Goal: Task Accomplishment & Management: Complete application form

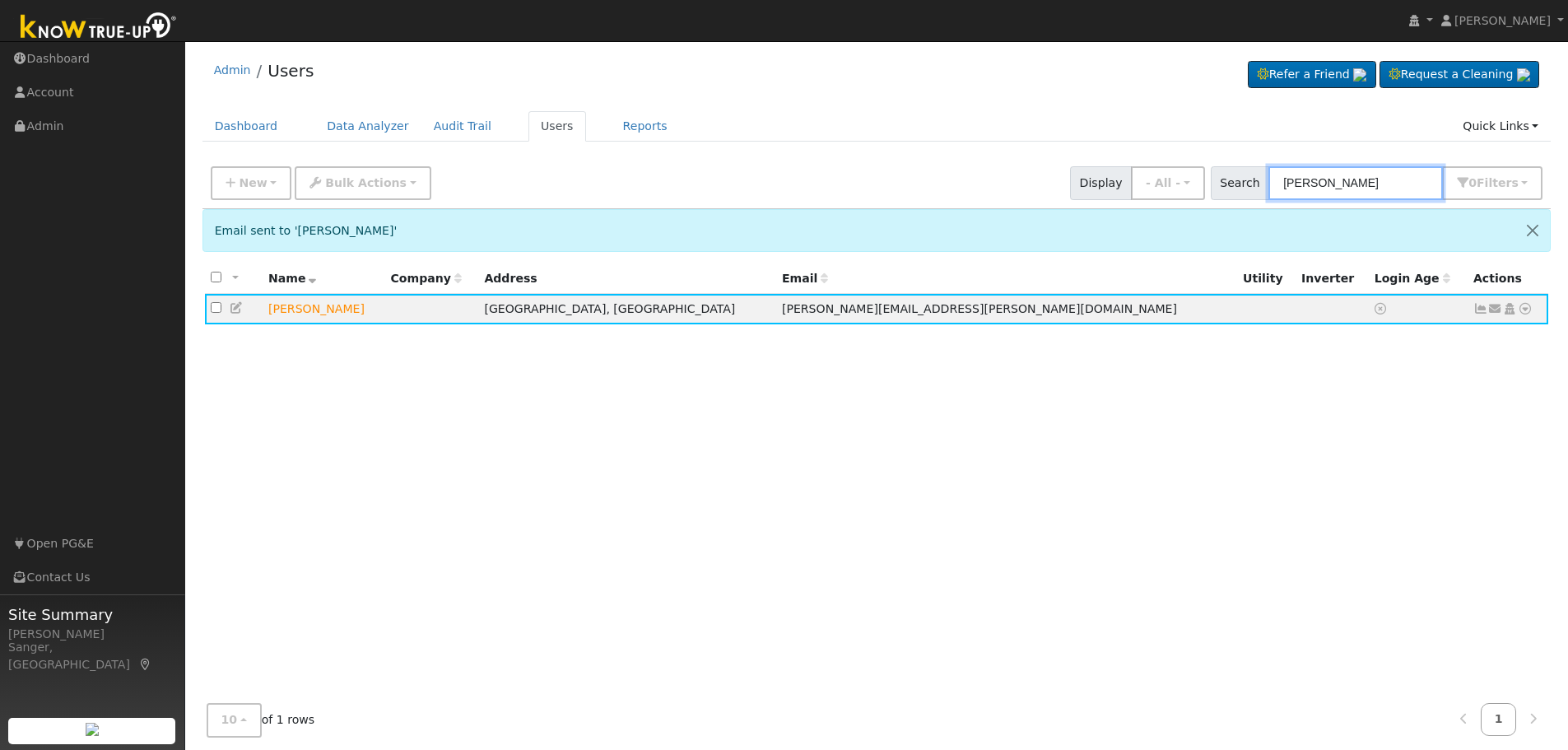
drag, startPoint x: 1408, startPoint y: 183, endPoint x: 1165, endPoint y: 205, distance: 244.0
click at [1165, 205] on div "New Add User Quick Add Quick Connect Quick Convert Lead Bulk Actions Send Email…" at bounding box center [877, 184] width 1350 height 50
paste input "[PERSON_NAME]"
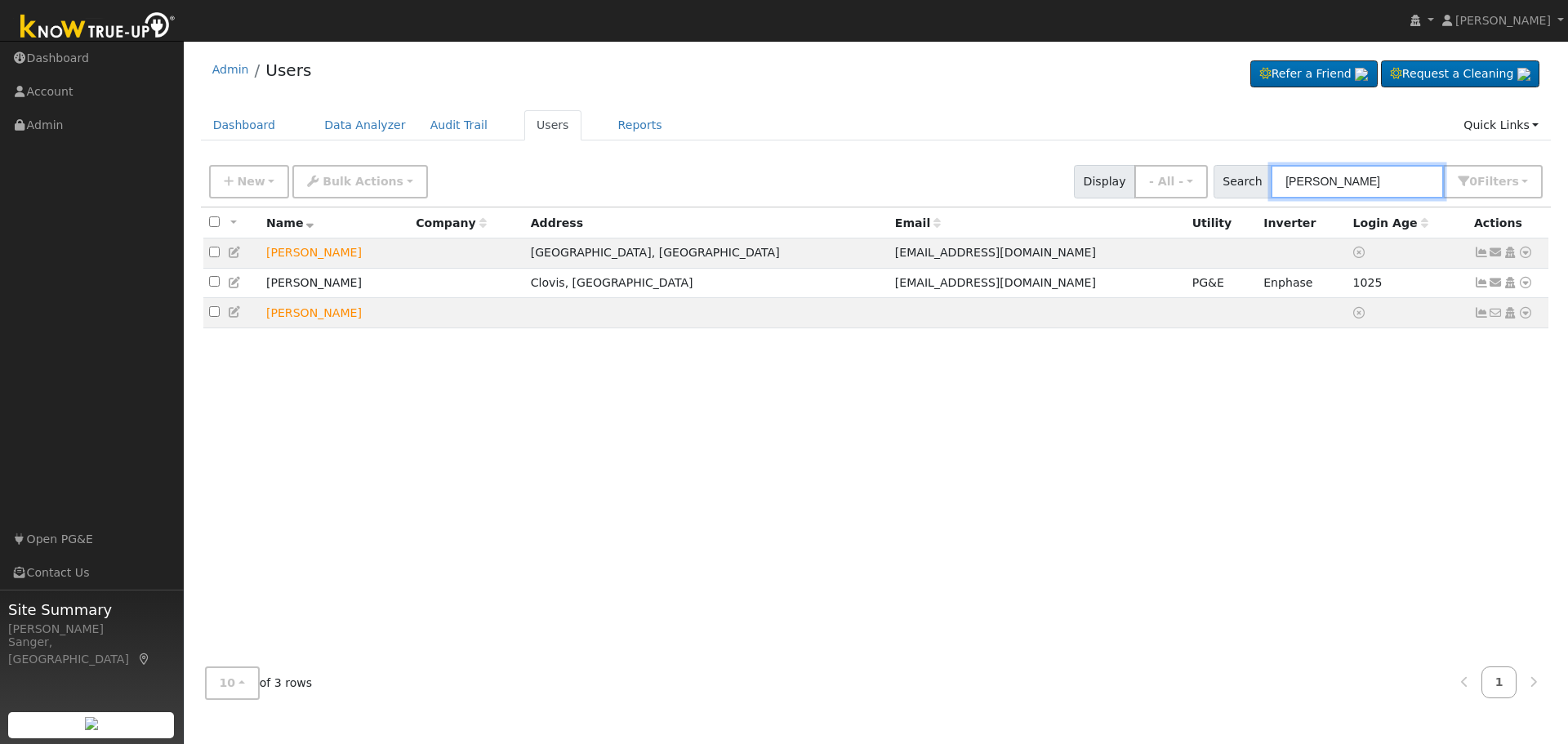
type input "[PERSON_NAME]"
click at [1492, 253] on icon at bounding box center [1496, 252] width 15 height 11
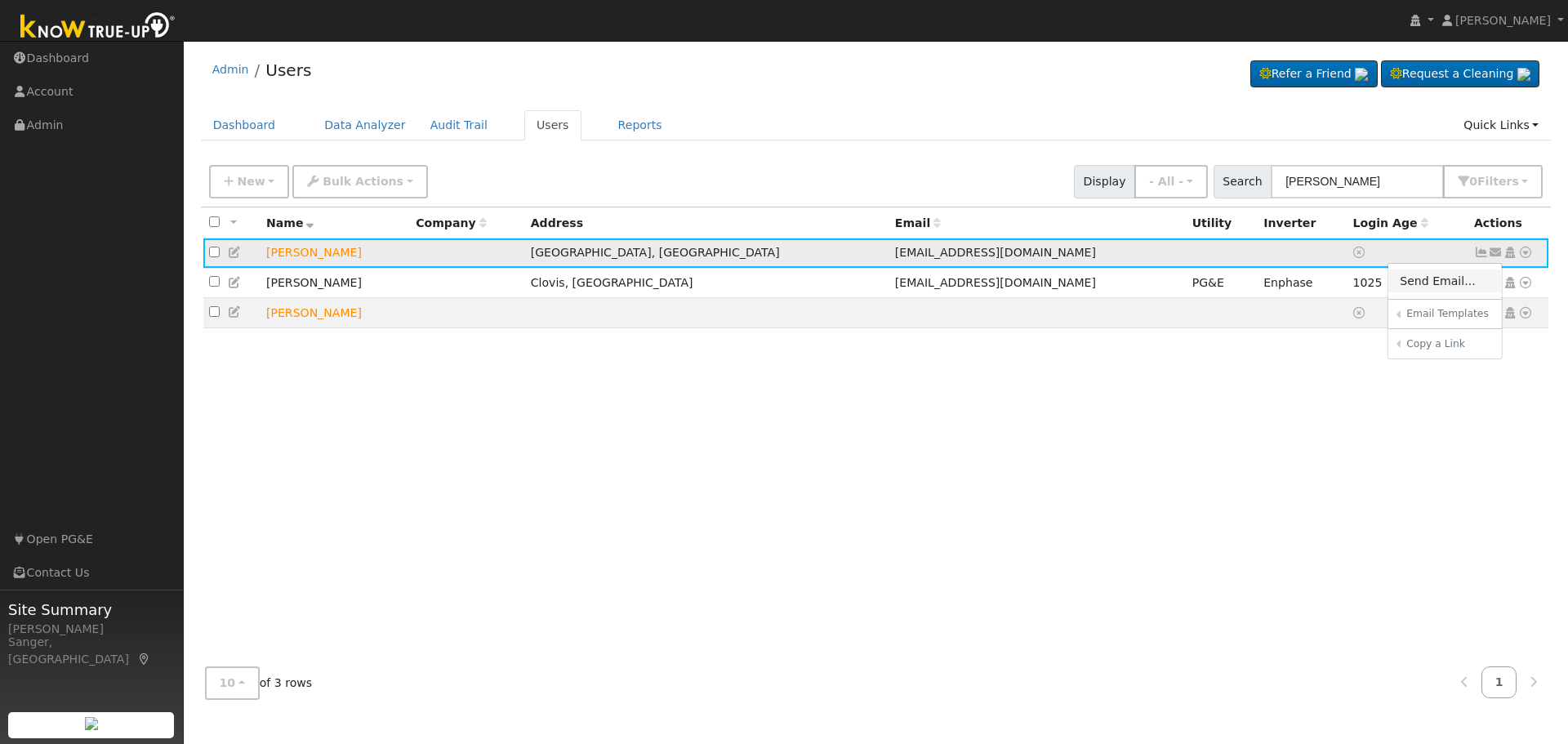
click at [1419, 276] on link "Send Email..." at bounding box center [1444, 280] width 114 height 23
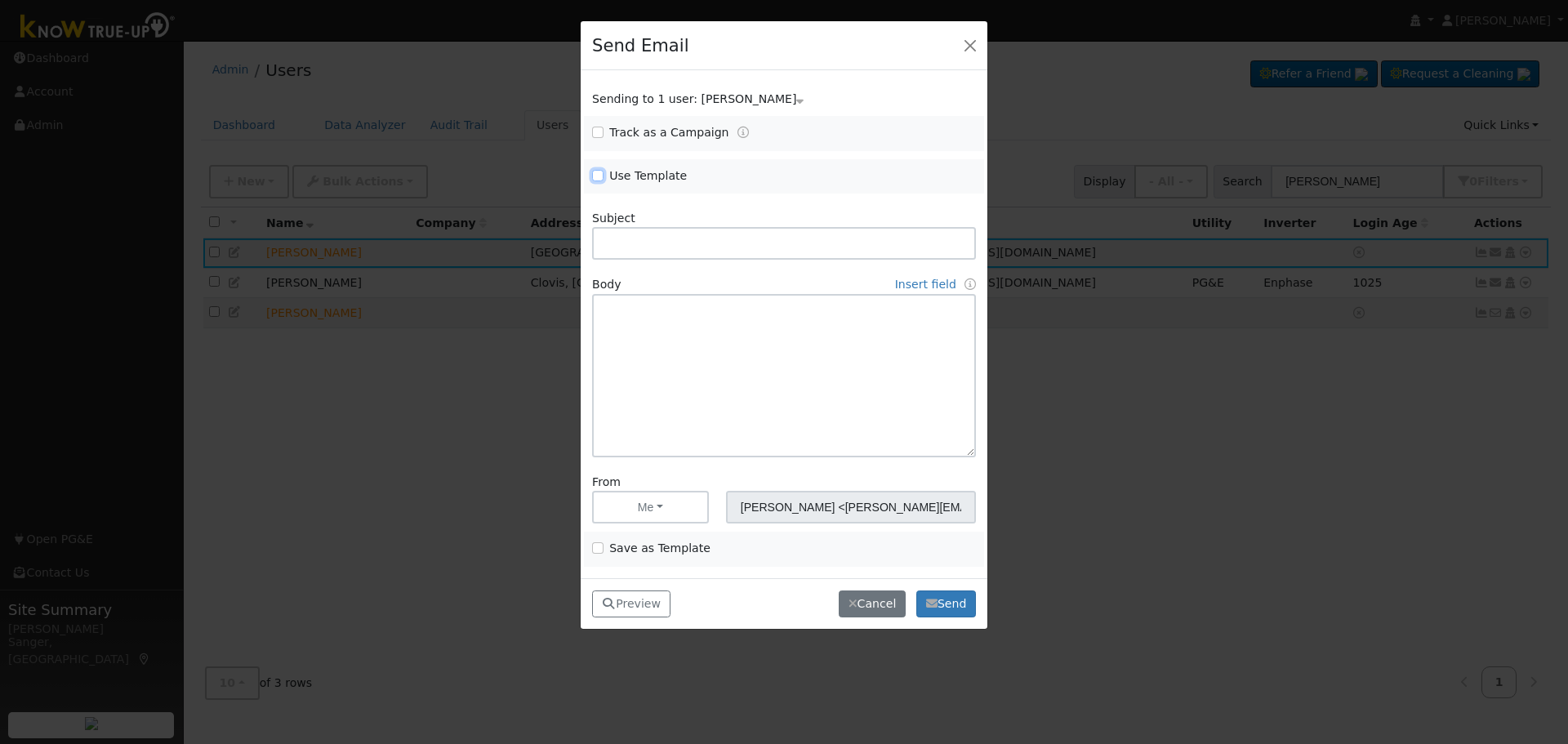
click at [597, 174] on input "Use Template" at bounding box center [597, 176] width 11 height 11
checkbox input "true"
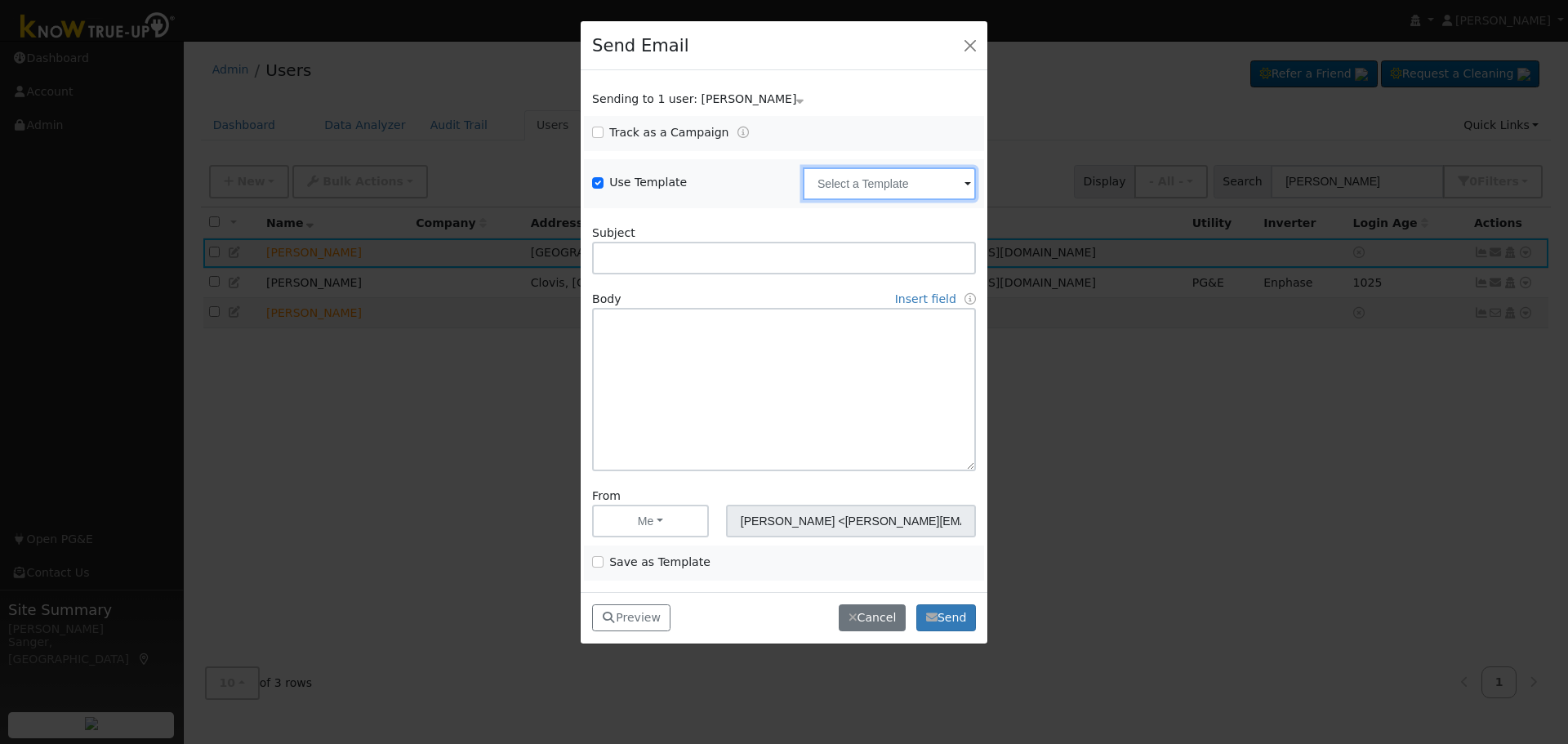
click at [842, 178] on input "text" at bounding box center [888, 183] width 173 height 32
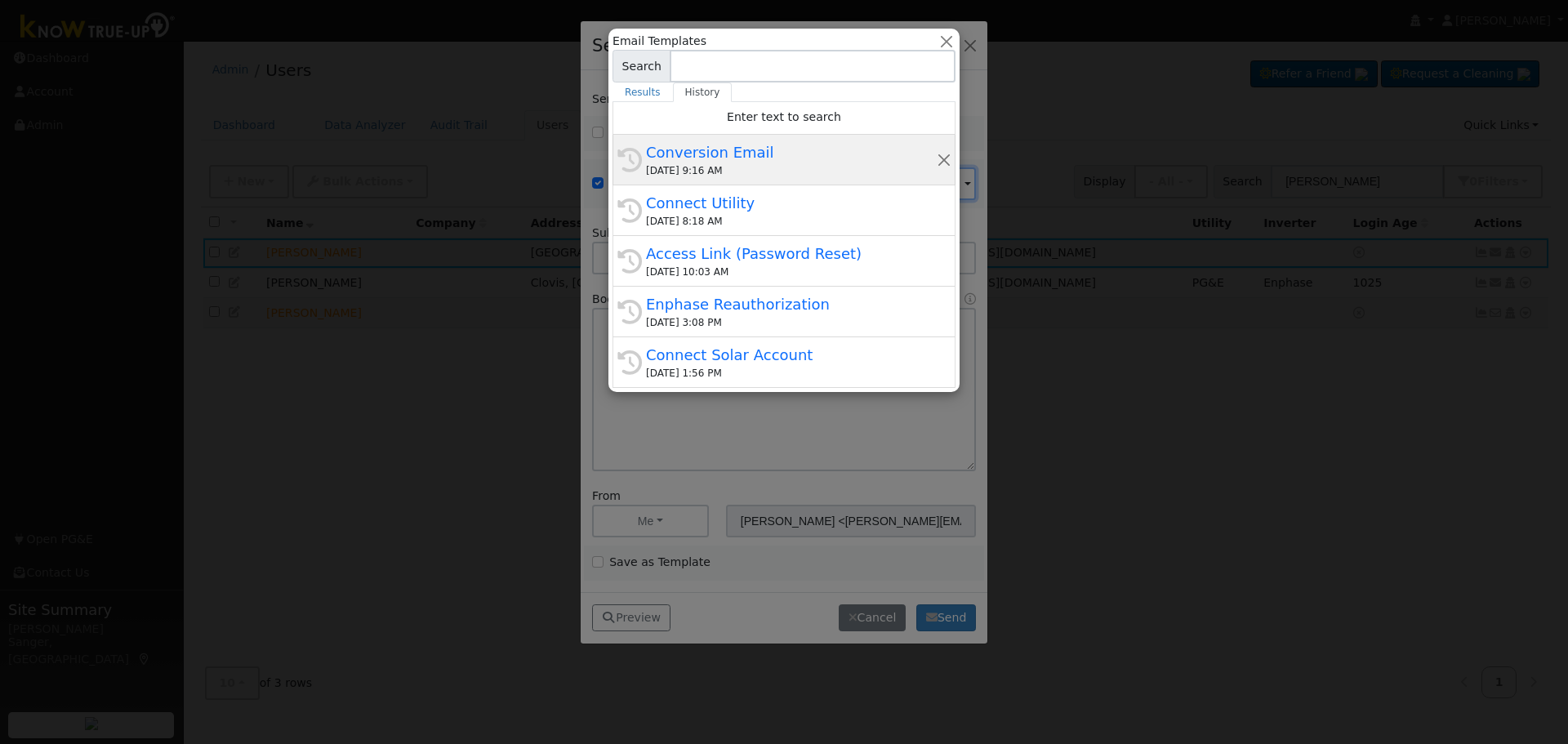
click at [793, 159] on div "Conversion Email" at bounding box center [791, 152] width 290 height 22
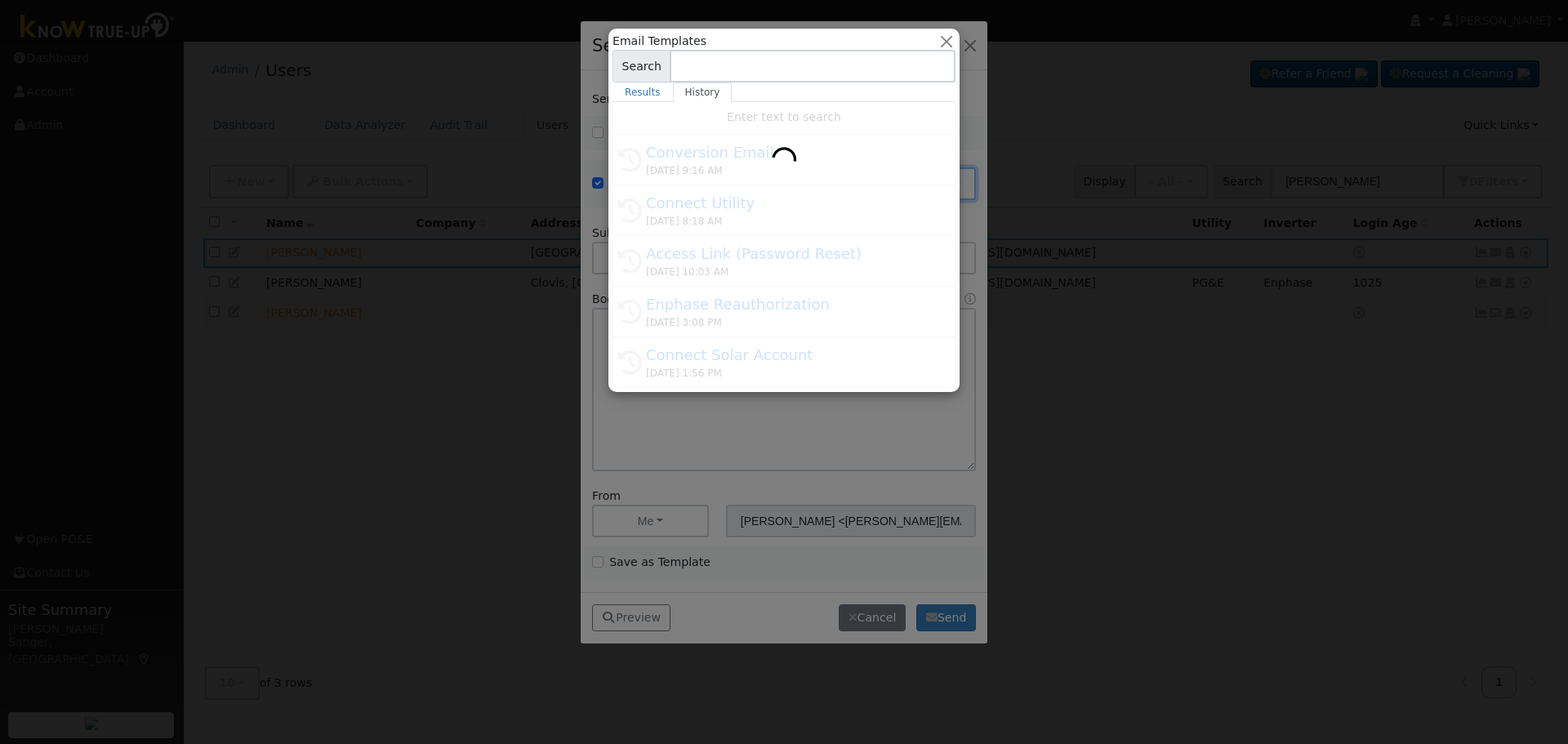
type input "Conversion Email"
type input "Connect Your Utility Account"
type textarea "Dear {user_fname}, The first step is to connect your electric utility account. …"
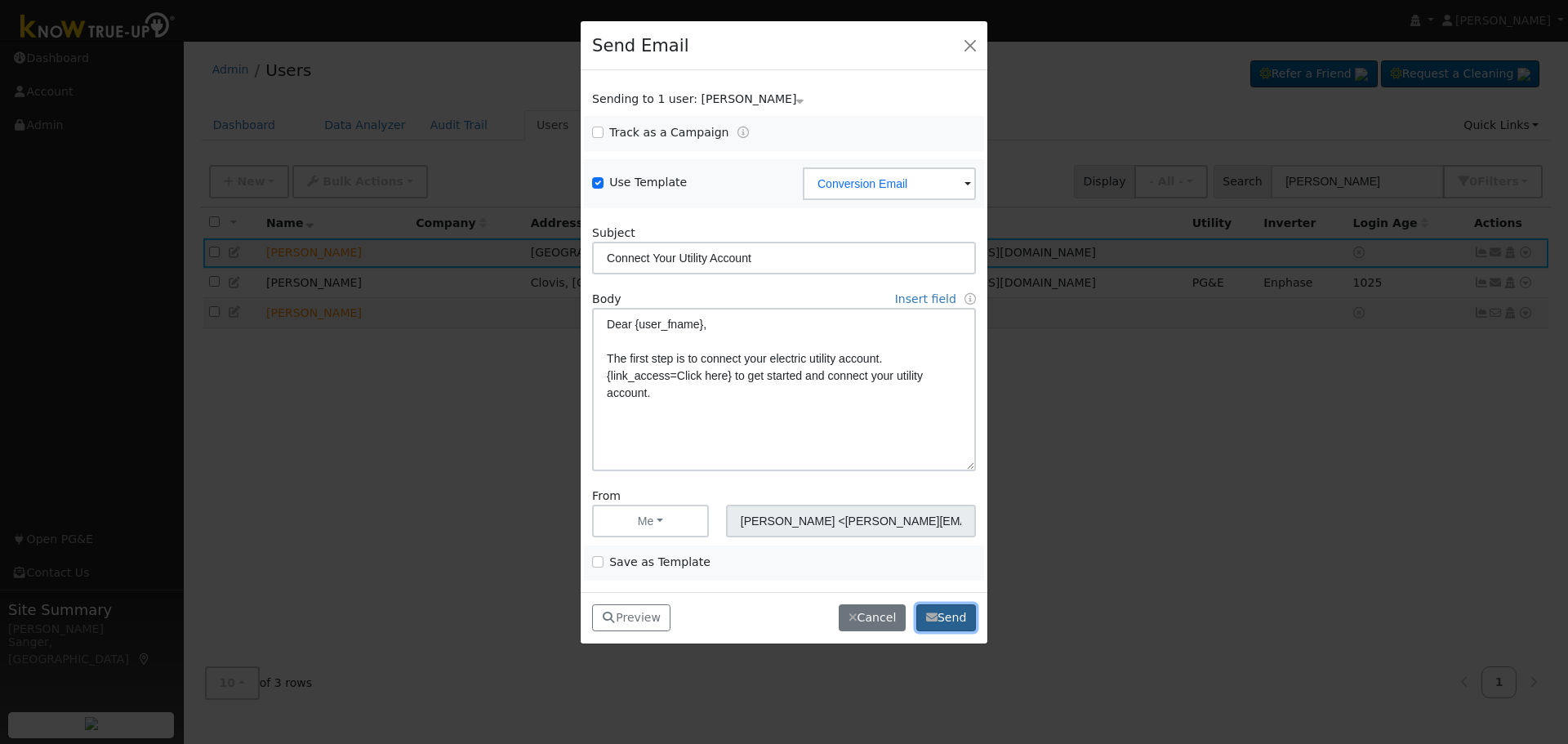
click at [952, 612] on button "Send" at bounding box center [946, 618] width 59 height 28
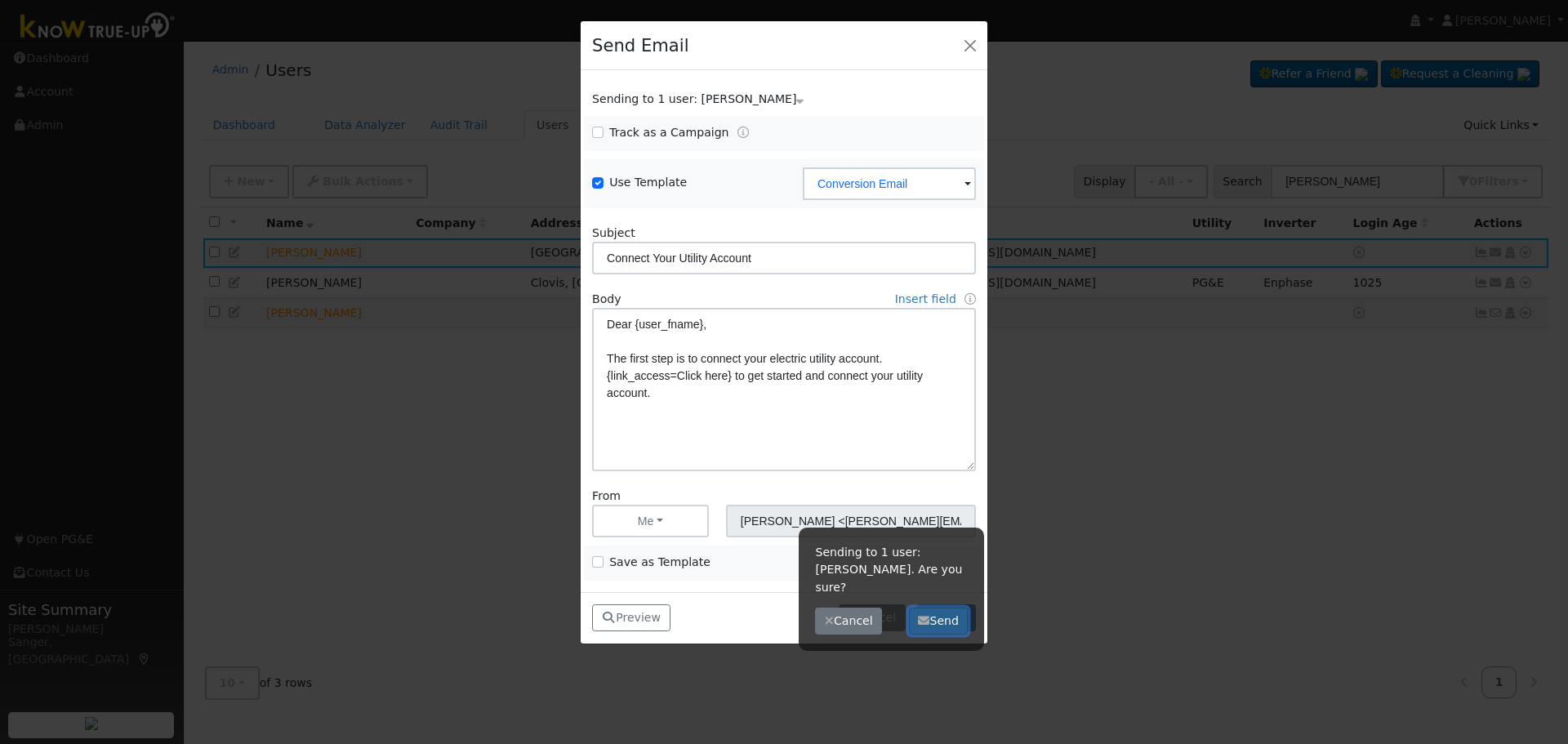
click at [932, 607] on button "Send" at bounding box center [938, 621] width 59 height 28
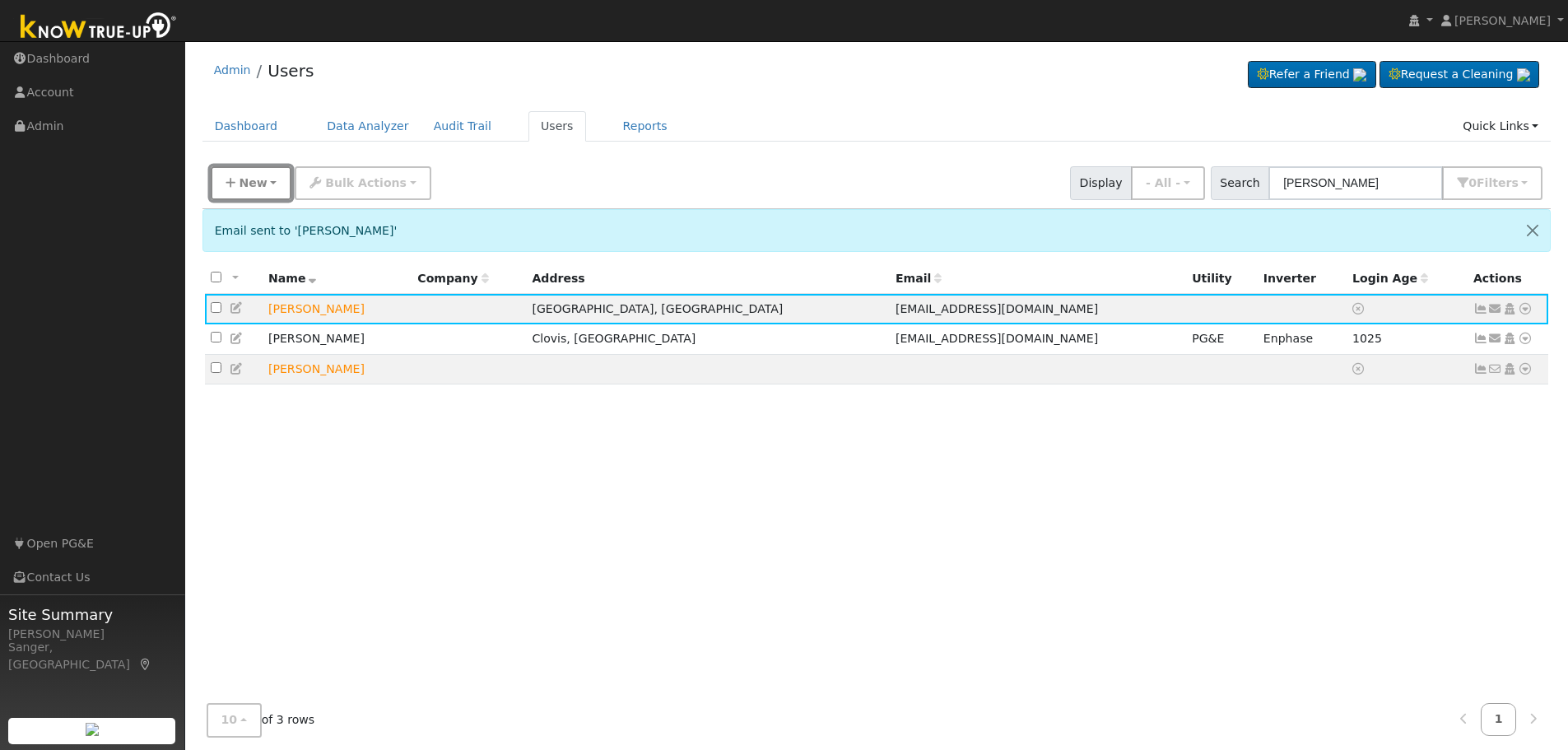
click at [257, 179] on span "New" at bounding box center [253, 183] width 28 height 13
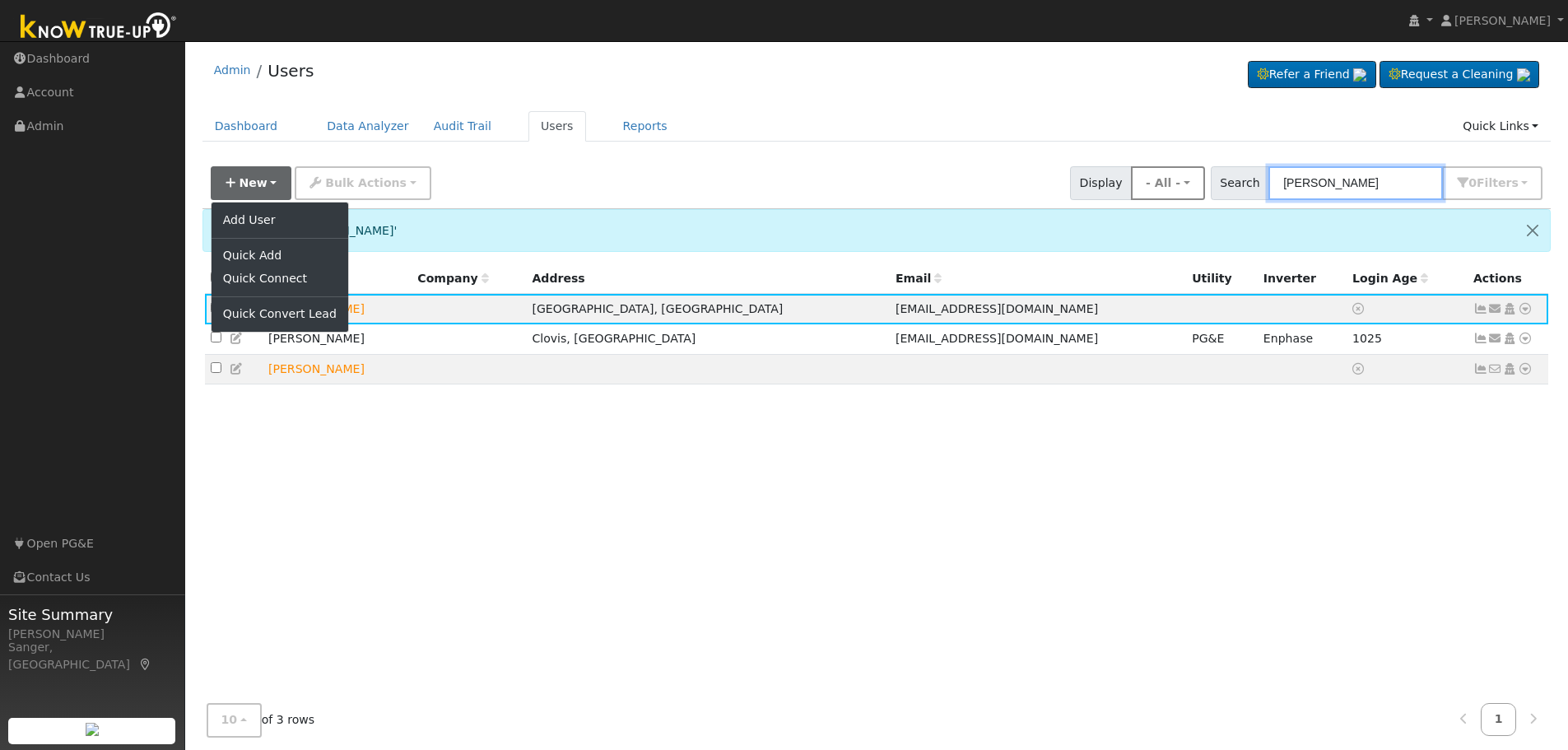
drag, startPoint x: 1368, startPoint y: 184, endPoint x: 1210, endPoint y: 174, distance: 158.3
click at [1210, 174] on div "New Add User Quick Add Quick Connect Quick Convert Lead Bulk Actions Send Email…" at bounding box center [877, 180] width 1339 height 39
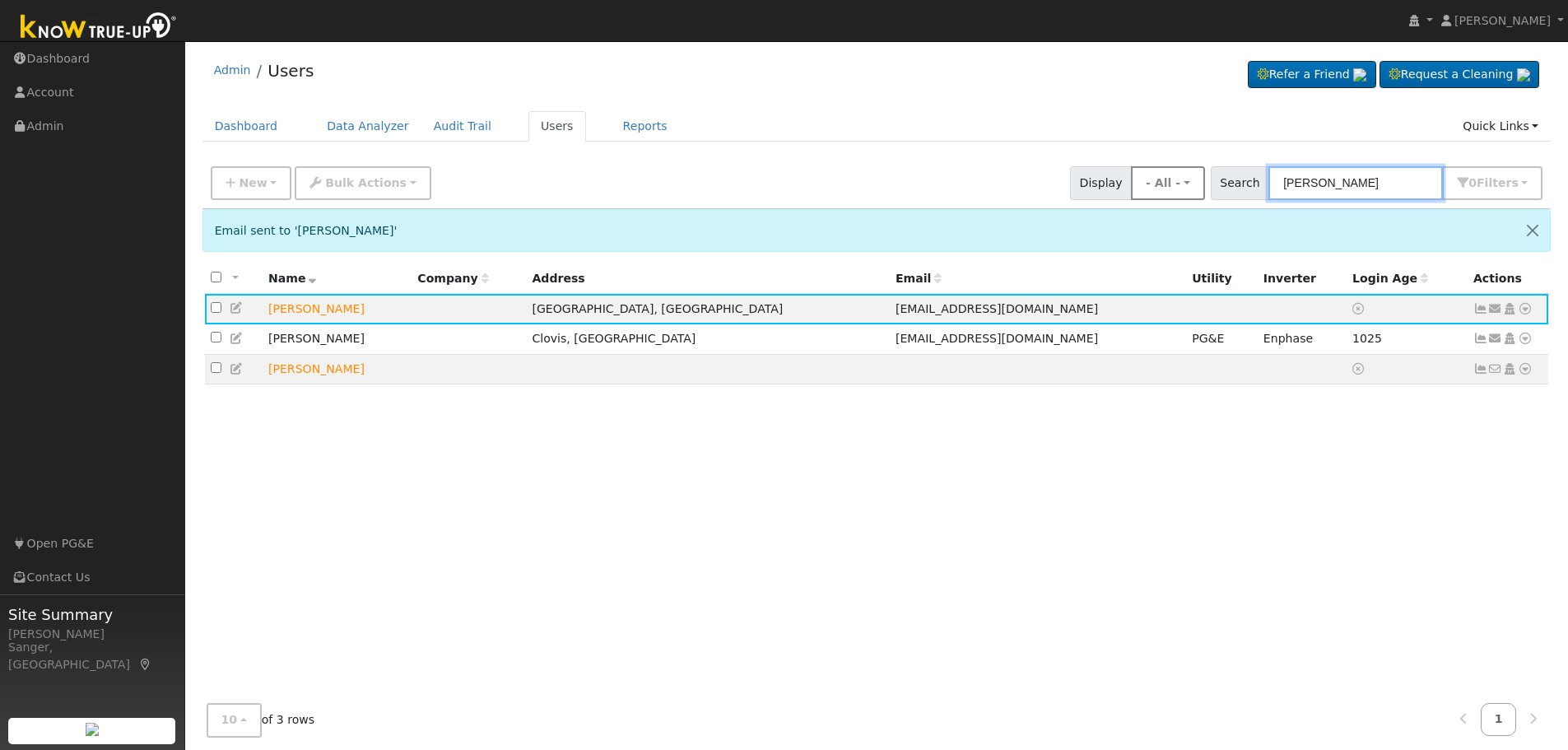
paste input "Elmer Ferraren"
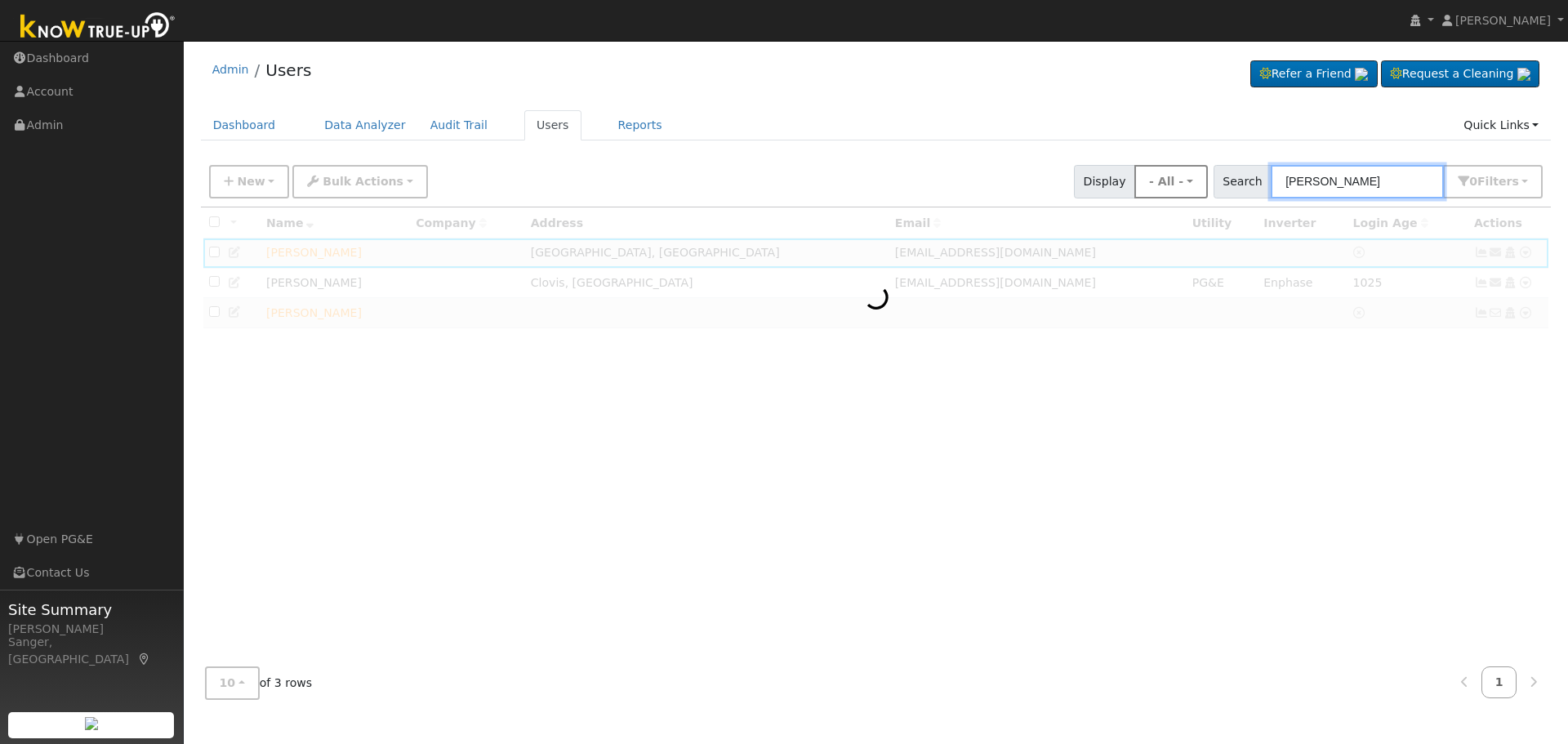
type input "Elmer Ferraren"
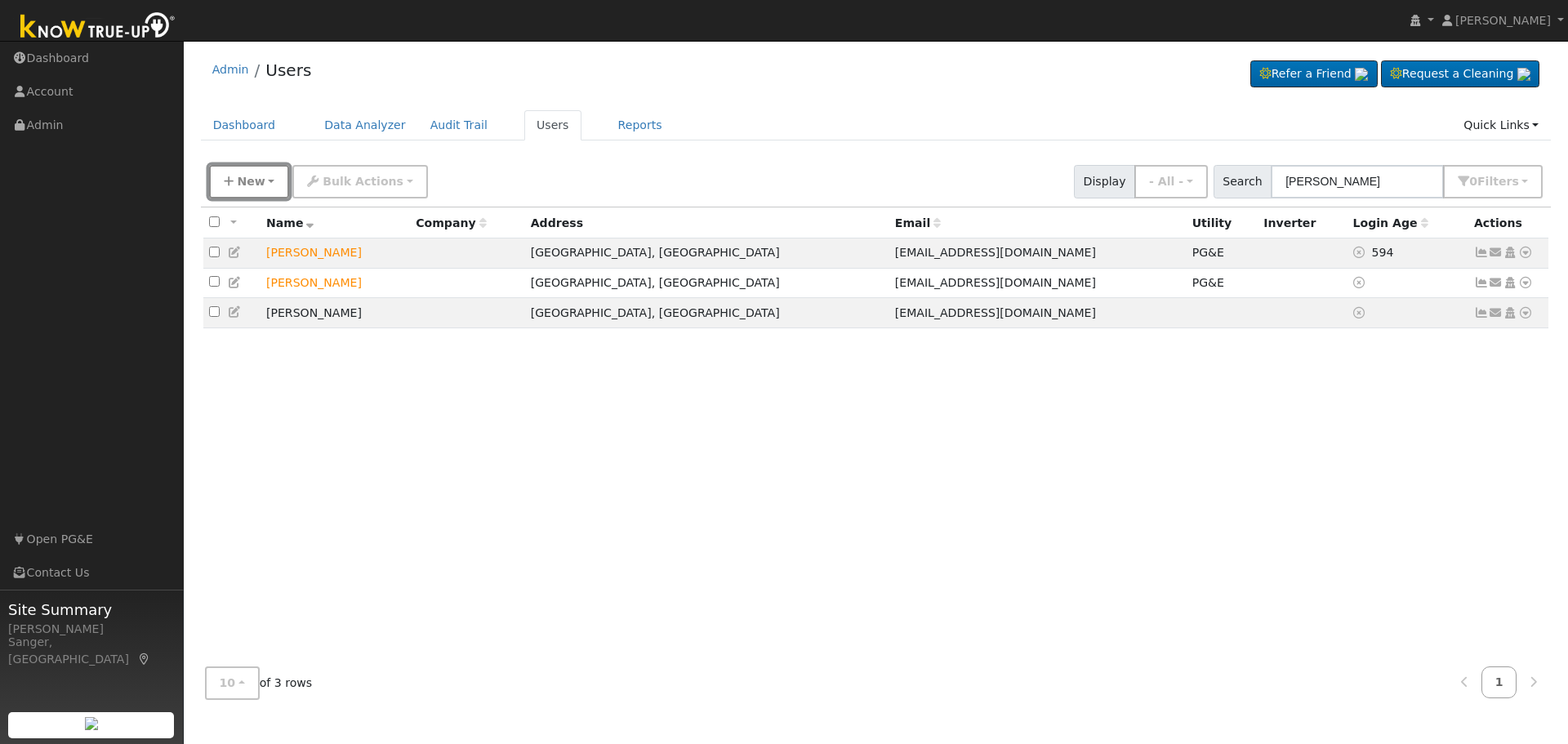
click at [235, 181] on button "New" at bounding box center [249, 181] width 80 height 33
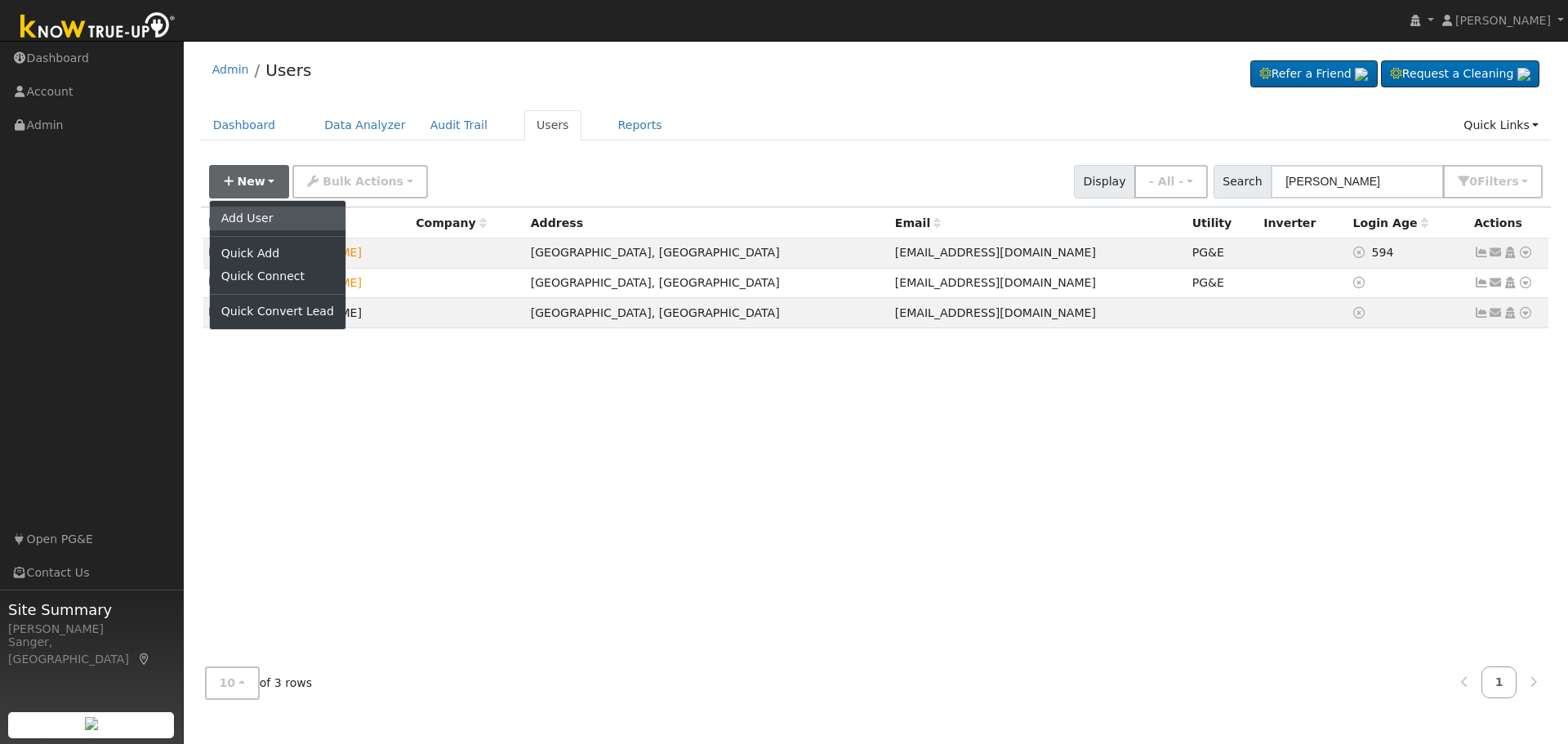
click at [272, 218] on link "Add User" at bounding box center [277, 217] width 136 height 23
checkbox input "false"
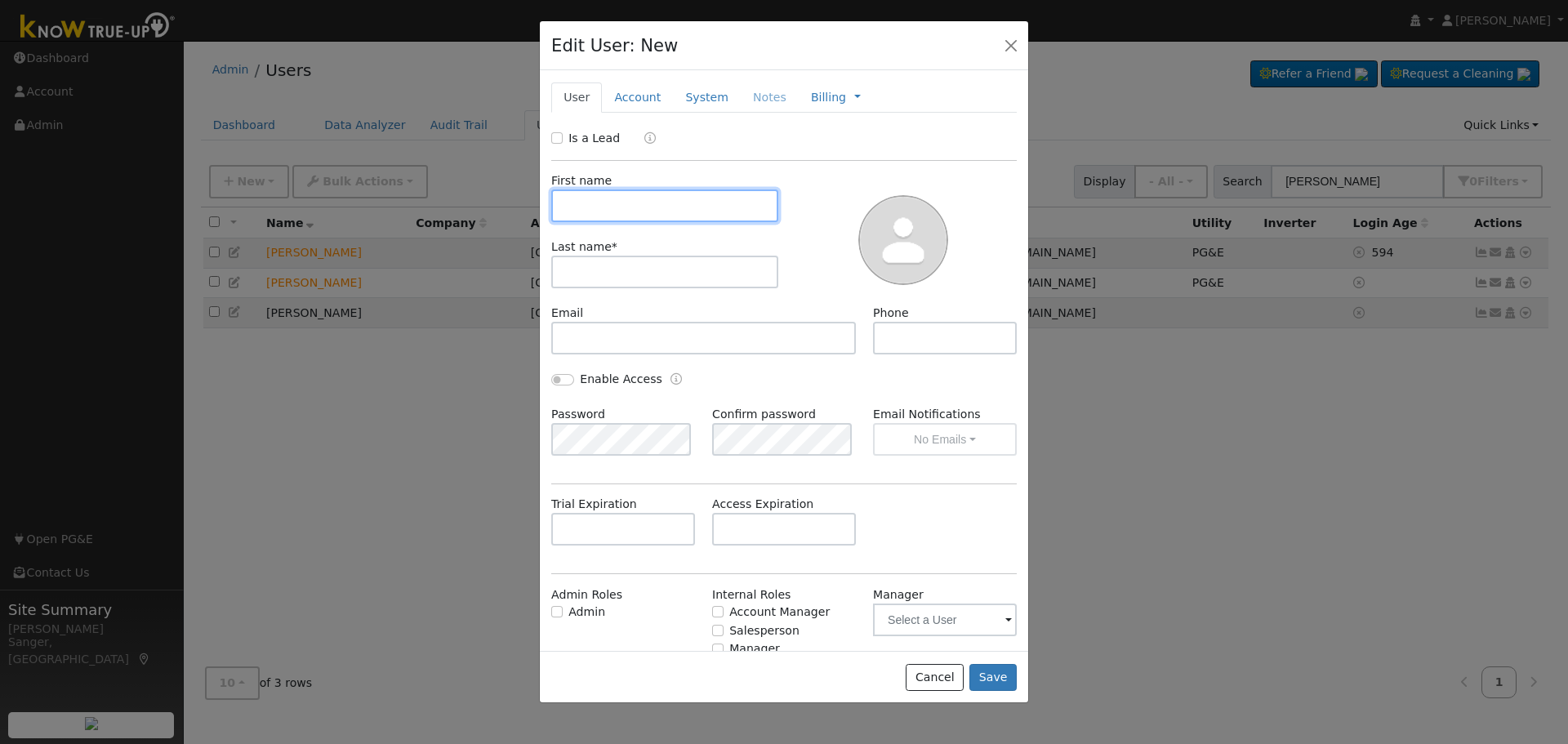
click at [570, 201] on input "text" at bounding box center [665, 205] width 227 height 32
paste input "Jesus Cervantes"
type input "Jesus Cervantes"
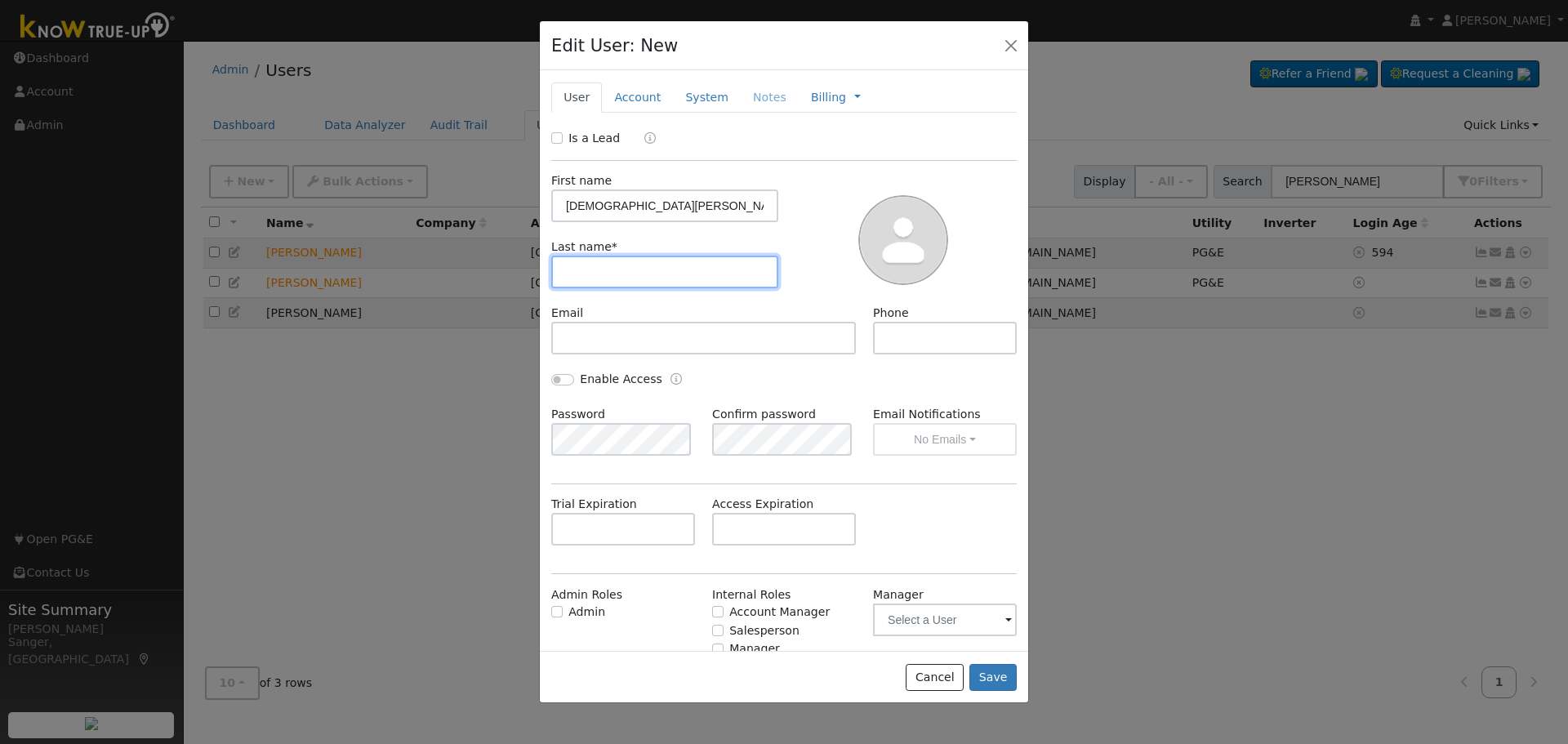
click at [598, 269] on input "text" at bounding box center [665, 271] width 227 height 32
paste input "Jesus Cervantes"
drag, startPoint x: 602, startPoint y: 269, endPoint x: 503, endPoint y: 270, distance: 99.0
click at [0, 0] on div "Edit User: New Select an Ac... New Account Nickname Cancel Create Are you sure …" at bounding box center [0, 0] width 0 height 0
type input "Cervantes"
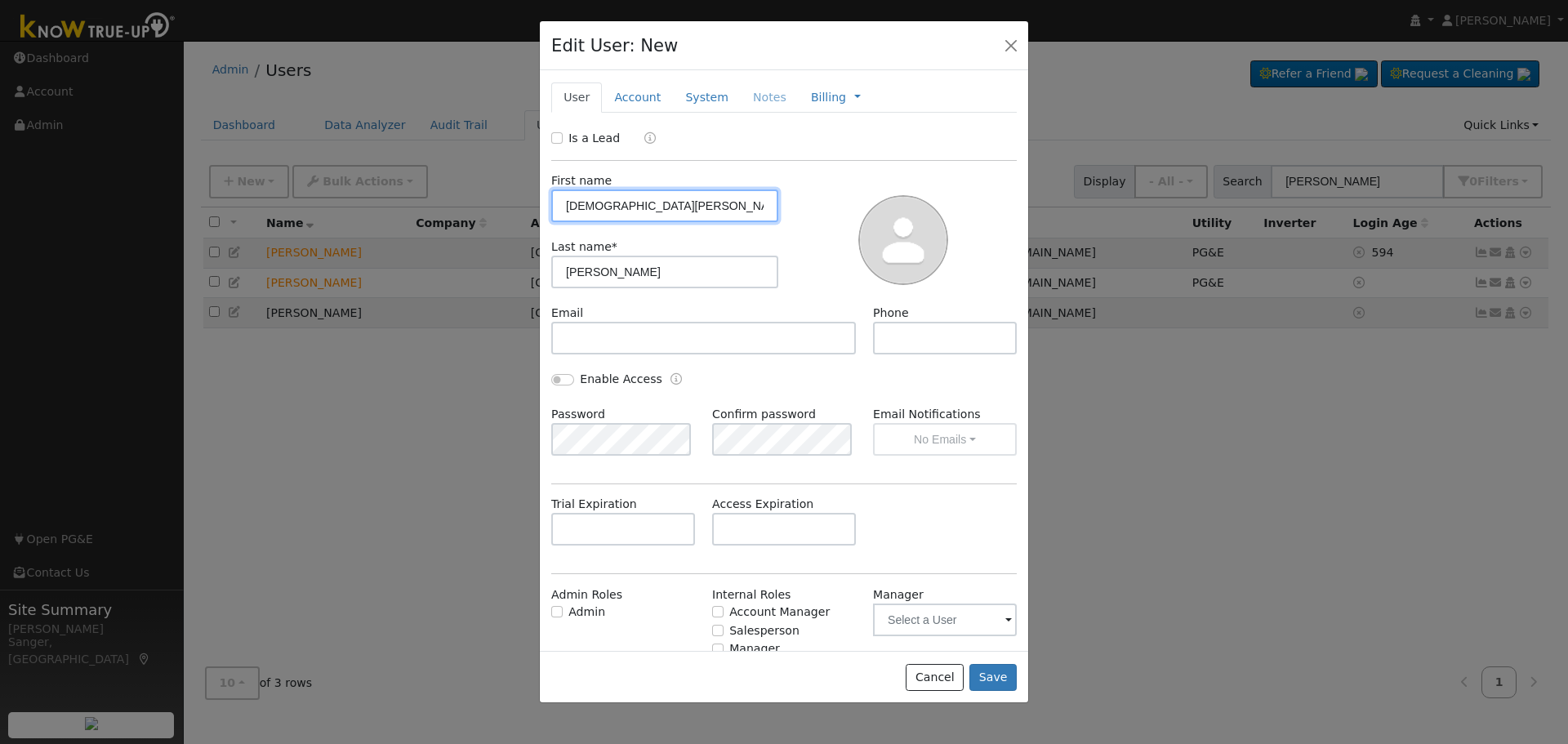
drag, startPoint x: 599, startPoint y: 210, endPoint x: 747, endPoint y: 206, distance: 148.1
click at [747, 206] on input "Jesus Cervantes" at bounding box center [665, 205] width 227 height 32
type input "Jesus"
drag, startPoint x: 557, startPoint y: 135, endPoint x: 611, endPoint y: 157, distance: 58.3
click at [559, 136] on input "Is a Lead" at bounding box center [557, 138] width 11 height 11
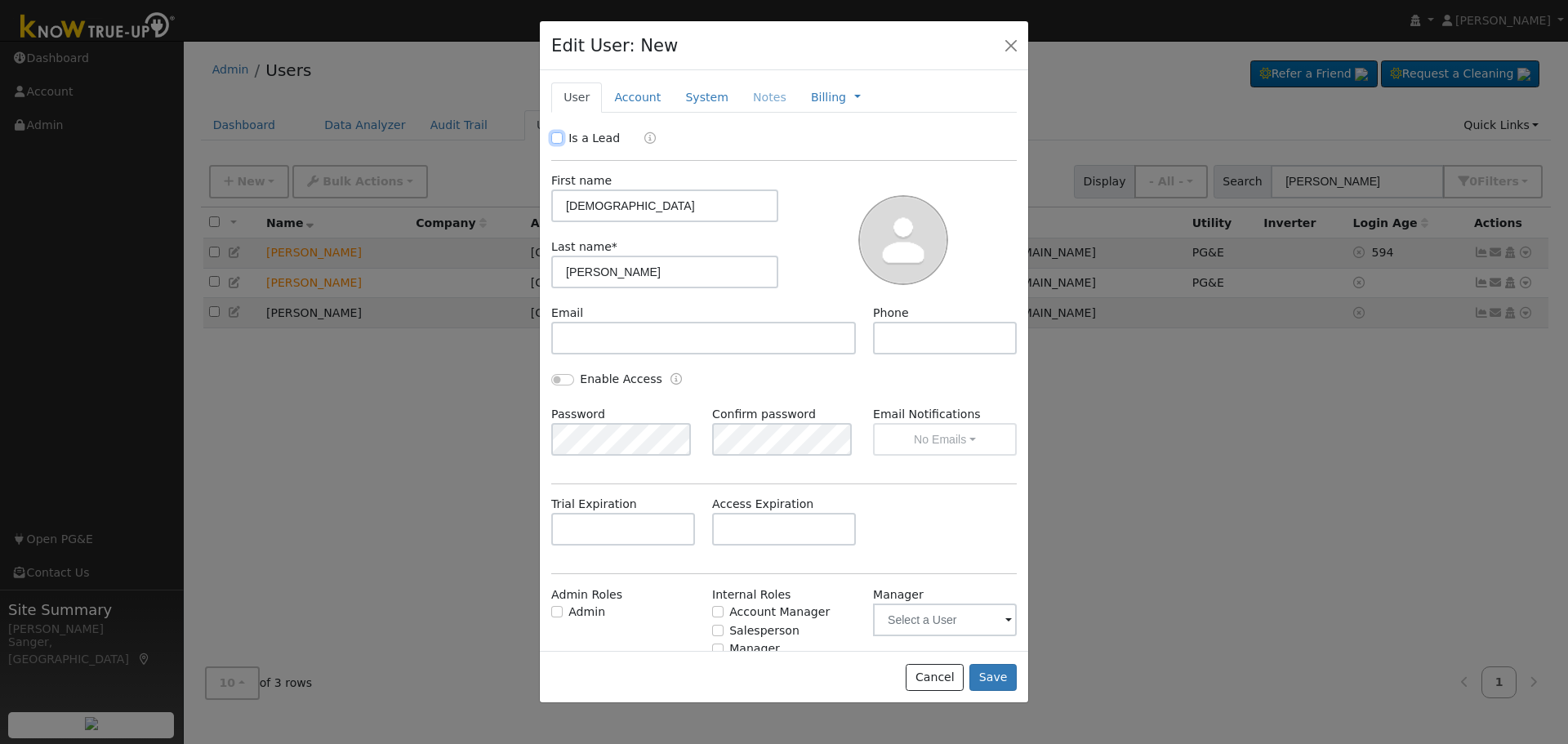
checkbox input "true"
click at [648, 339] on input "text" at bounding box center [703, 337] width 304 height 32
paste input "cervantes.jesse91@yahoo.com"
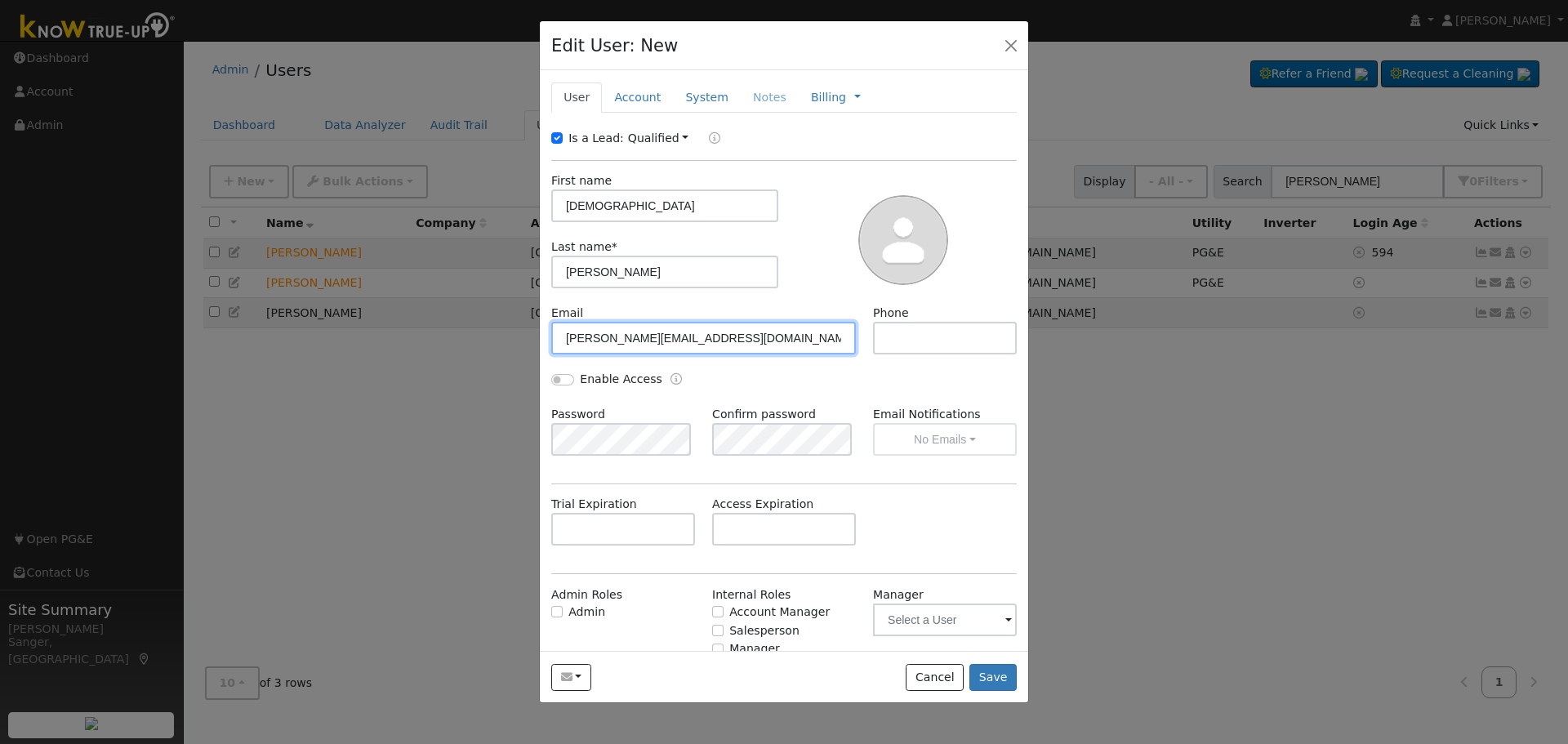
type input "cervantes.jesse91@yahoo.com"
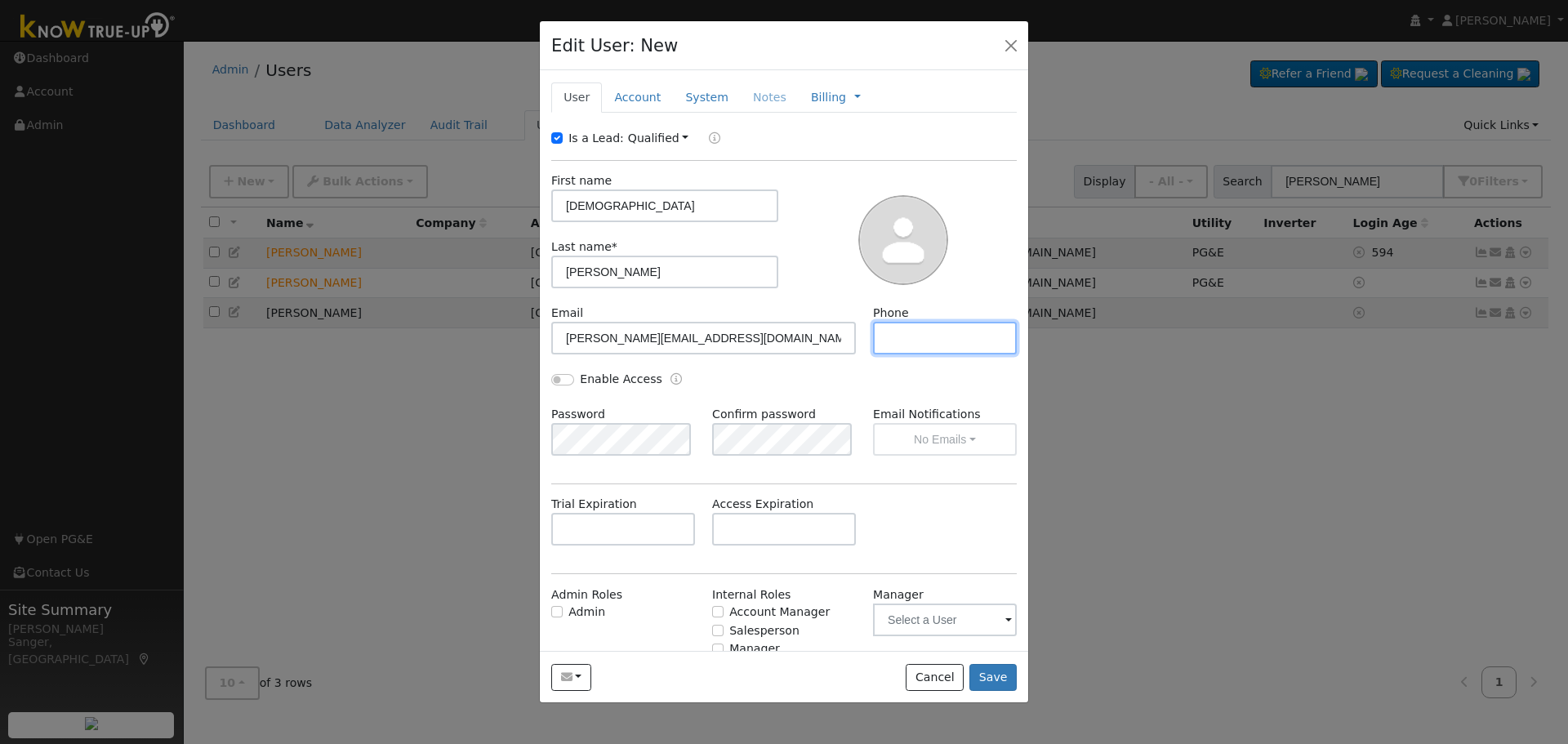
click at [933, 338] on input "text" at bounding box center [944, 337] width 143 height 32
paste input "425) 512-2639"
type input "425) 512-2639"
click at [634, 91] on link "Account" at bounding box center [637, 97] width 71 height 30
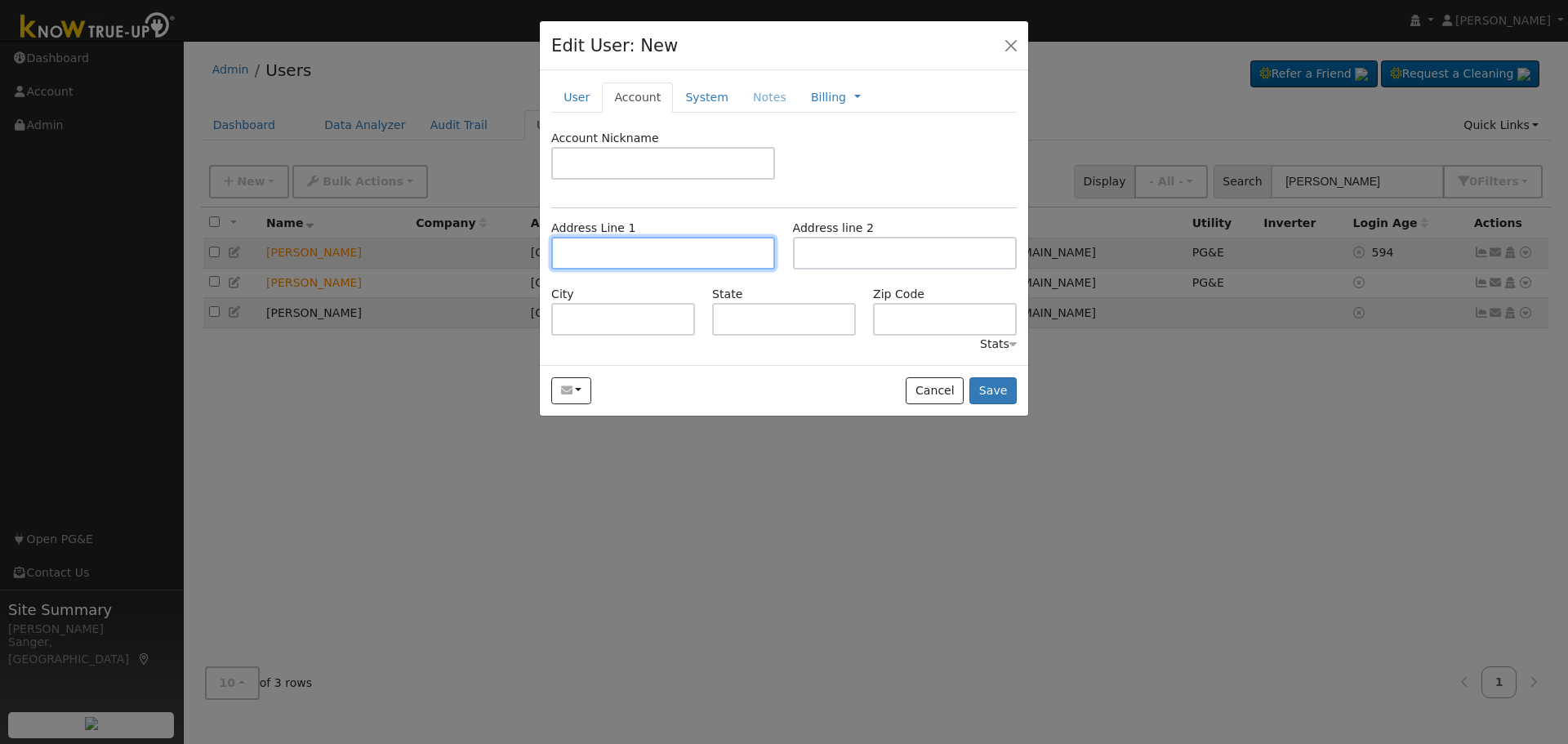
click at [575, 243] on input "text" at bounding box center [663, 252] width 224 height 32
paste input "1188 Blackwood Avenue"
type input "1188 Blackwood Avenue"
type input "Clovis"
type input "CA"
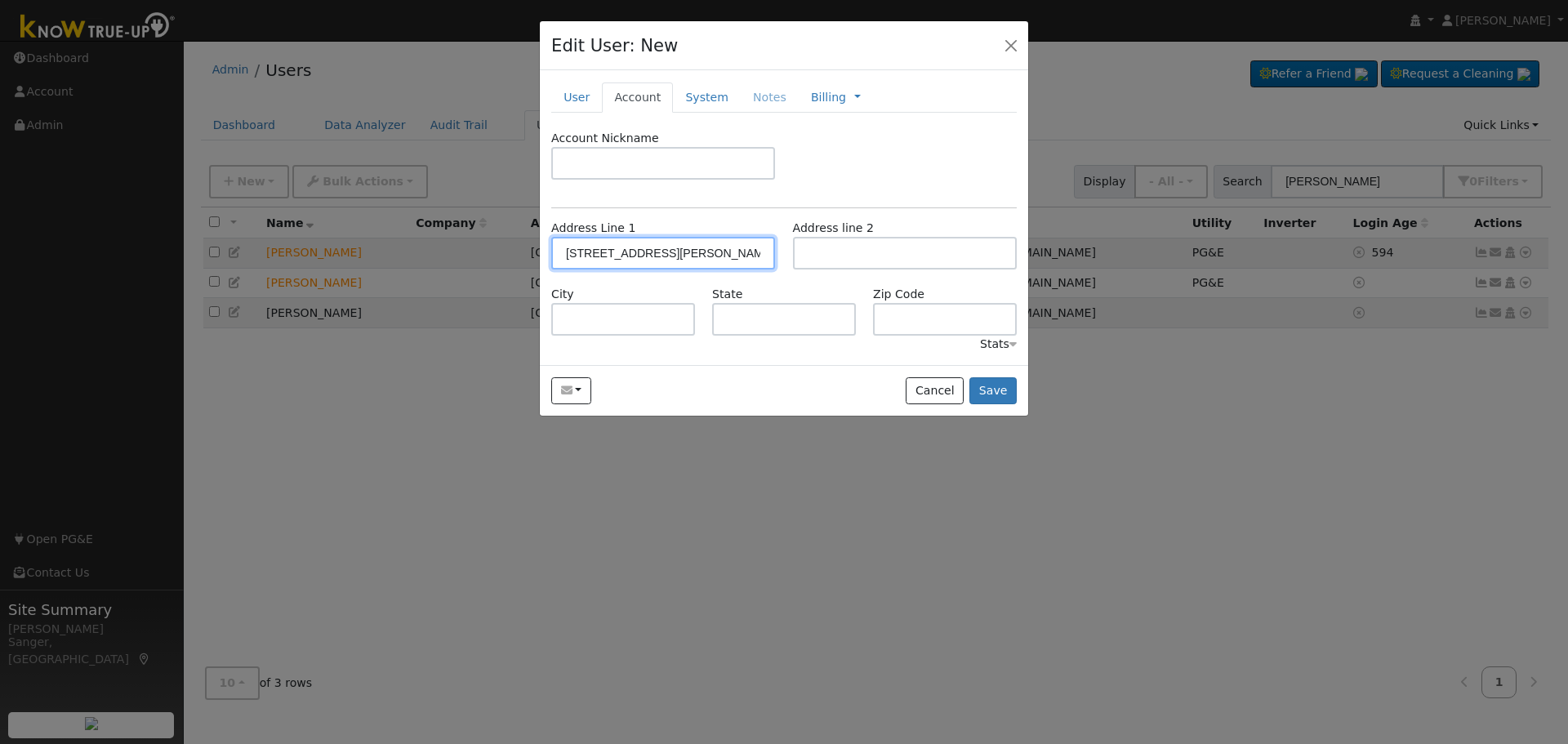
type input "93619"
click at [996, 390] on button "Save" at bounding box center [992, 391] width 47 height 28
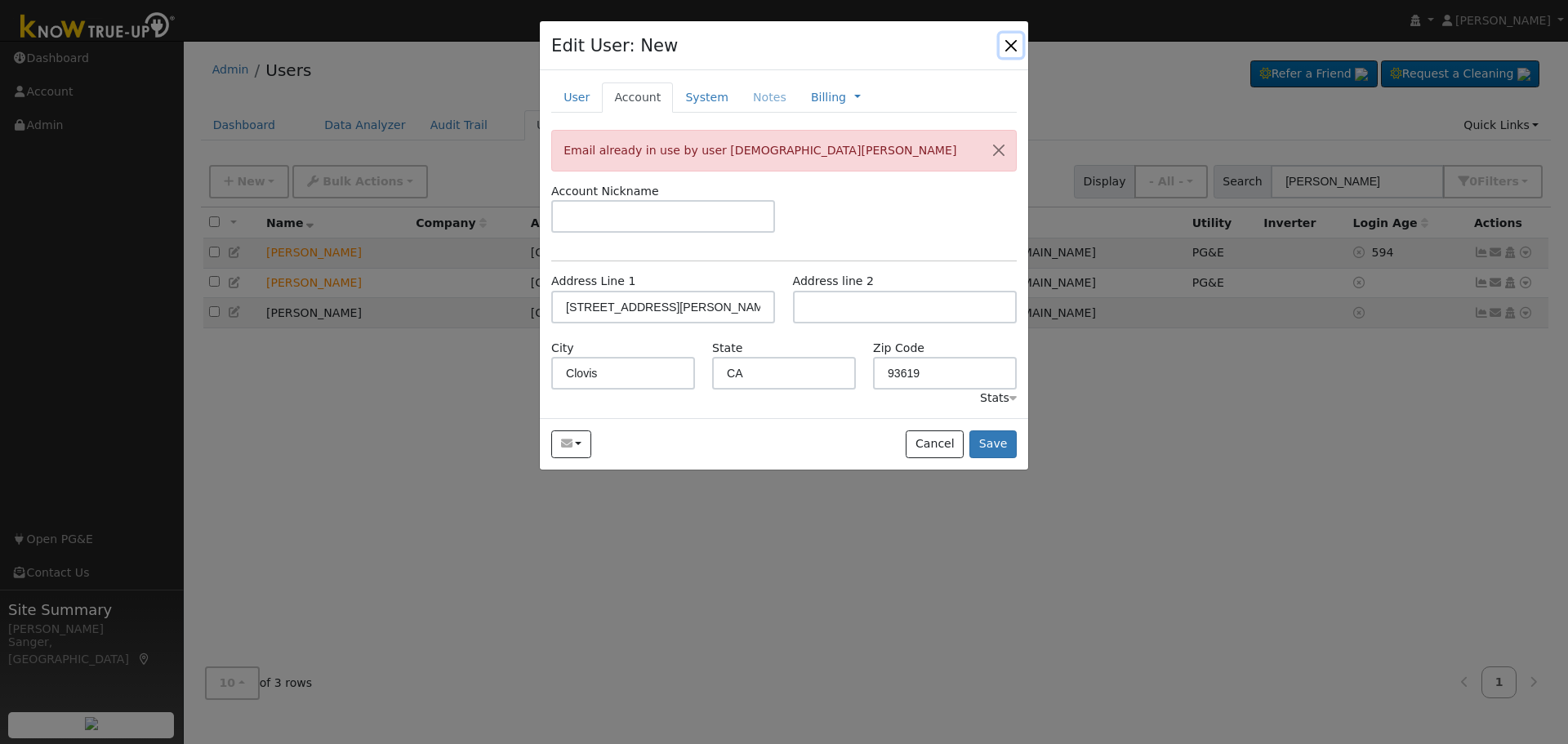
click at [1011, 44] on button "button" at bounding box center [1011, 44] width 23 height 23
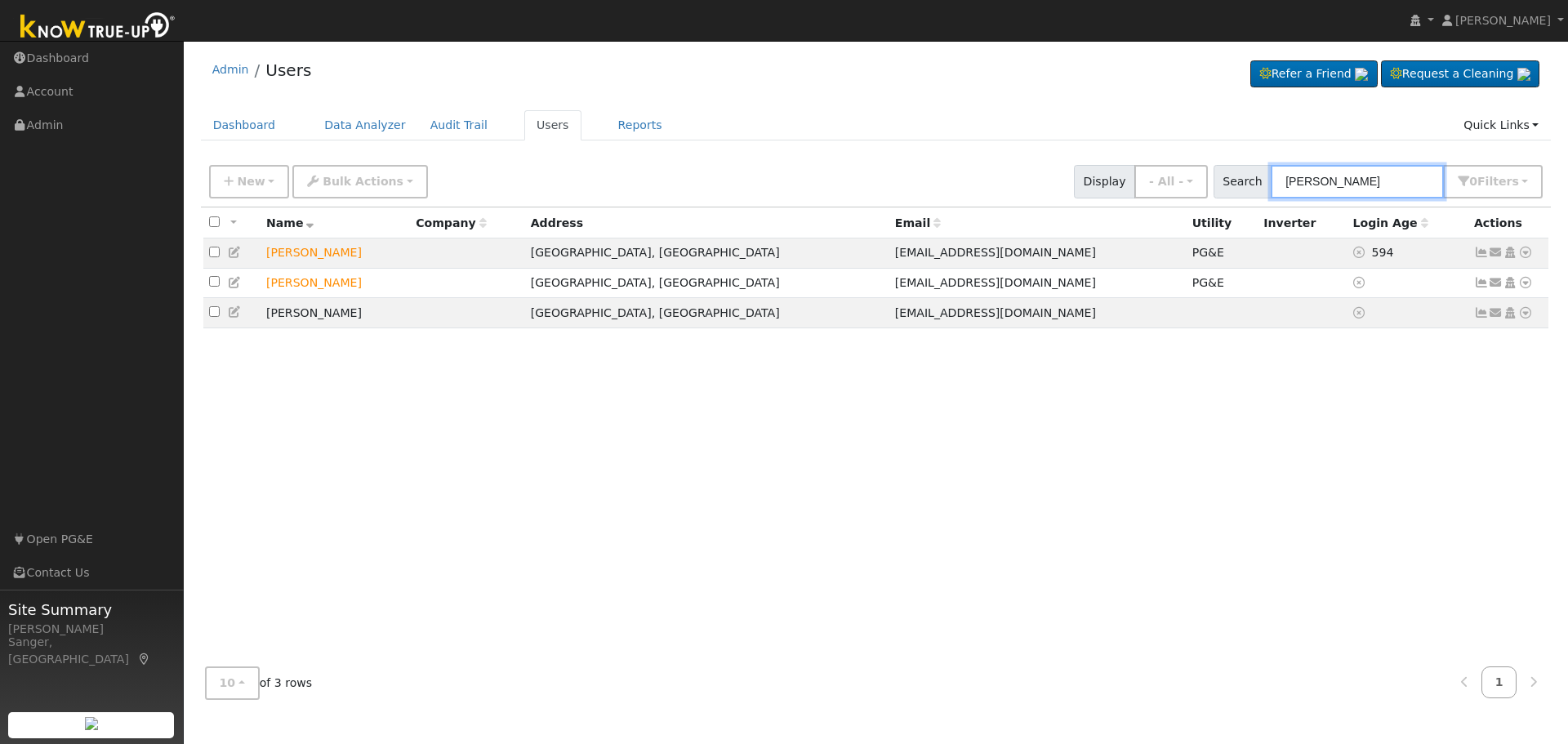
click at [1366, 182] on input "Elmer Ferraren" at bounding box center [1356, 181] width 173 height 33
drag, startPoint x: 1402, startPoint y: 187, endPoint x: 1199, endPoint y: 192, distance: 203.1
click at [1199, 192] on div "New Add User Quick Add Quick Connect Quick Convert Lead Bulk Actions Send Email…" at bounding box center [876, 178] width 1340 height 39
paste input "cervantes.jesse91@yahoo.com"
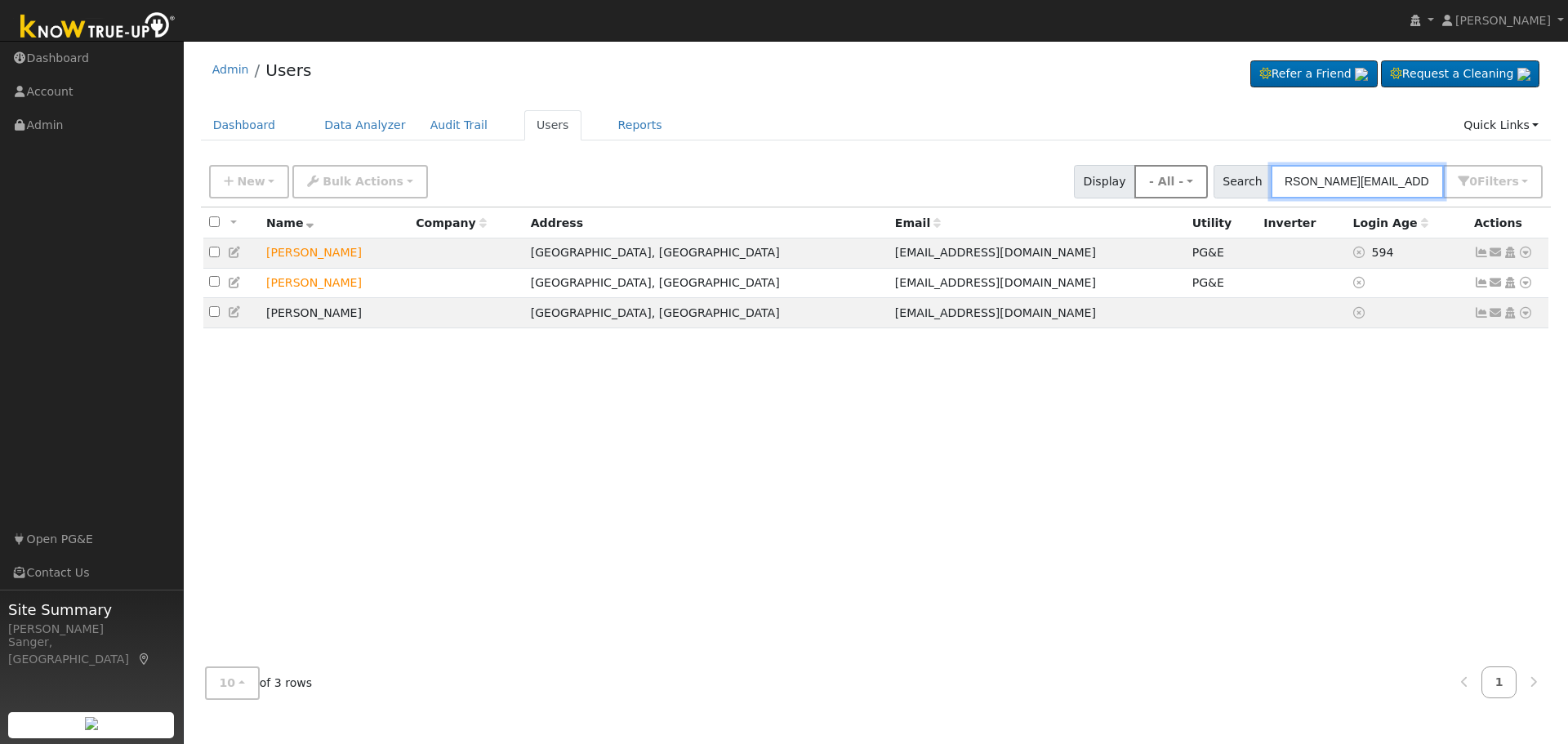
type input "cervantes.jesse91@yahoo.com"
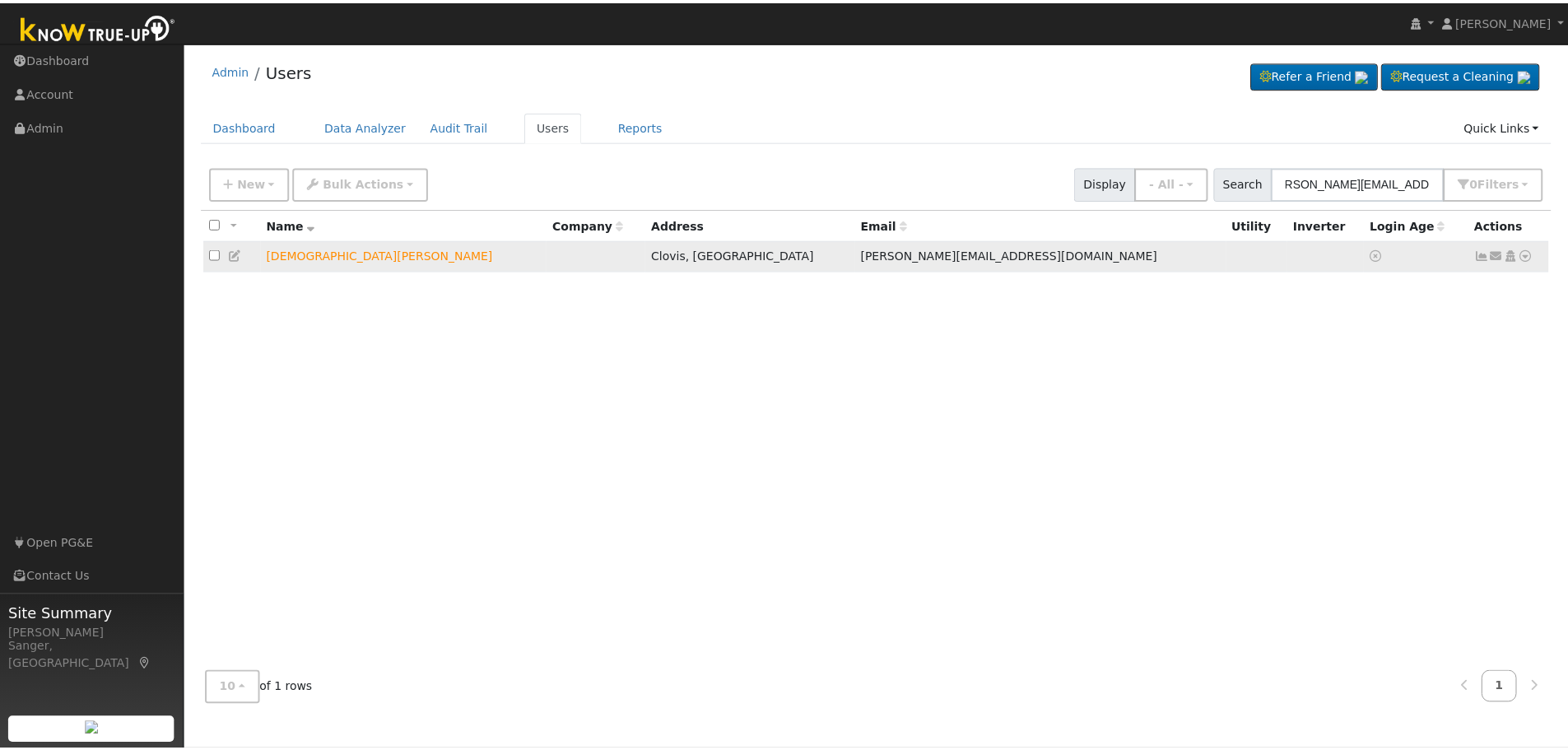
scroll to position [0, 0]
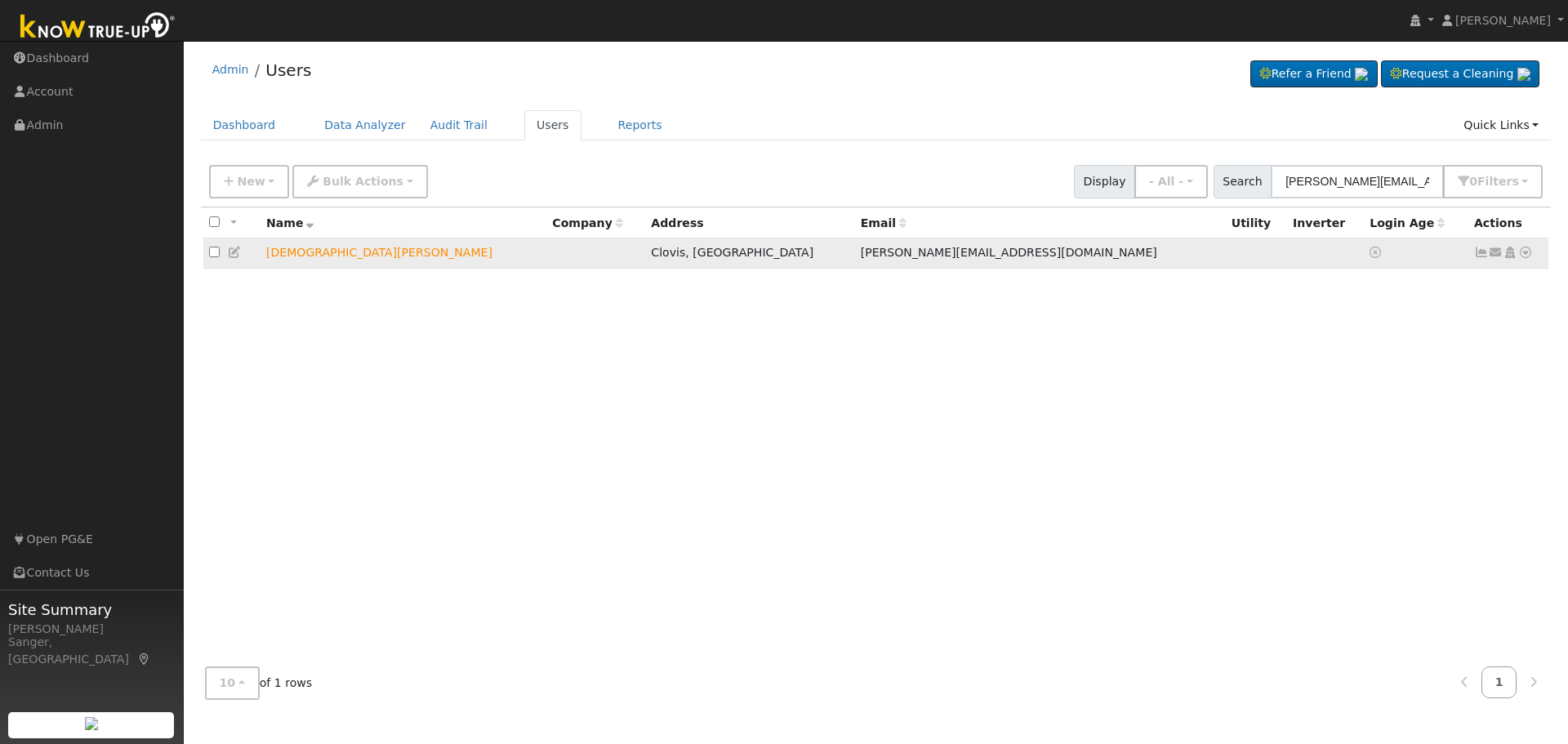
click at [1498, 253] on icon at bounding box center [1496, 252] width 15 height 11
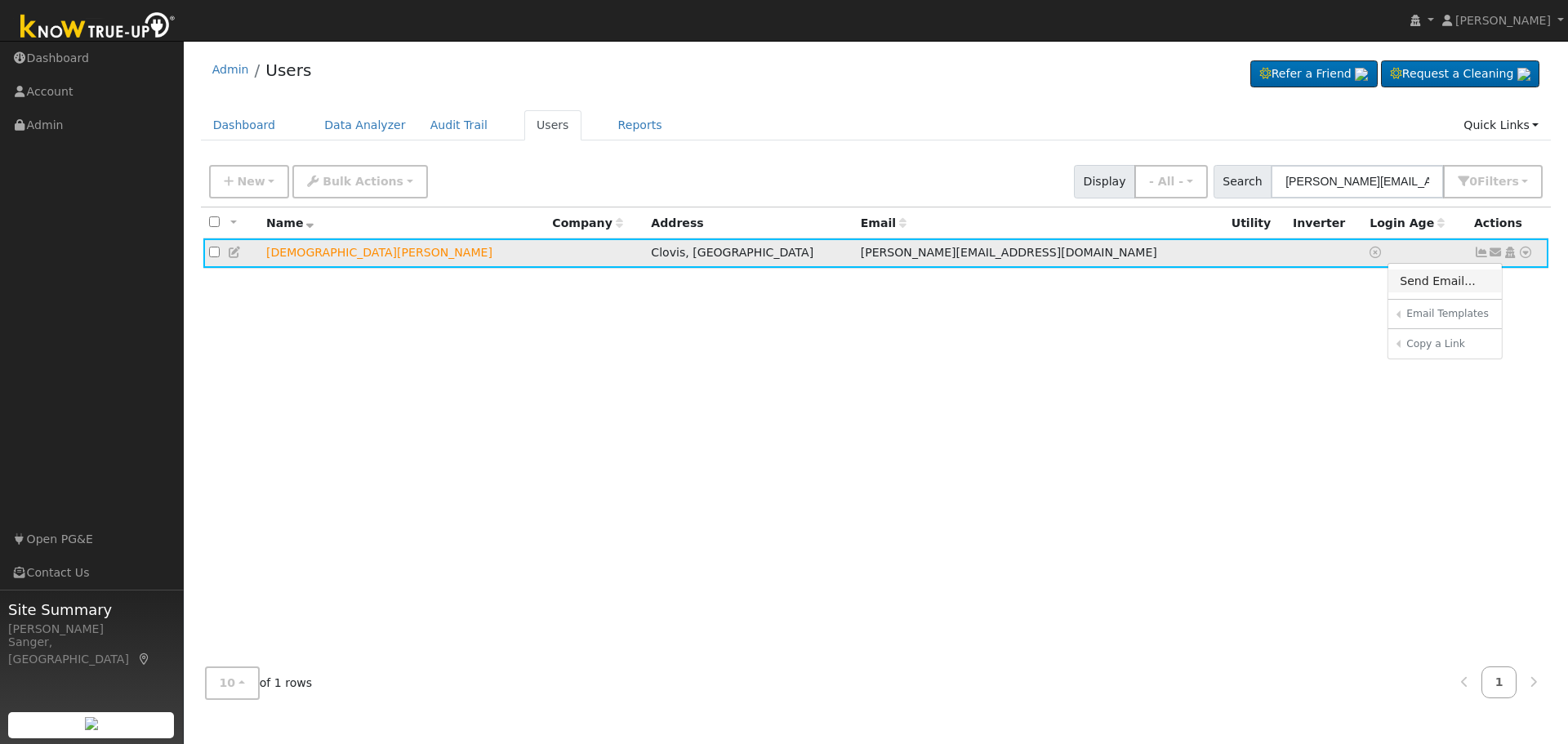
click at [1437, 287] on link "Send Email..." at bounding box center [1444, 280] width 114 height 23
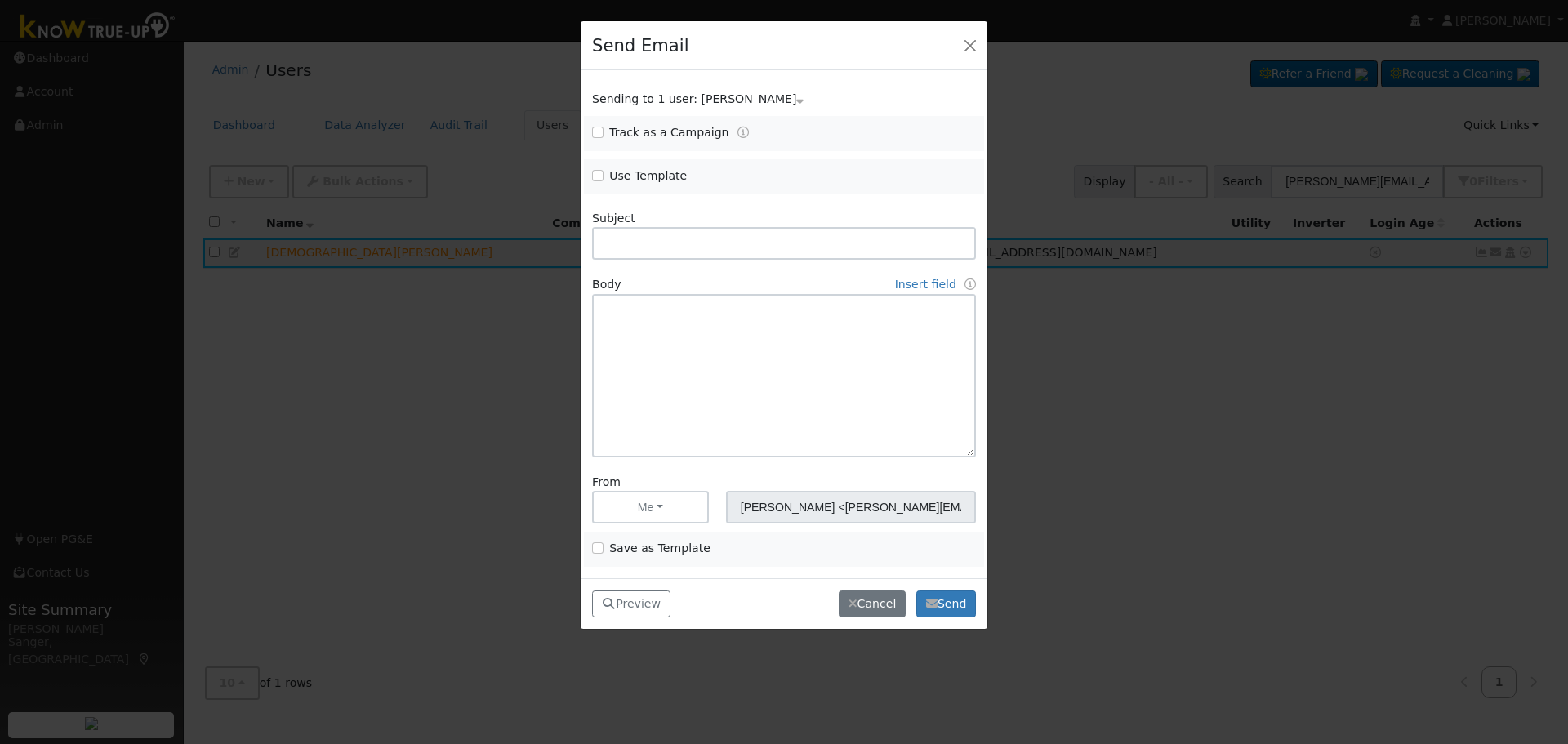
click at [590, 177] on div "Use Template" at bounding box center [683, 177] width 200 height 18
click at [593, 175] on input "Use Template" at bounding box center [597, 176] width 11 height 11
checkbox input "true"
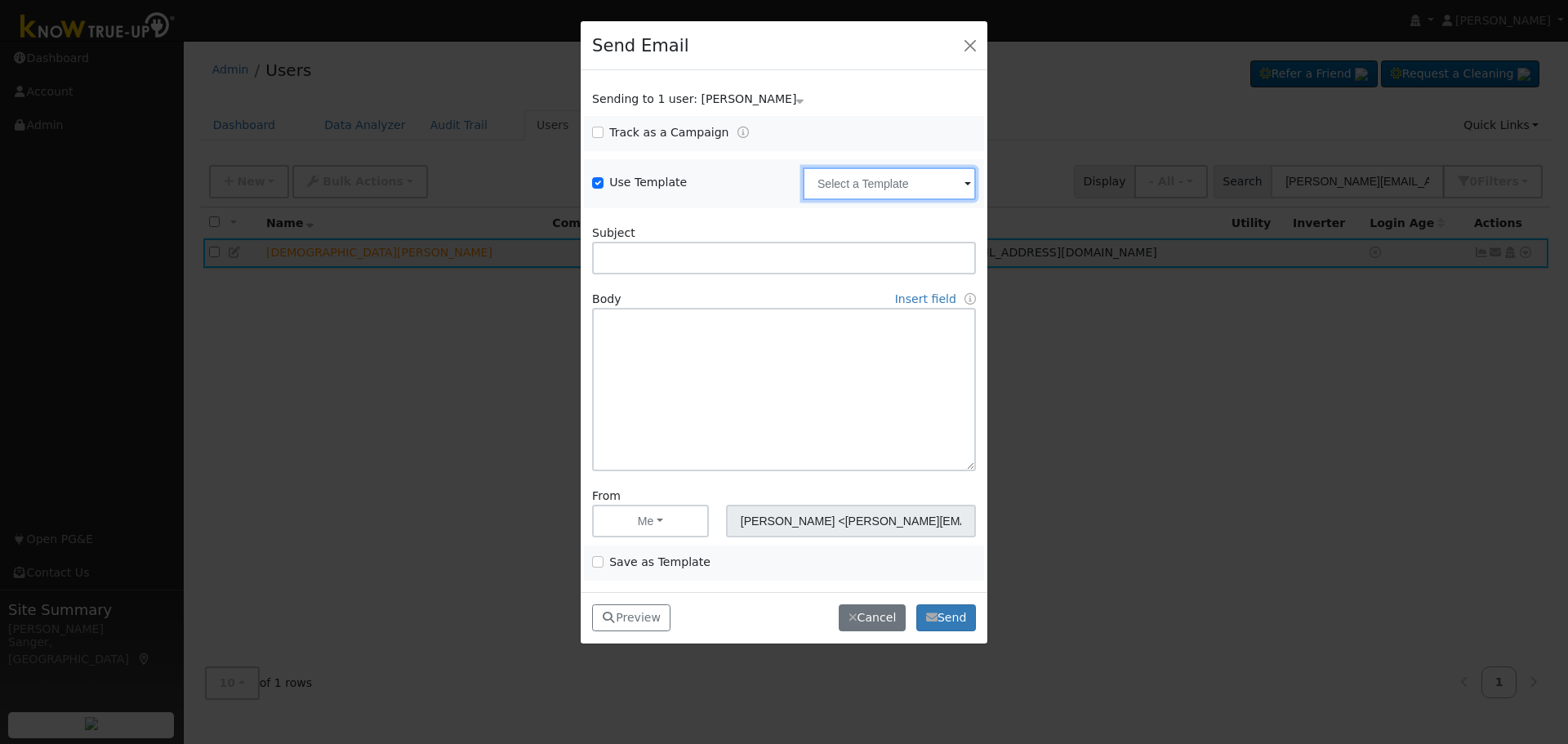
click at [861, 172] on input "text" at bounding box center [888, 183] width 173 height 32
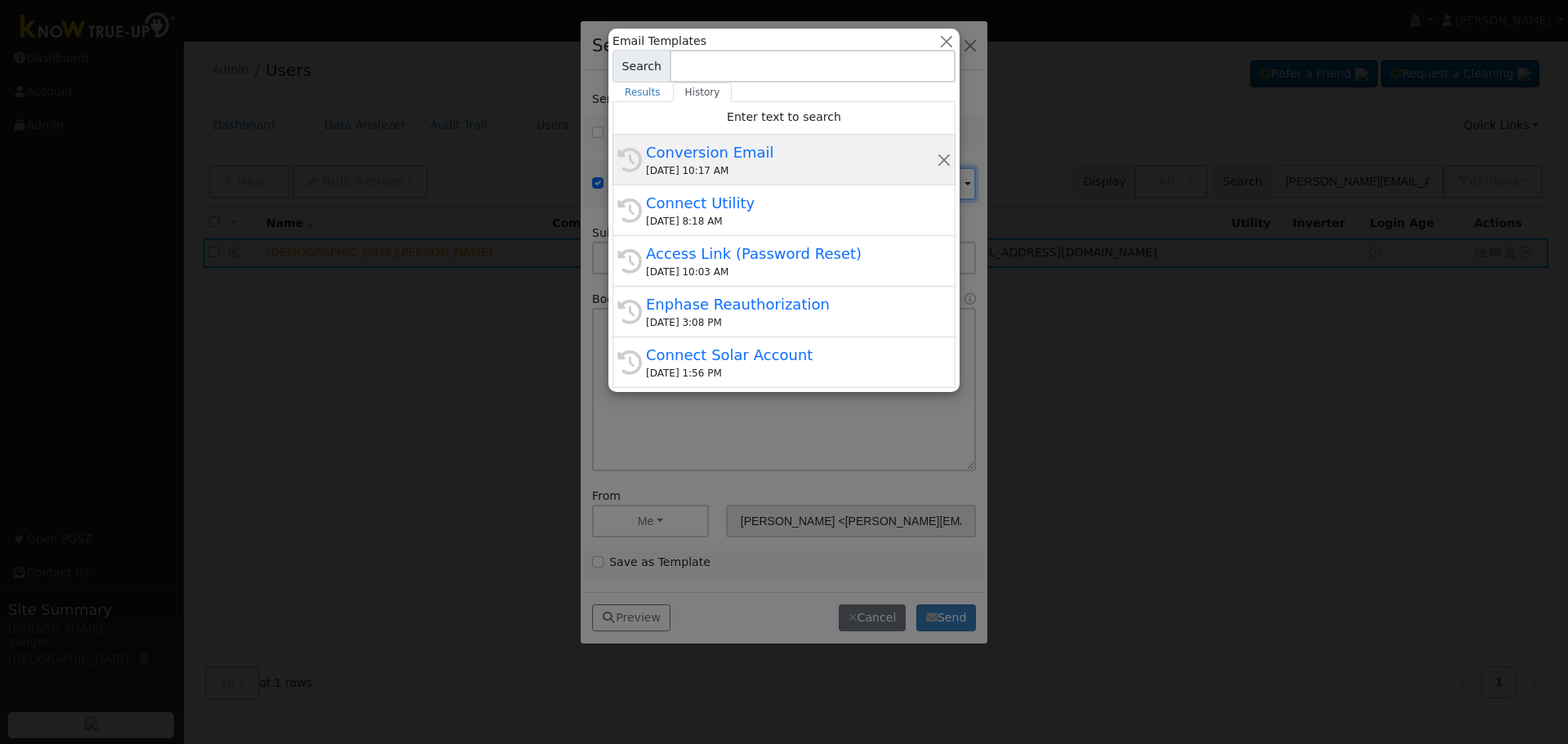
click at [753, 154] on div "Conversion Email" at bounding box center [791, 152] width 290 height 22
type input "Conversion Email"
type input "Connect Your Utility Account"
type textarea "Dear {user_fname}, The first step is to connect your electric utility account. …"
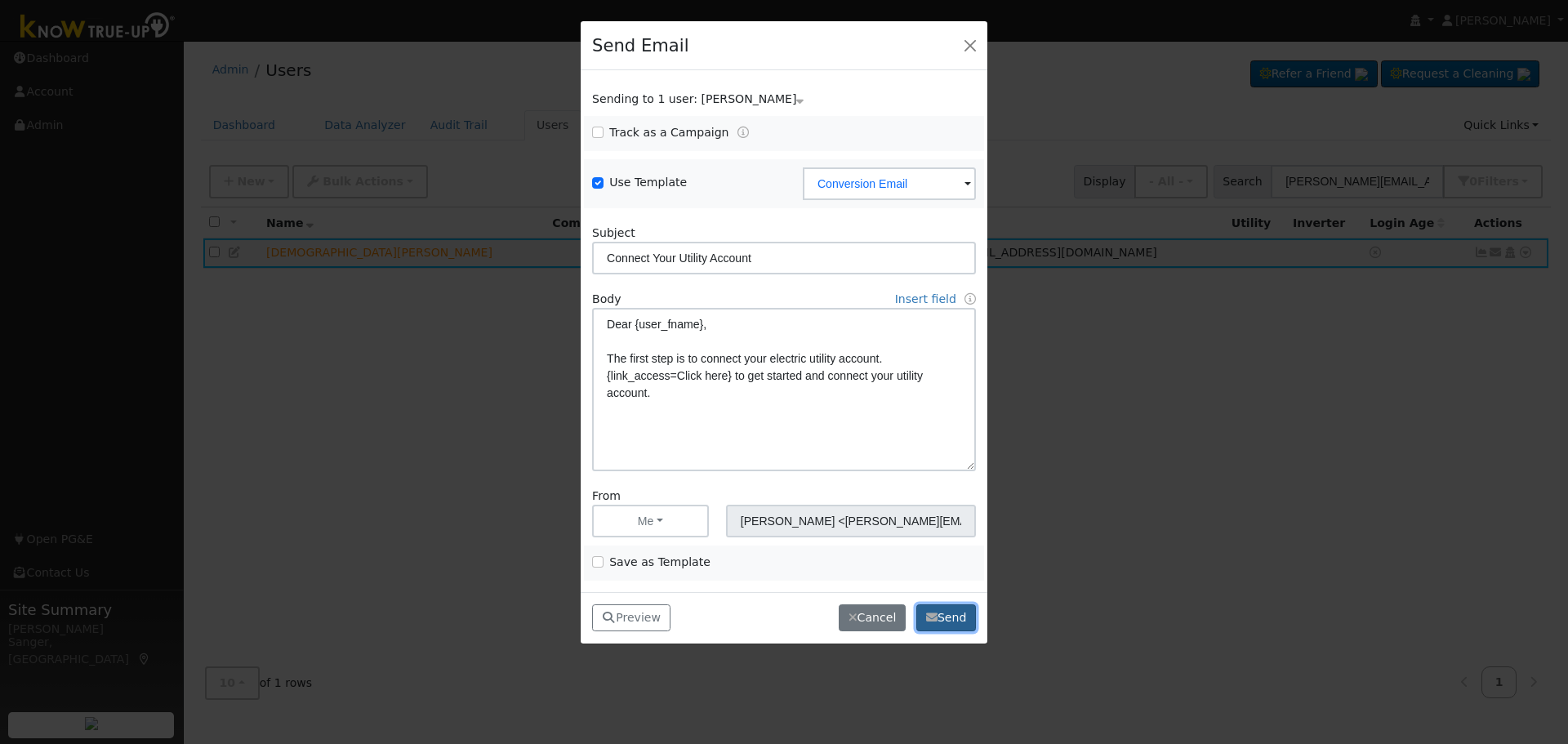
click at [948, 617] on button "Send" at bounding box center [946, 618] width 59 height 28
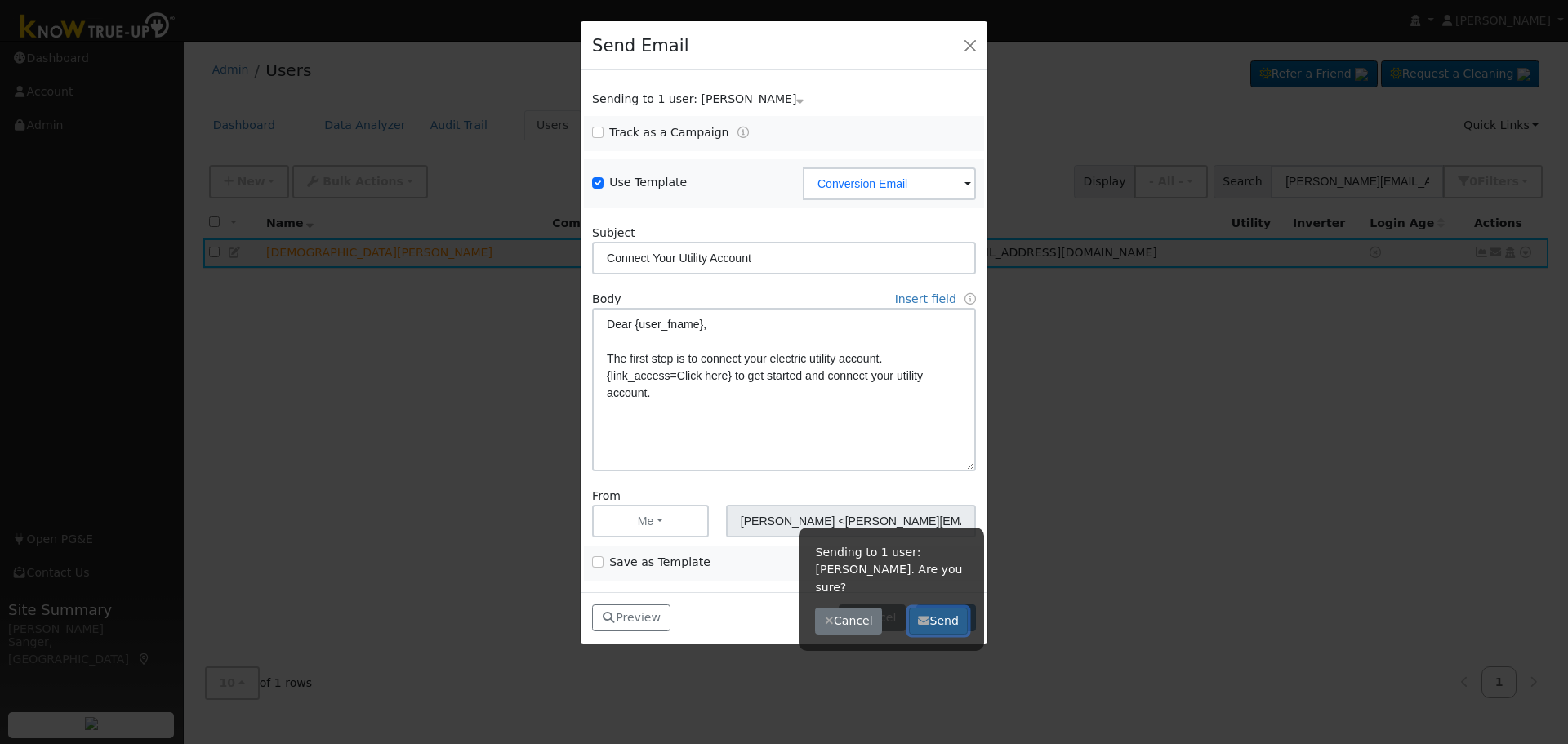
click at [935, 607] on button "Send" at bounding box center [938, 621] width 59 height 28
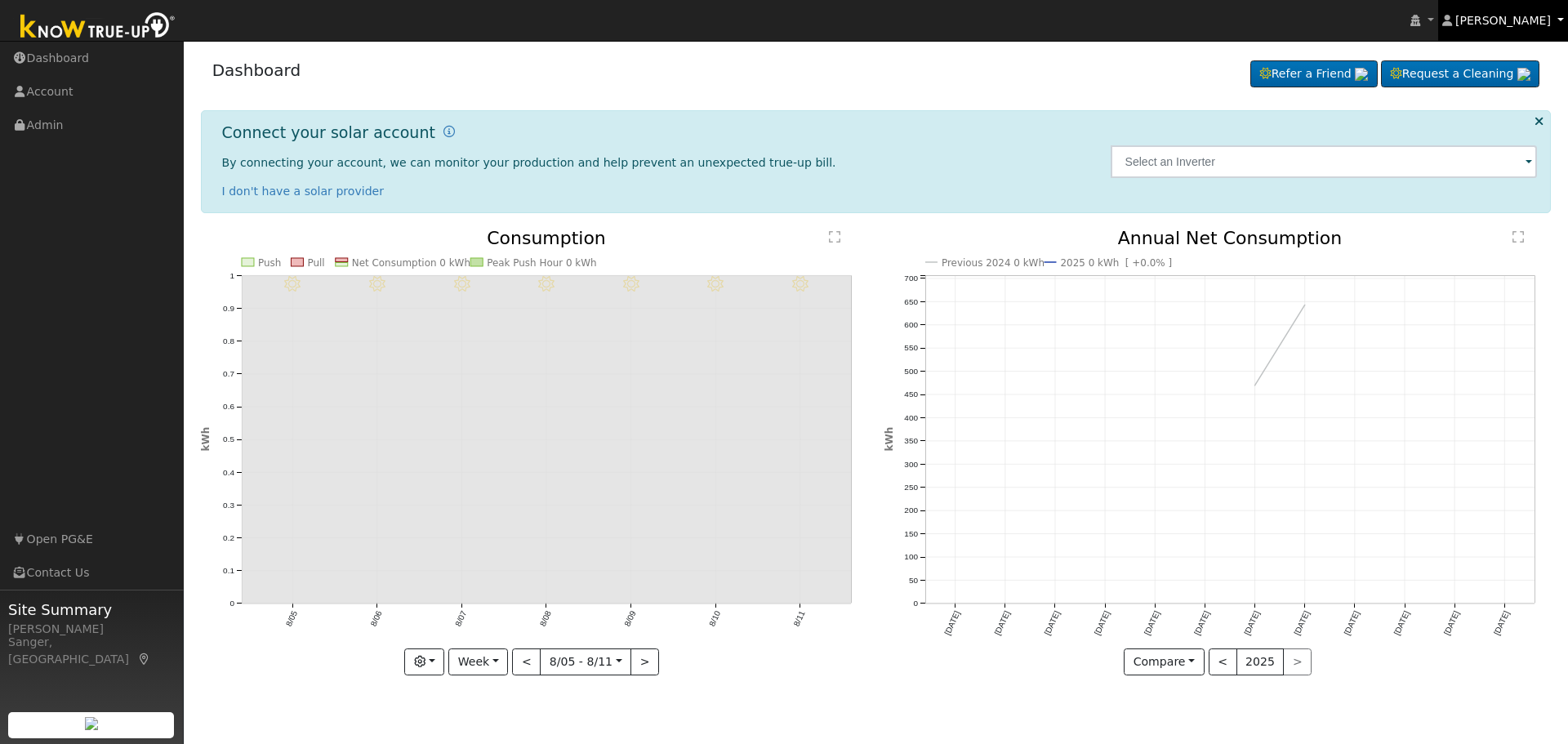
click at [1551, 18] on link "Adriana Pointdexter" at bounding box center [1502, 20] width 130 height 41
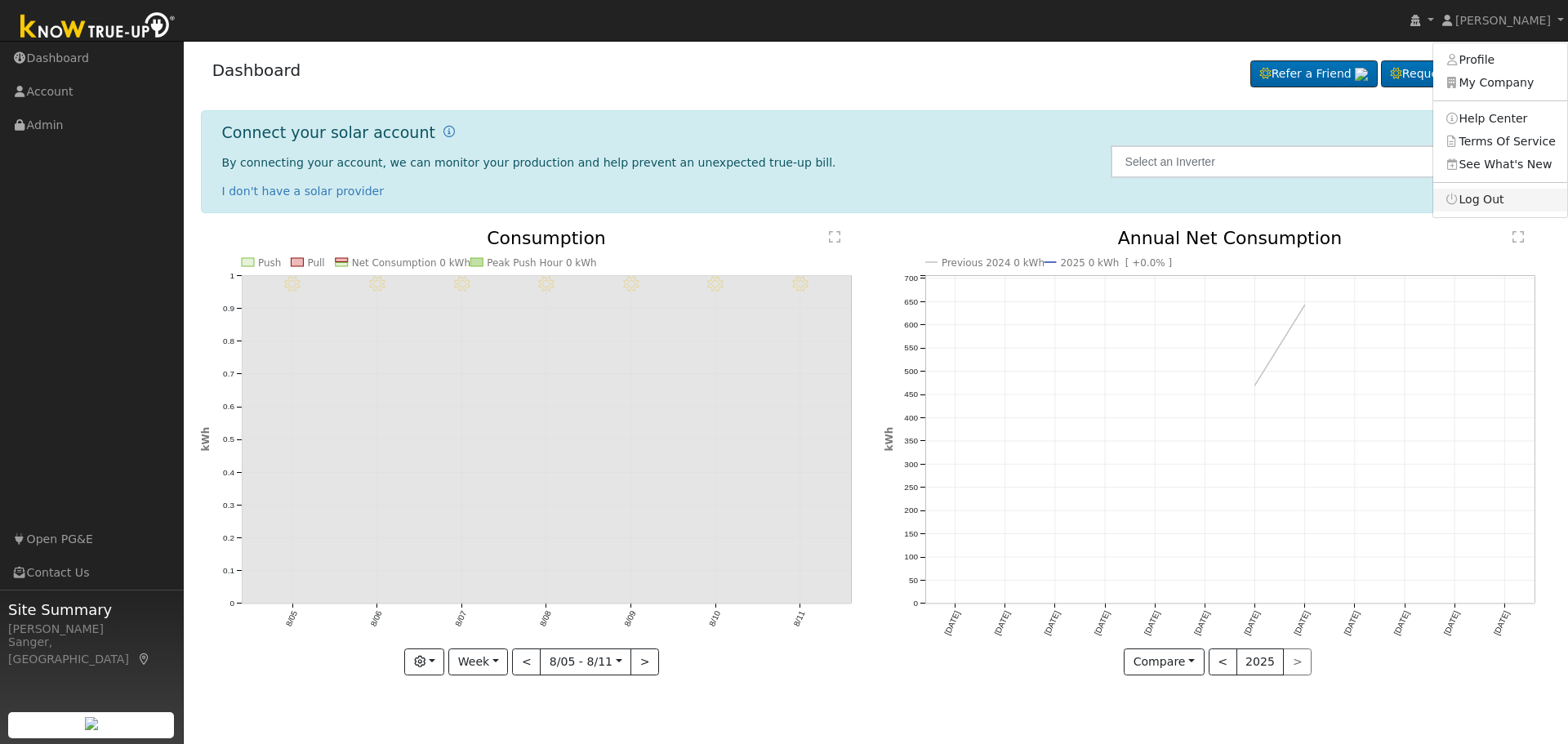
click at [1485, 193] on link "Log Out" at bounding box center [1500, 200] width 134 height 23
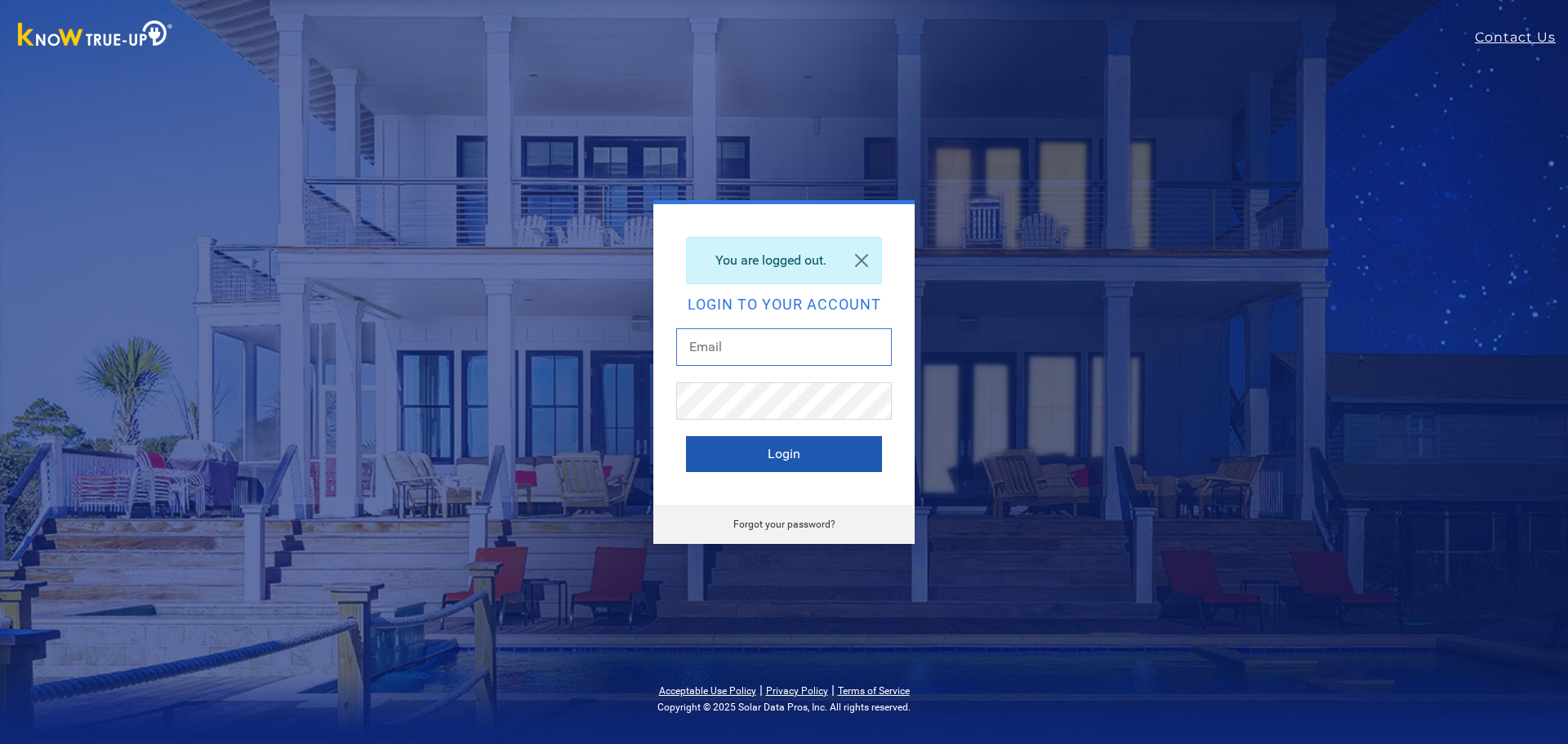
type input "adriana@solarnegotiators.com"
click at [742, 445] on button "Login" at bounding box center [784, 454] width 196 height 36
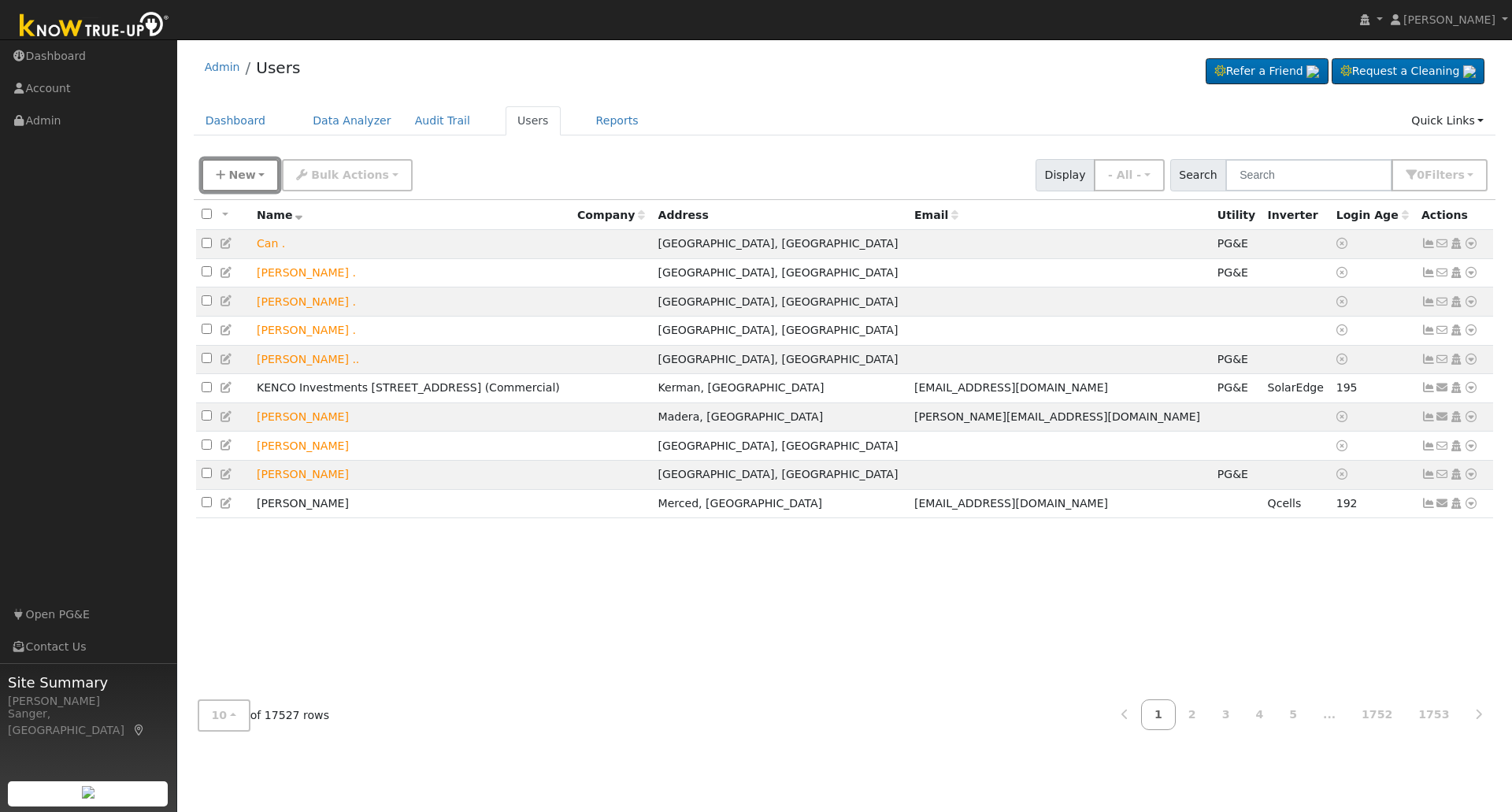
click at [241, 173] on span "New" at bounding box center [242, 175] width 27 height 12
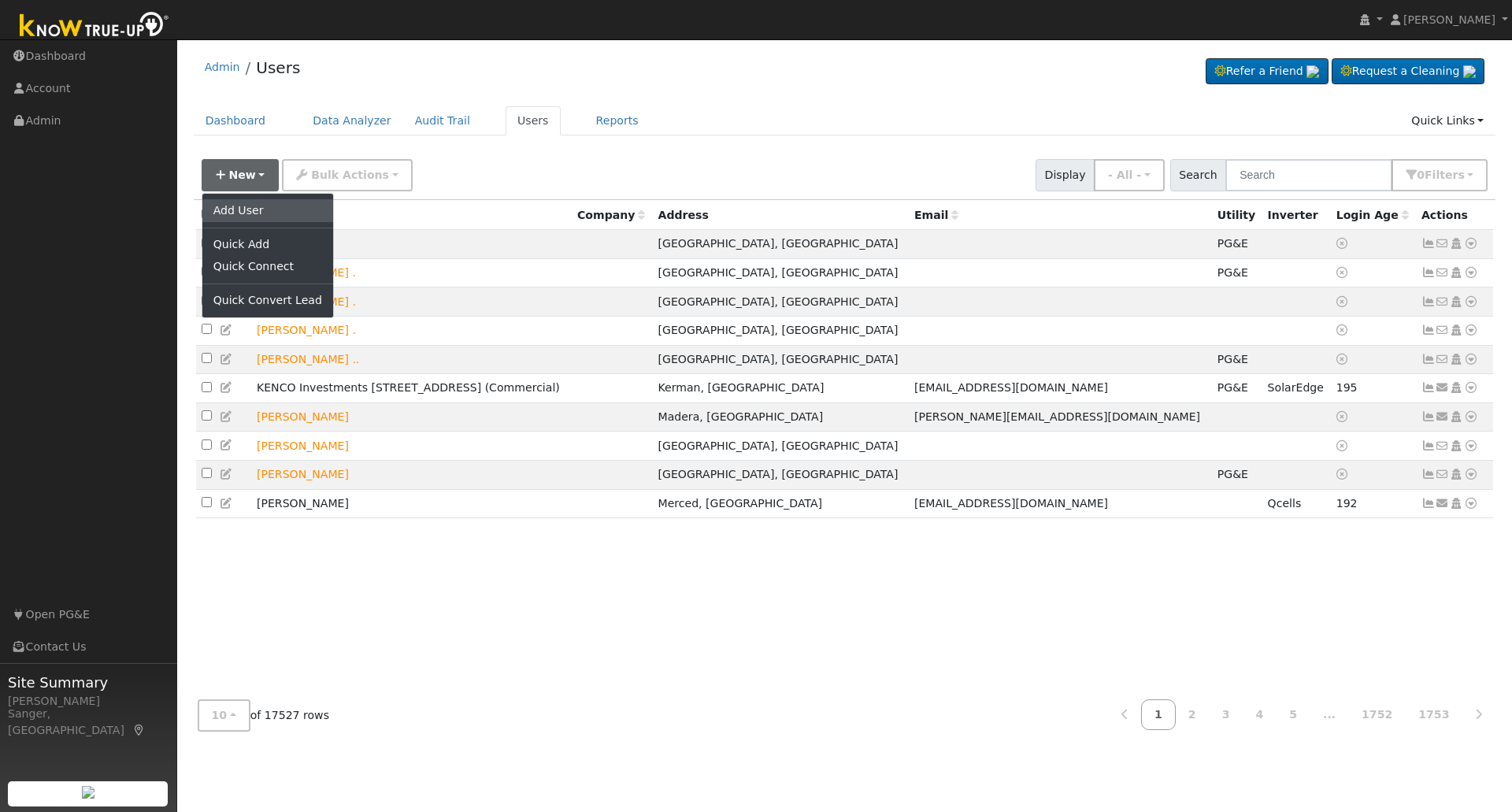
click at [259, 205] on link "Add User" at bounding box center [267, 209] width 131 height 22
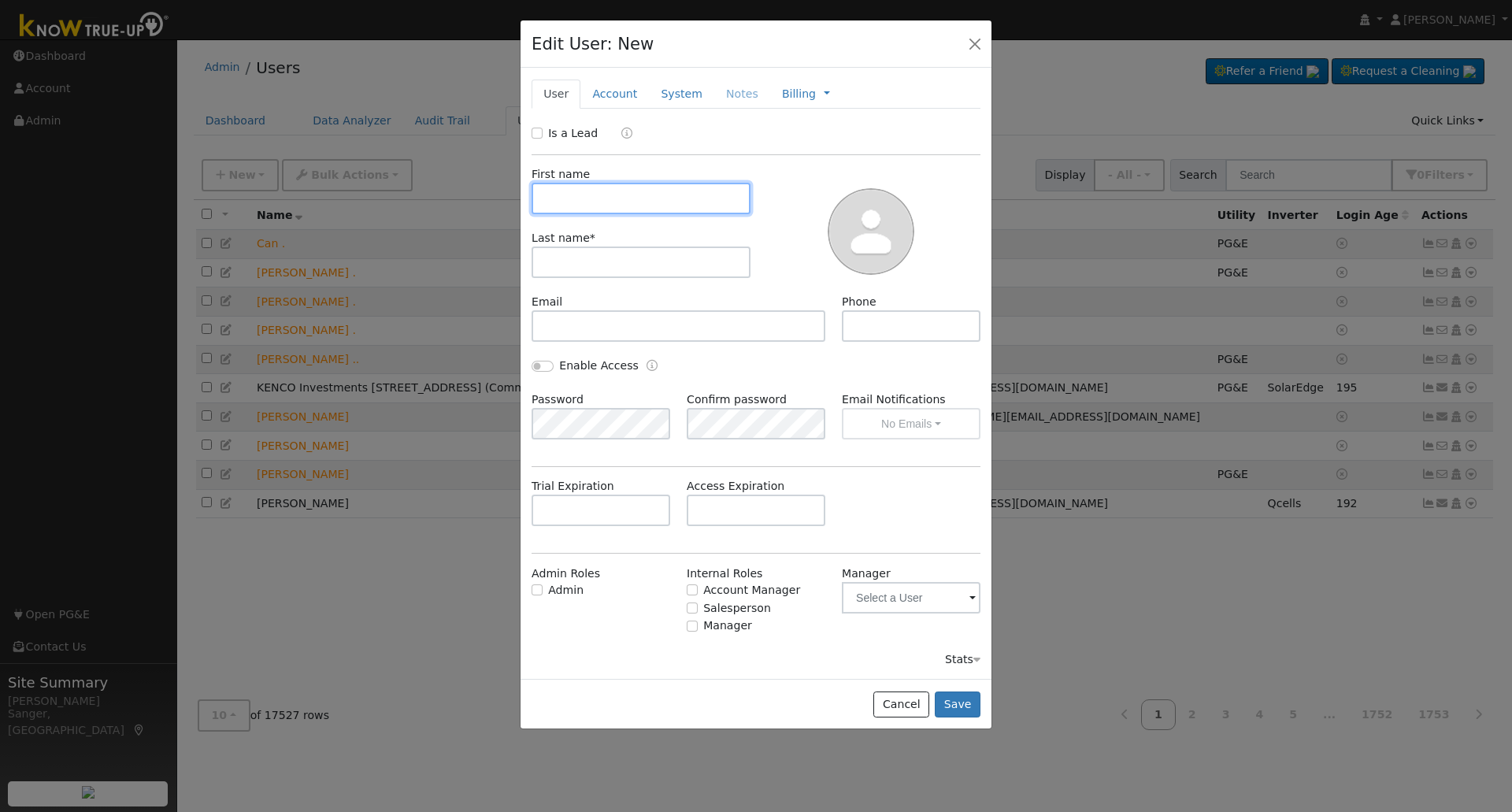
click at [555, 203] on input "text" at bounding box center [641, 198] width 219 height 31
paste input "Harold Crenetz"
type input "Harold Crenetz"
click at [571, 261] on input "text" at bounding box center [641, 261] width 219 height 31
paste input "Harold Crenetz"
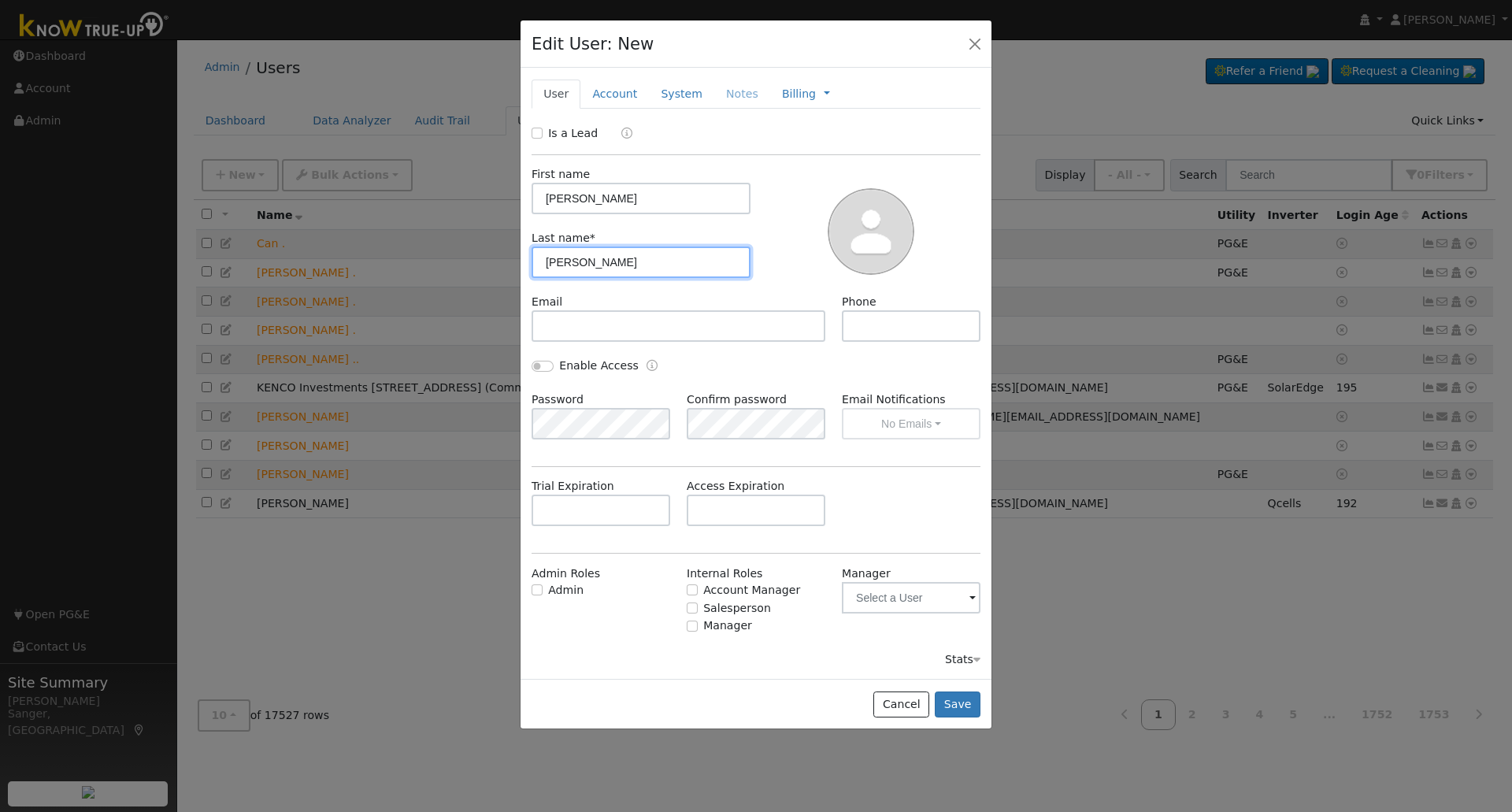
drag, startPoint x: 583, startPoint y: 264, endPoint x: 472, endPoint y: 262, distance: 111.0
click at [0, 0] on div "Edit User: New Select an Ac... New Account Nickname Cancel Create Are you sure …" at bounding box center [0, 0] width 0 height 0
type input "Crenetz"
drag, startPoint x: 582, startPoint y: 200, endPoint x: 697, endPoint y: 199, distance: 115.0
click at [697, 199] on input "Harold Crenetz" at bounding box center [641, 198] width 219 height 31
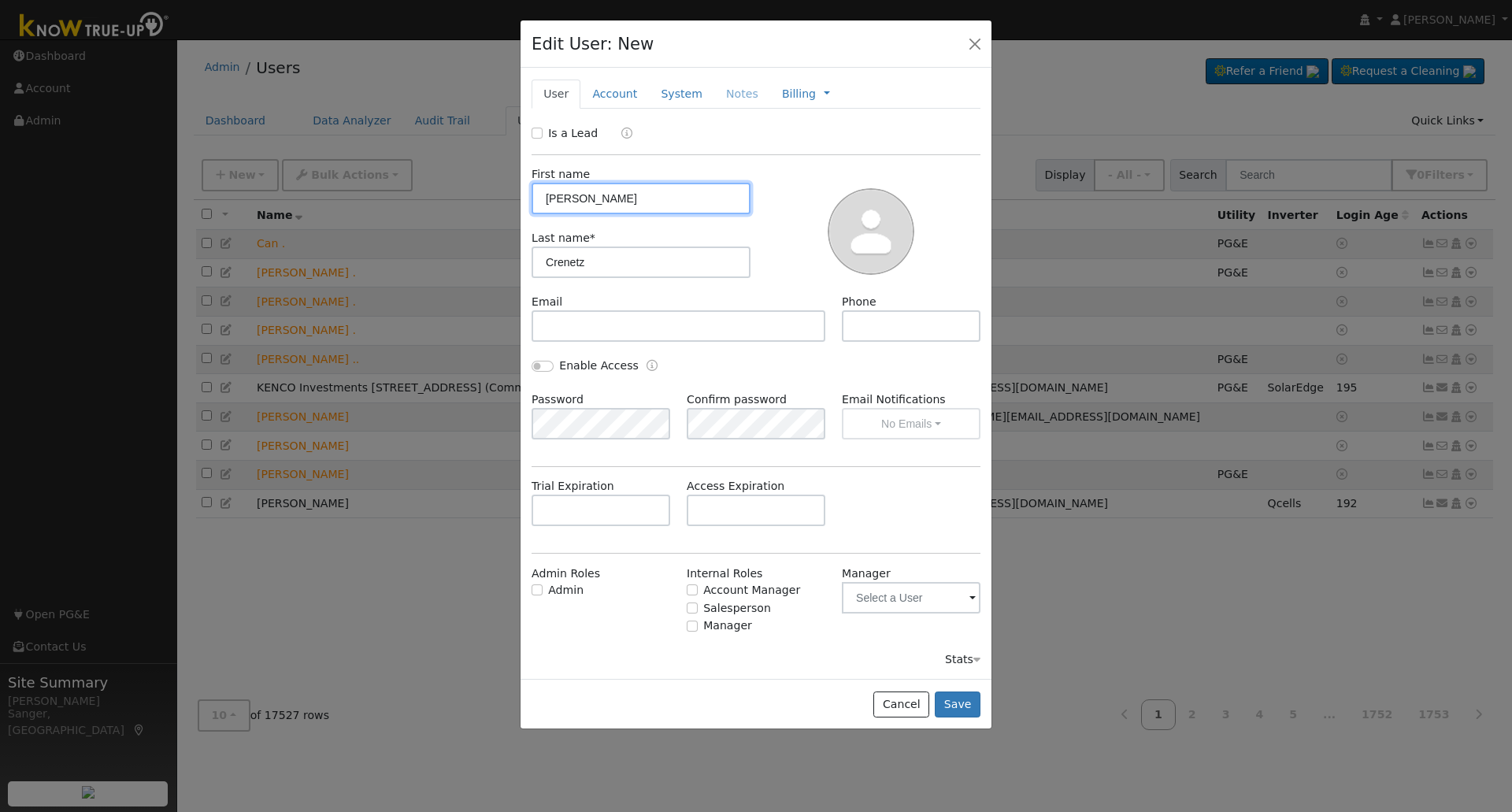
type input "Harold"
click at [536, 131] on input "Is a Lead" at bounding box center [537, 133] width 11 height 11
checkbox input "true"
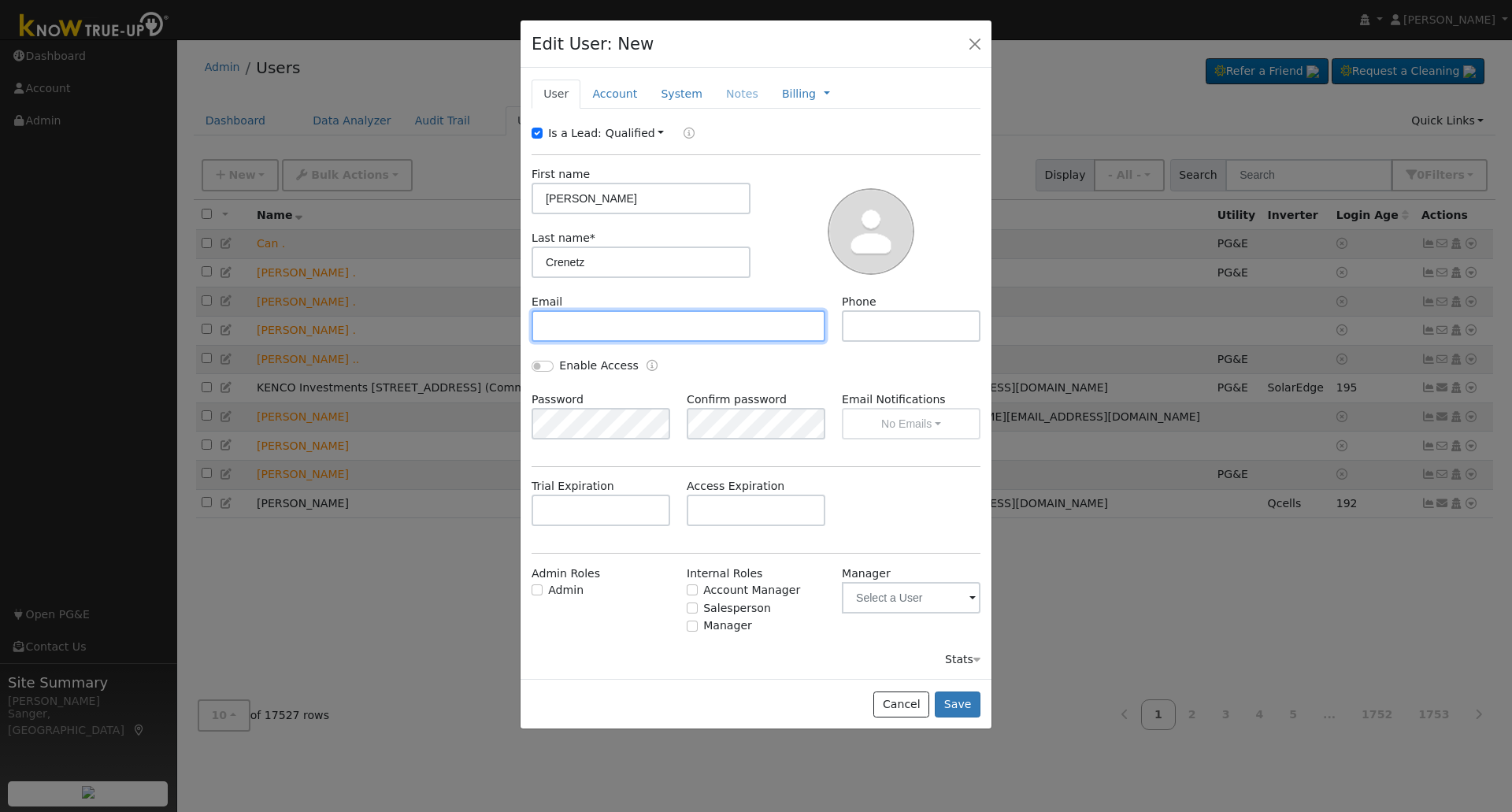
click at [718, 330] on input "text" at bounding box center [678, 325] width 293 height 31
paste input "harcre1@gmail.com"
type input "harcre1@gmail.com"
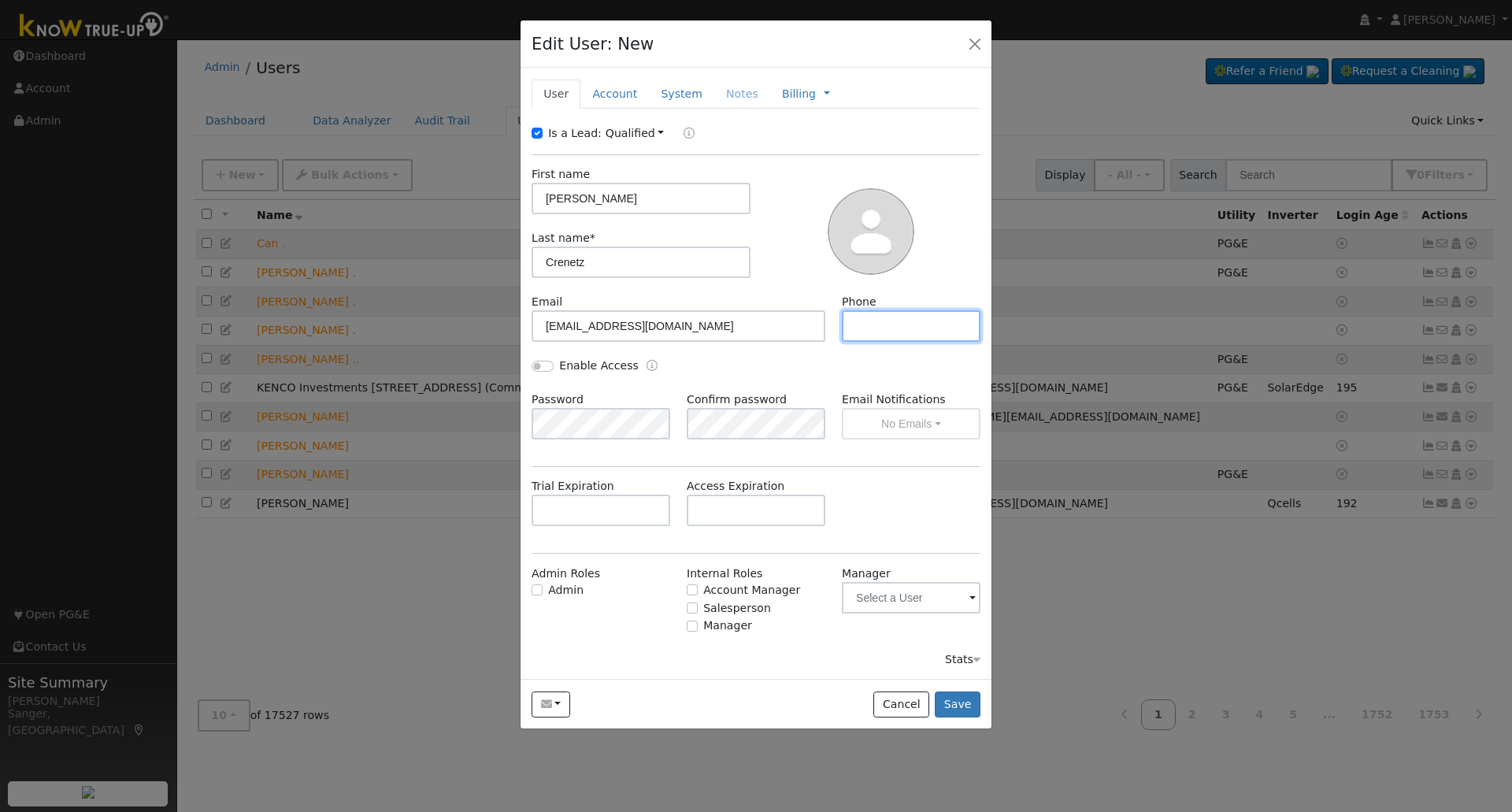
click at [886, 323] on input "text" at bounding box center [910, 325] width 138 height 31
paste input "(559) 679-5545"
click at [604, 94] on link "Account" at bounding box center [614, 94] width 69 height 29
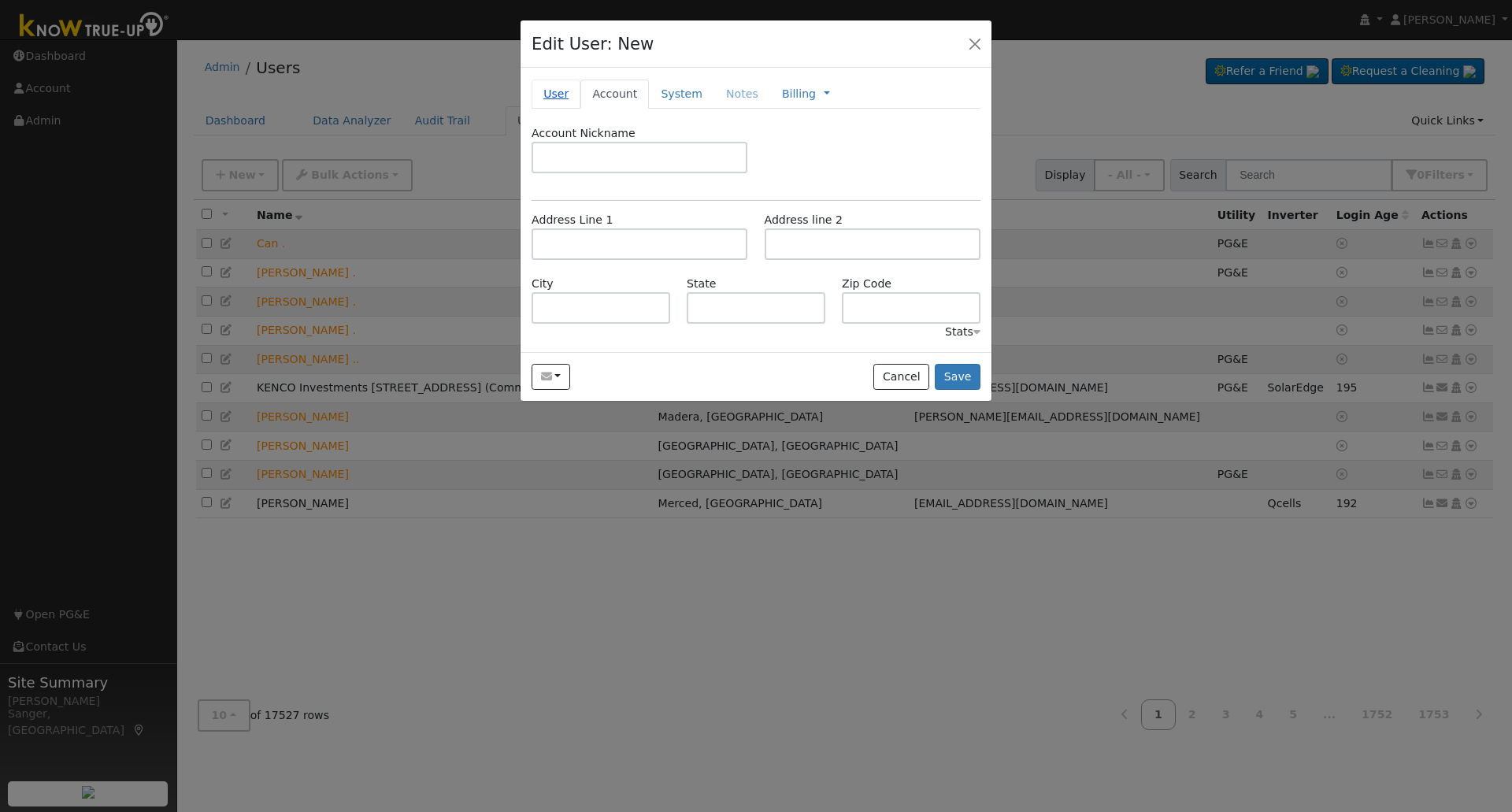
click at [549, 97] on link "User" at bounding box center [555, 94] width 49 height 29
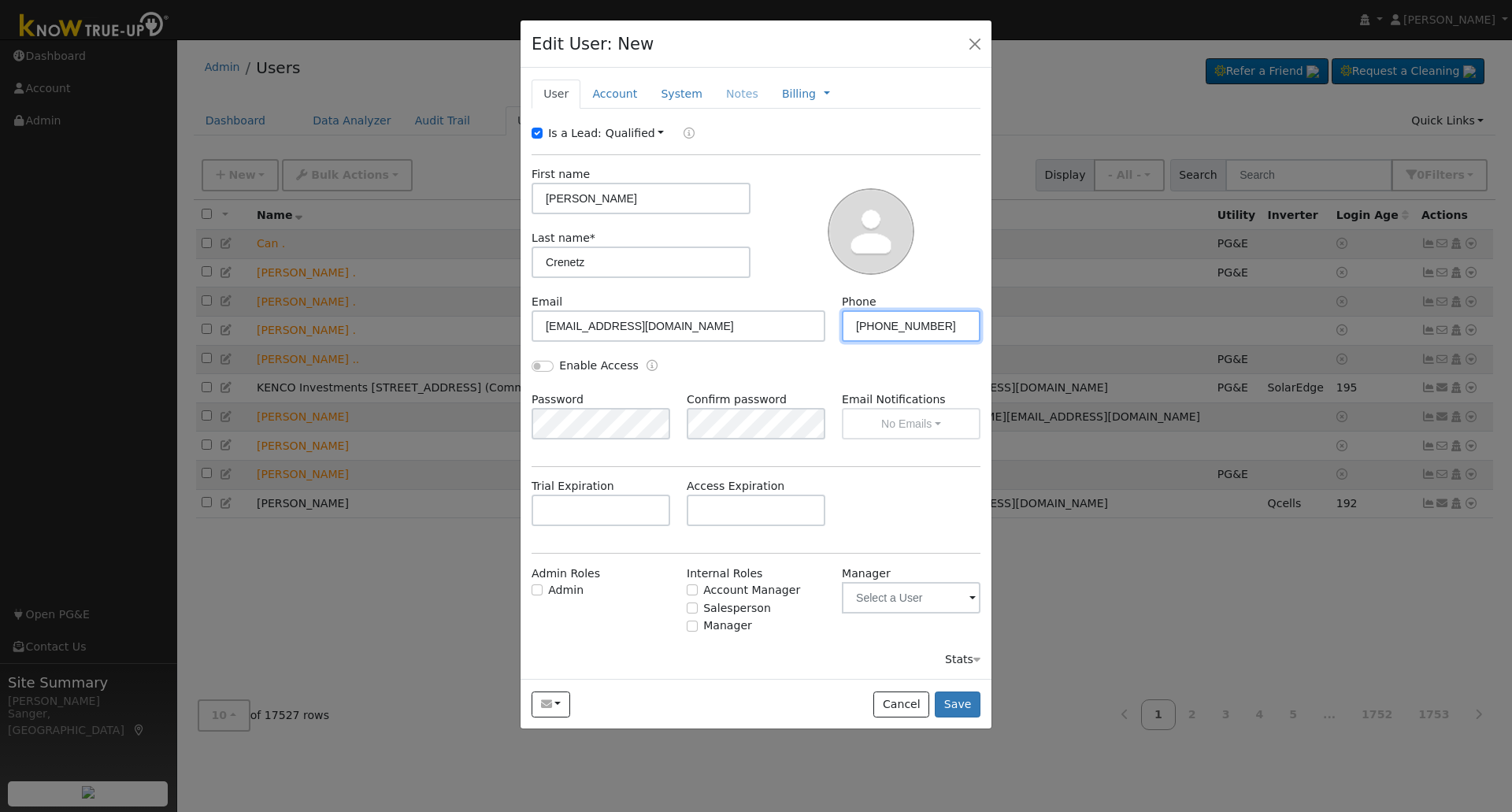
click at [949, 326] on input "(559) 679-5545" at bounding box center [910, 325] width 138 height 31
drag, startPoint x: 949, startPoint y: 326, endPoint x: 812, endPoint y: 323, distance: 137.0
click at [812, 323] on div "Email harcre1@gmail.com Phone (559) 679-5545" at bounding box center [756, 325] width 465 height 64
paste input "408) 888-0793"
type input "(408) 888-0793"
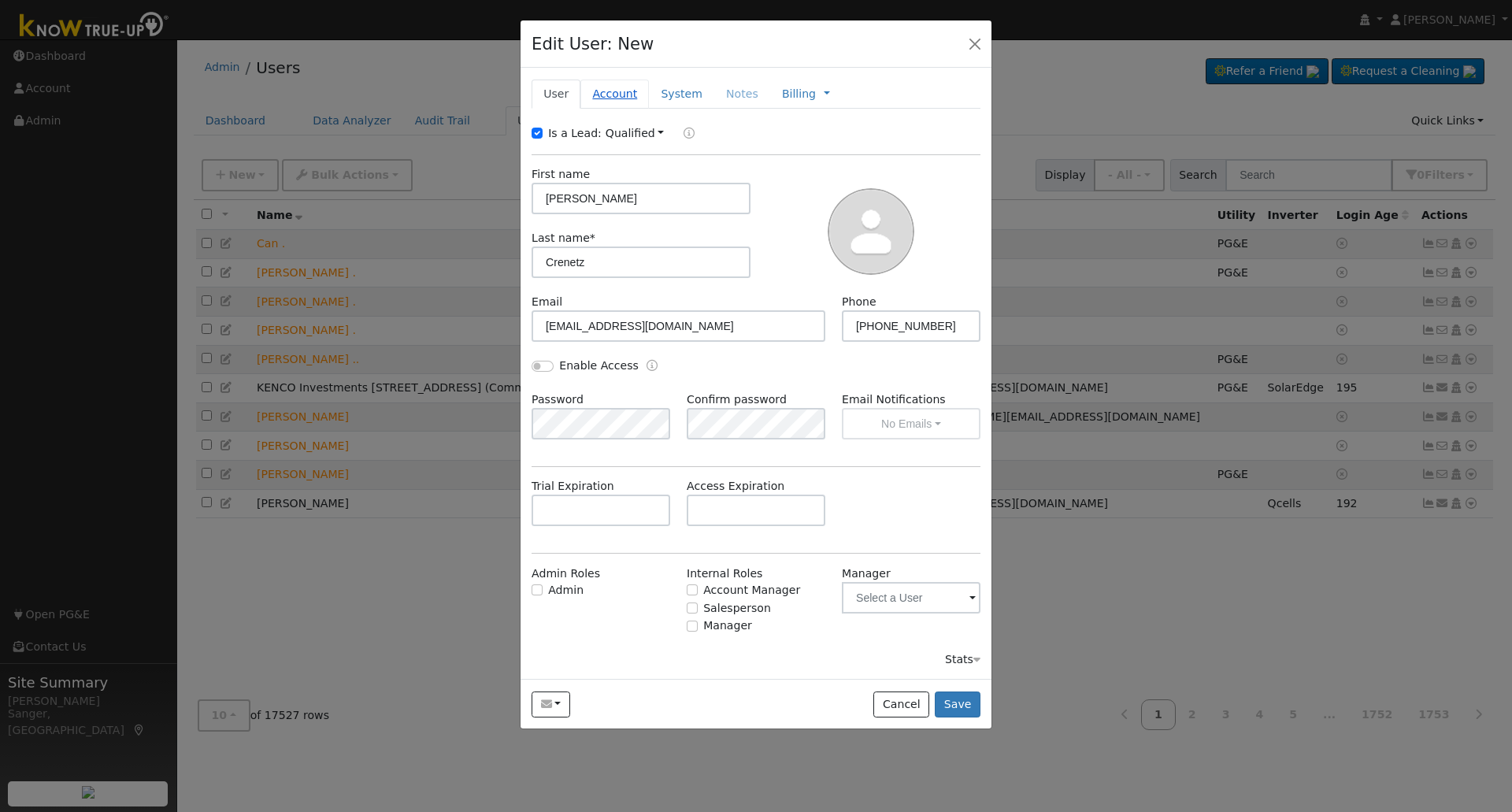
drag, startPoint x: 595, startPoint y: 93, endPoint x: 595, endPoint y: 107, distance: 14.0
click at [595, 93] on link "Account" at bounding box center [614, 94] width 69 height 29
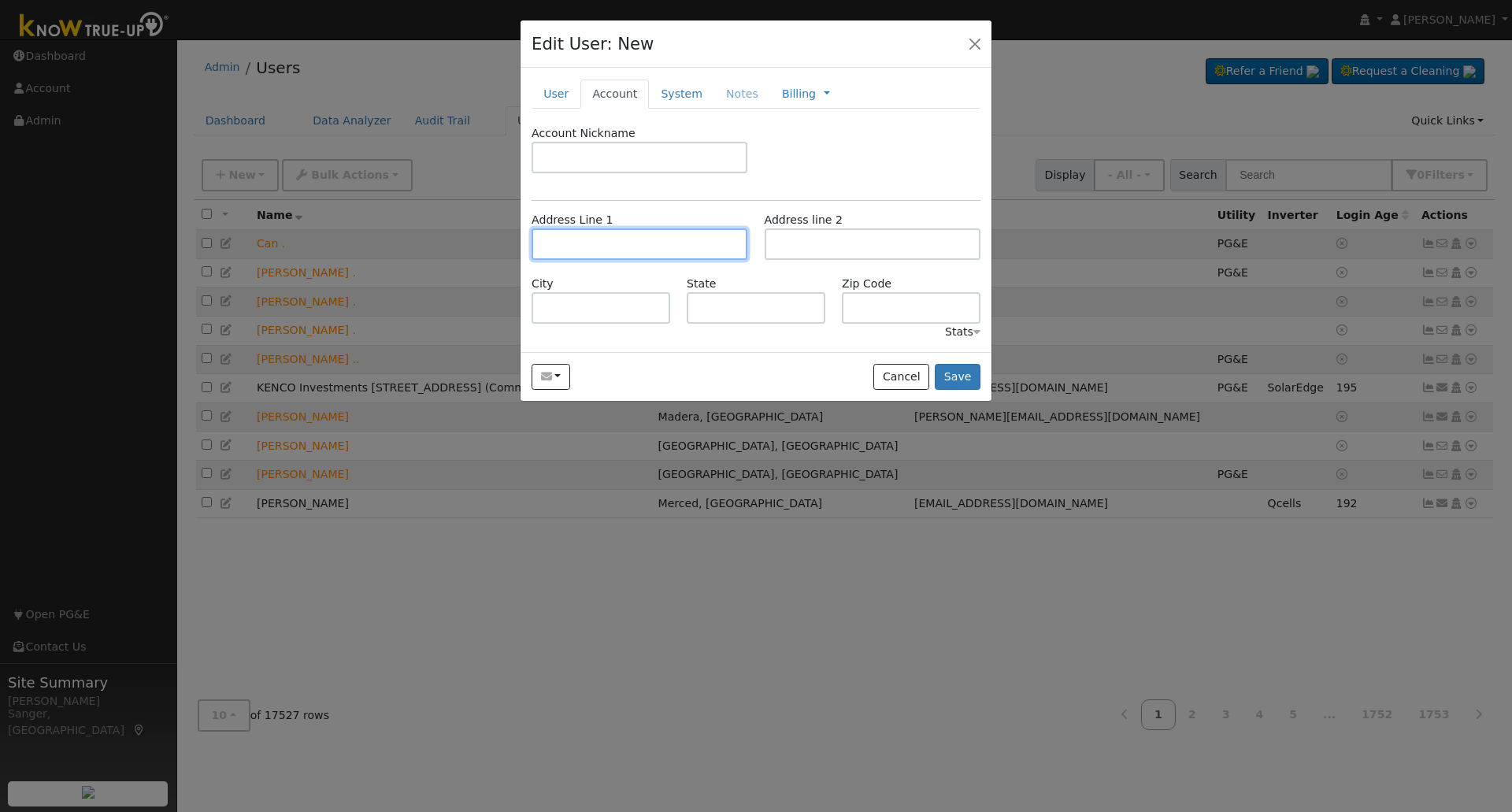
click at [618, 248] on input "text" at bounding box center [639, 243] width 216 height 31
paste input "843 Parsley Way"
type input "843 Parsley Way"
type input "Oceanside"
type input "CA"
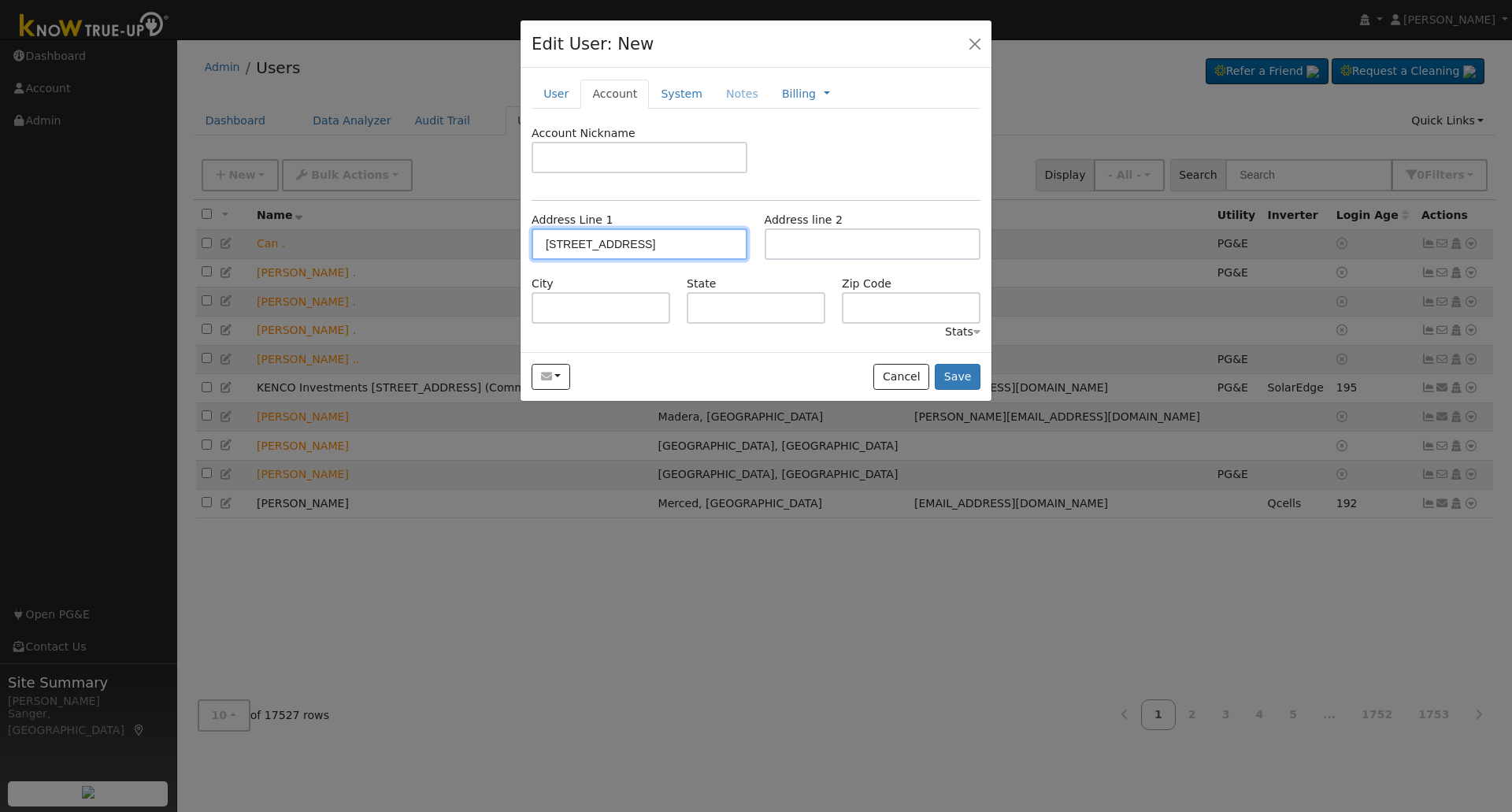
type input "92057"
click at [950, 373] on button "Save" at bounding box center [957, 377] width 45 height 27
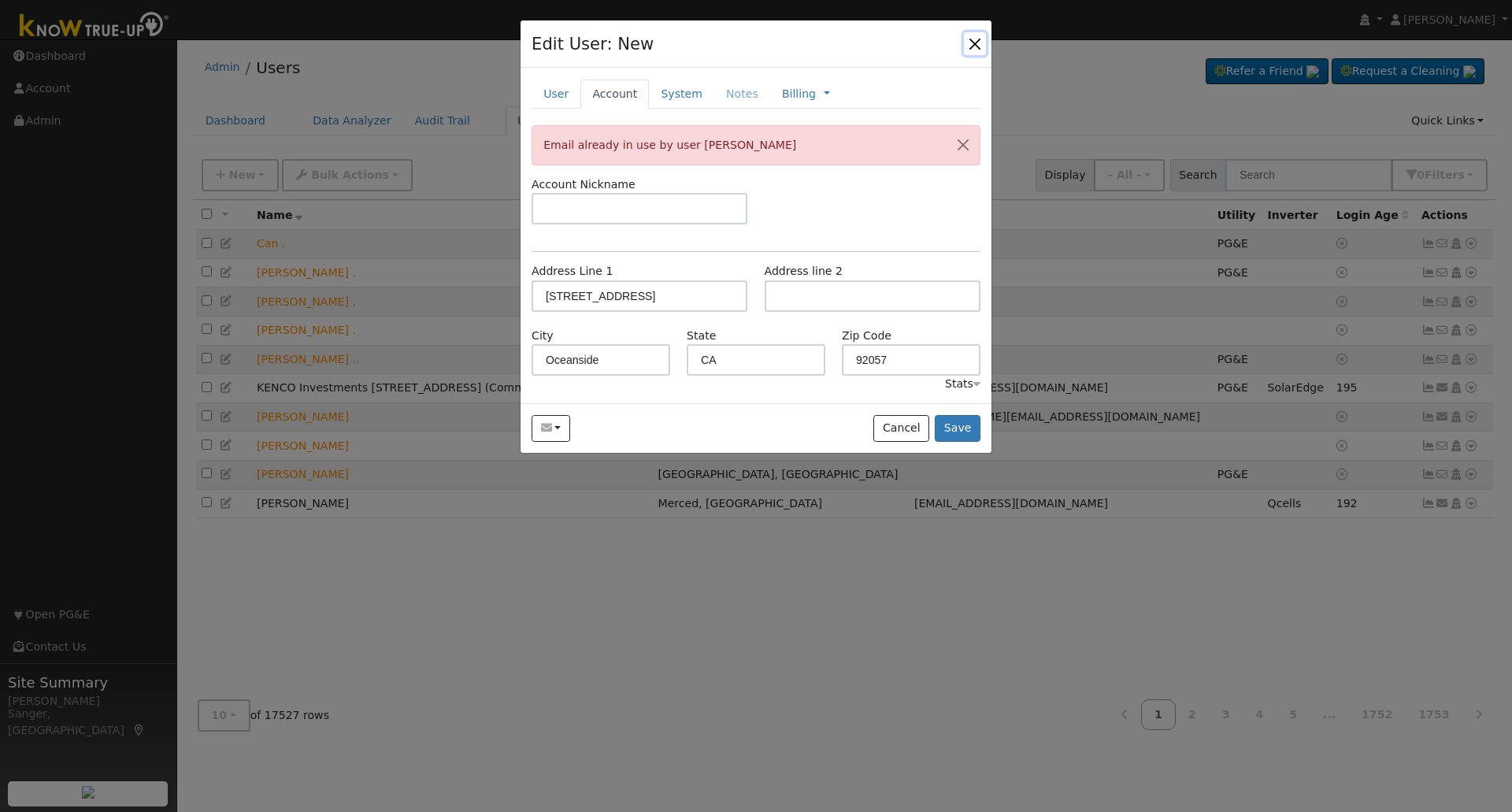
click at [972, 39] on button "button" at bounding box center [974, 43] width 22 height 22
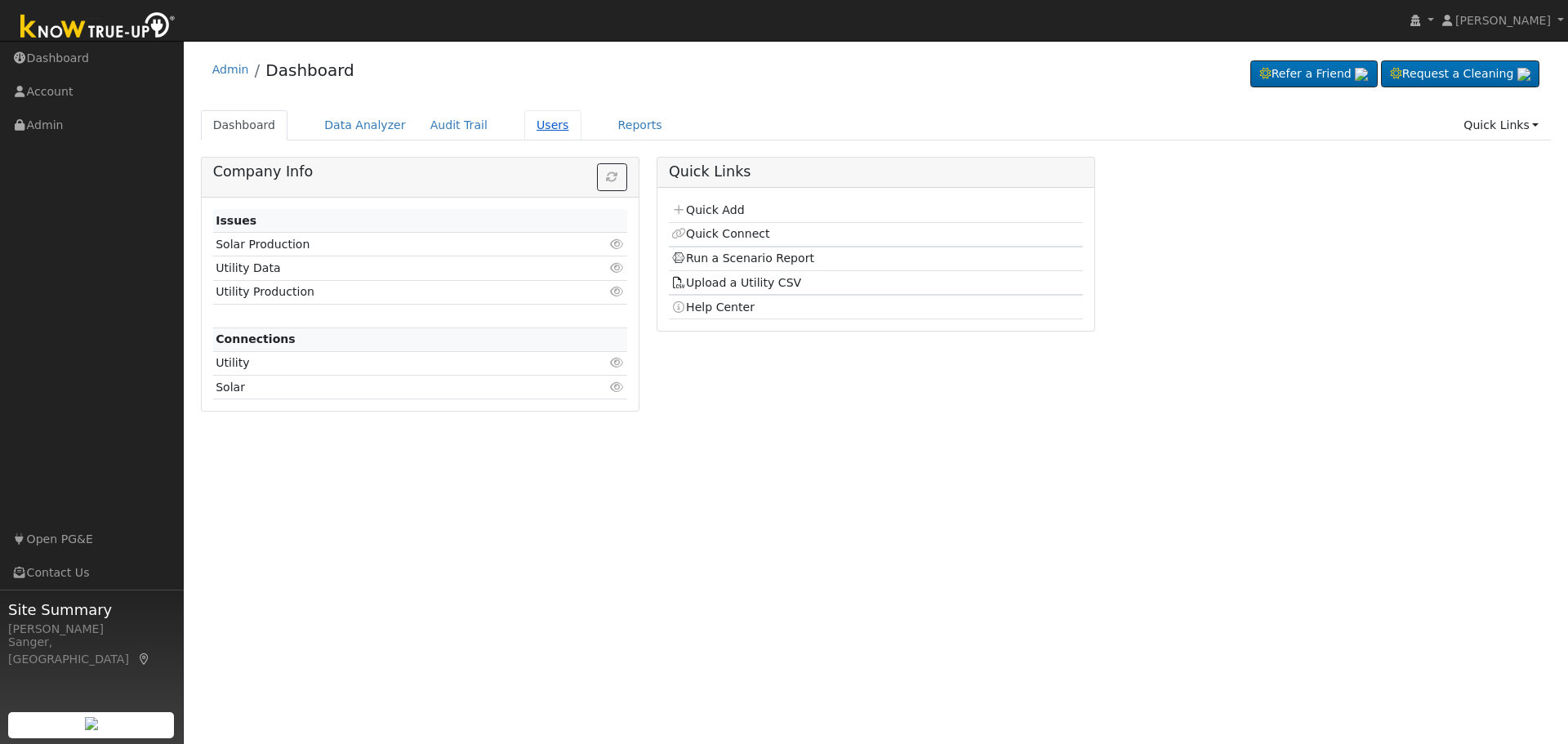
click at [525, 116] on link "Users" at bounding box center [553, 125] width 57 height 30
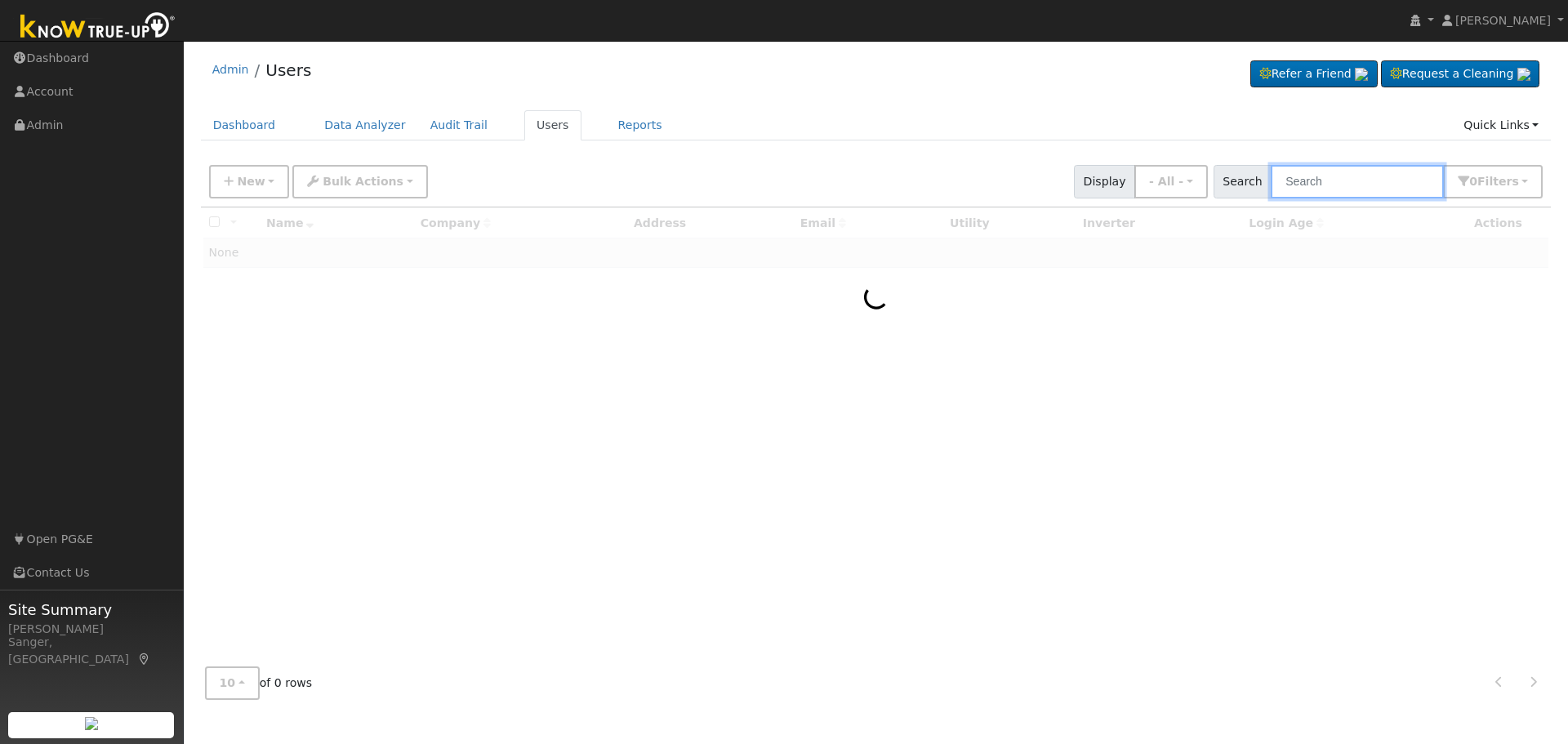
click at [1347, 185] on input "text" at bounding box center [1356, 181] width 173 height 33
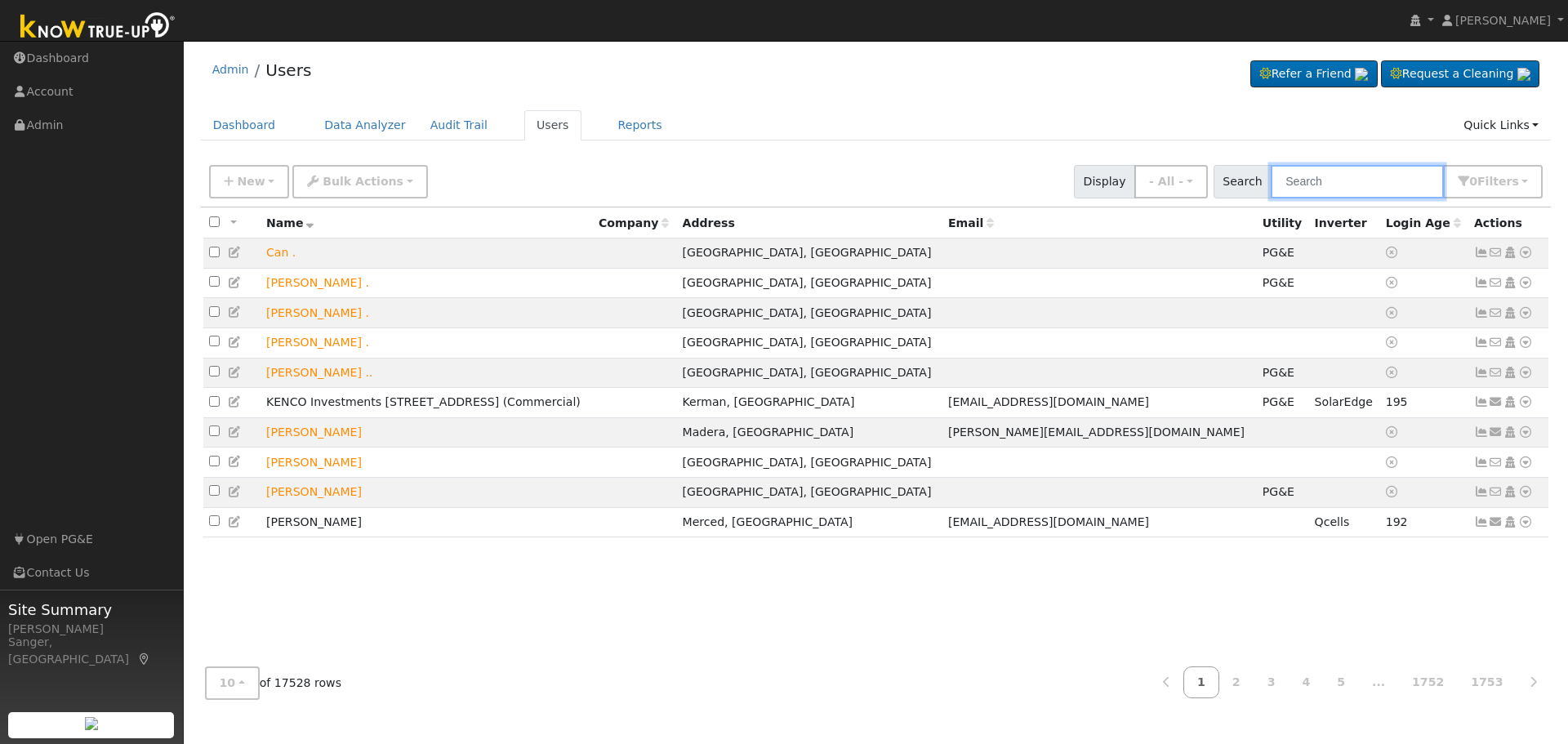
paste input "[PERSON_NAME]"
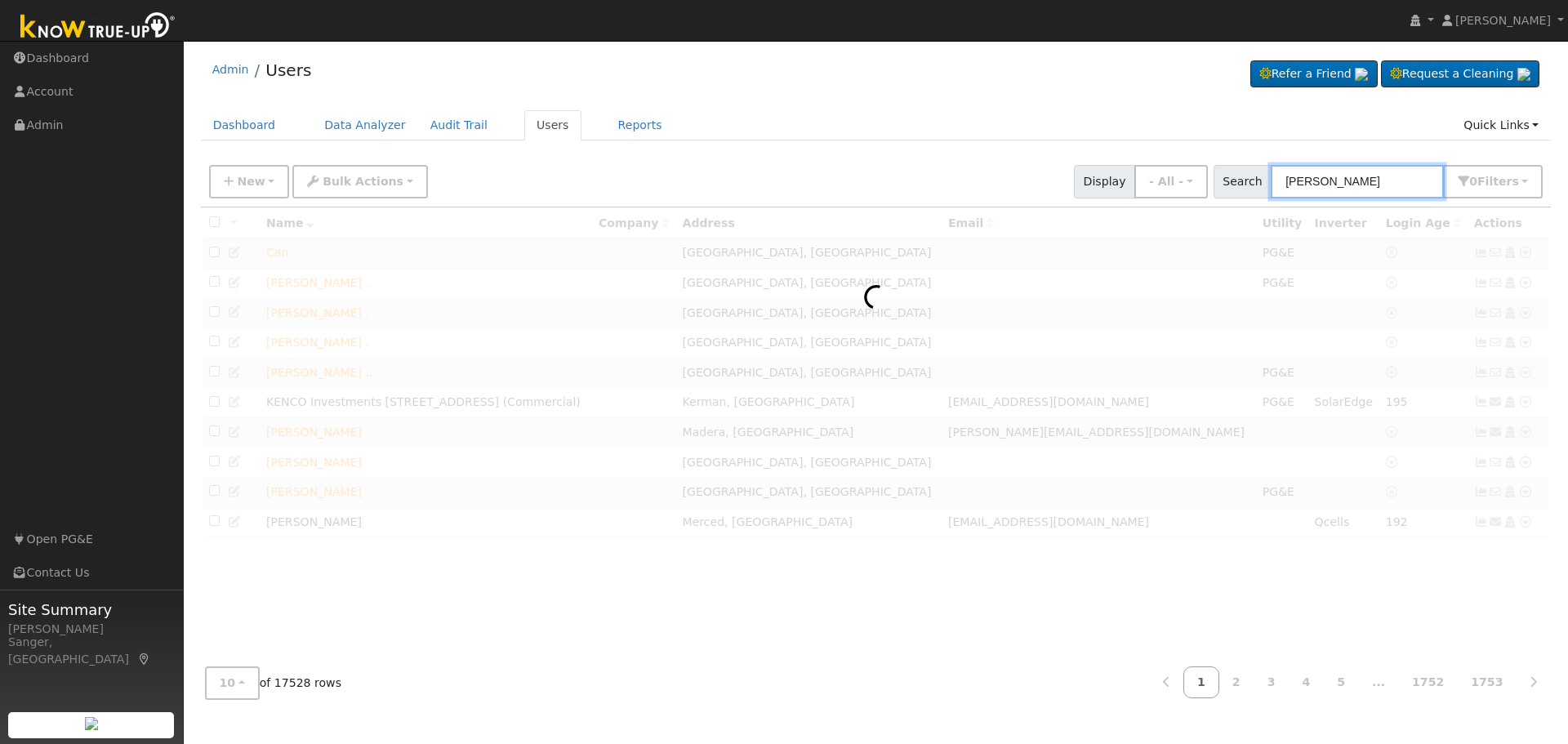
type input "[PERSON_NAME]"
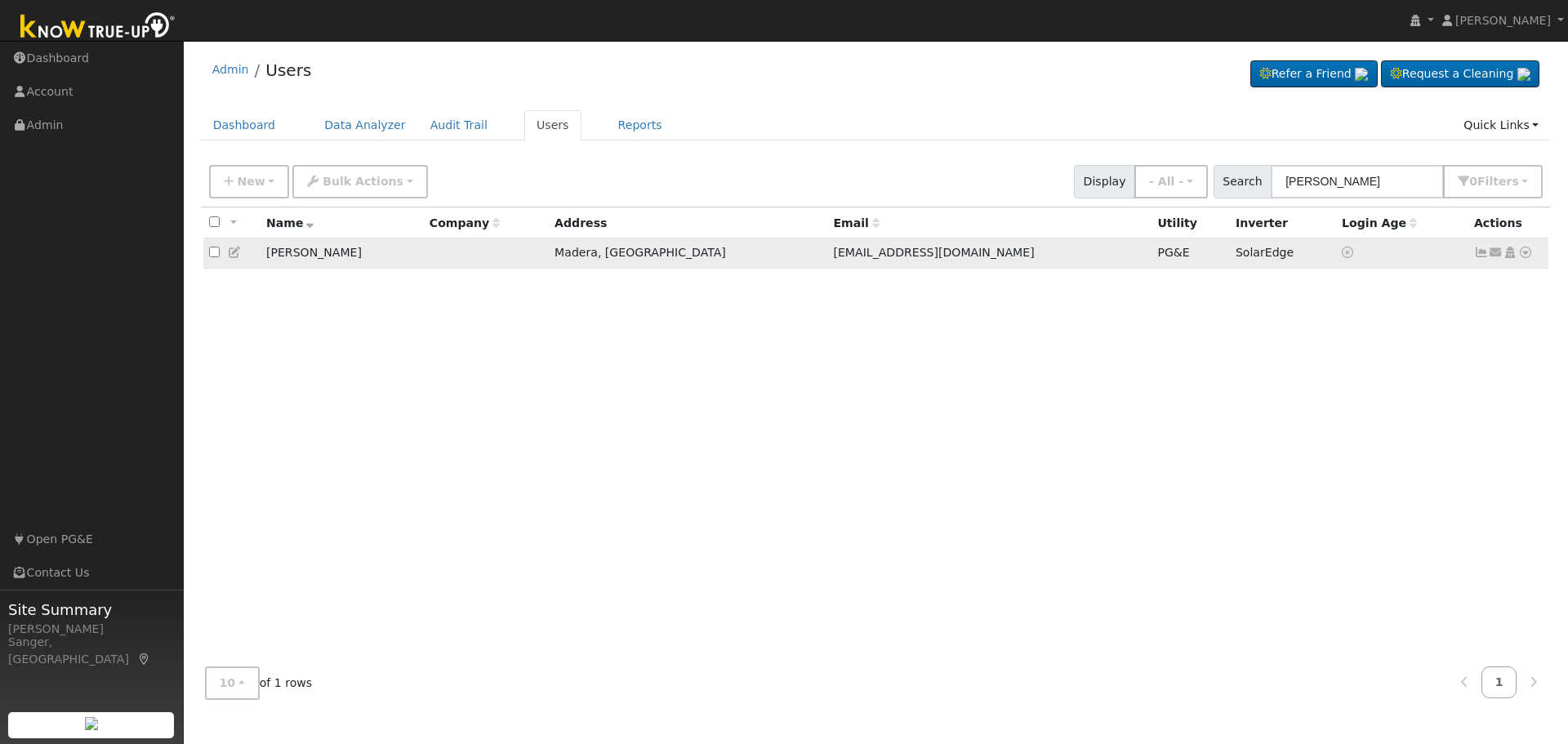
click at [1480, 253] on icon at bounding box center [1481, 252] width 15 height 11
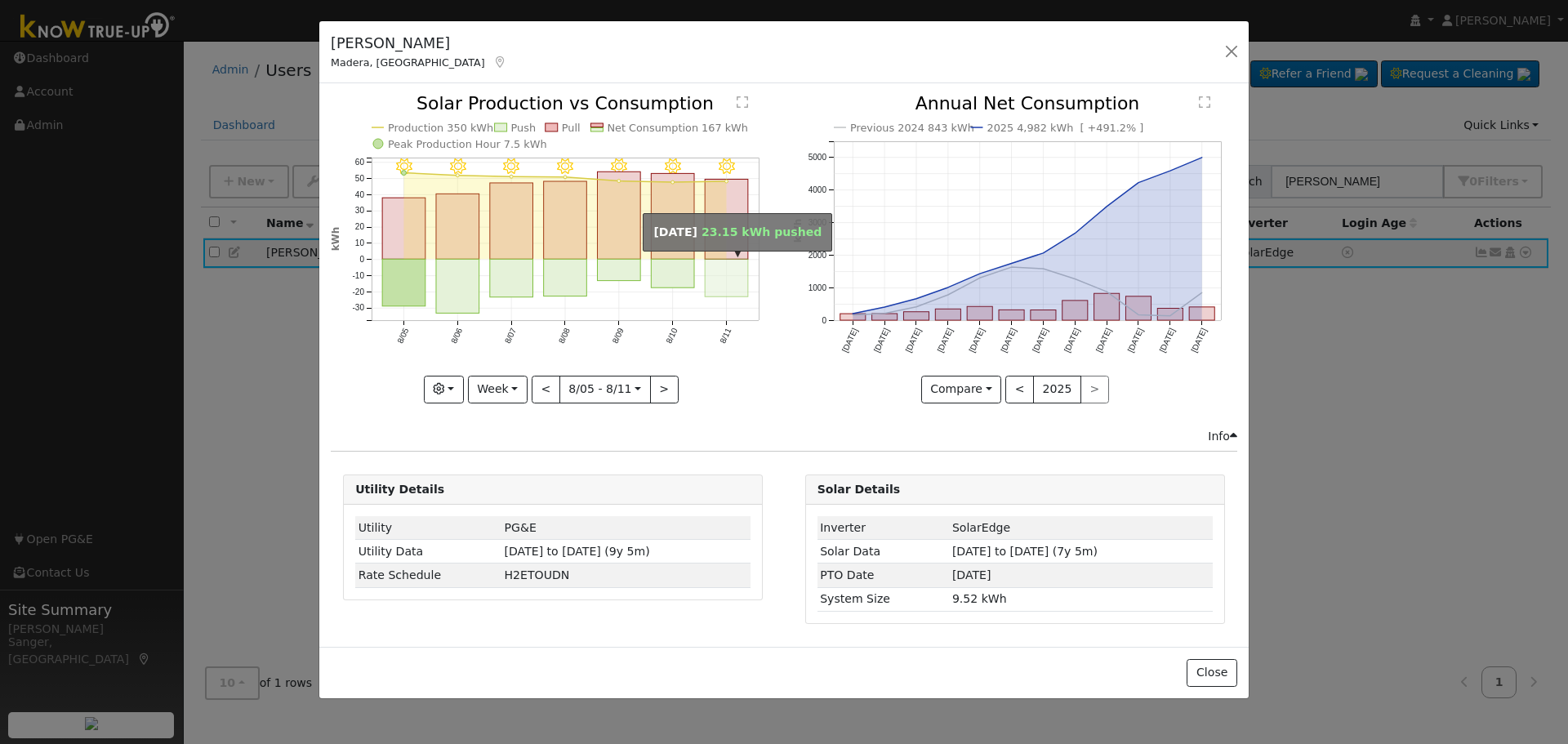
click at [729, 283] on rect "onclick=""" at bounding box center [727, 278] width 43 height 38
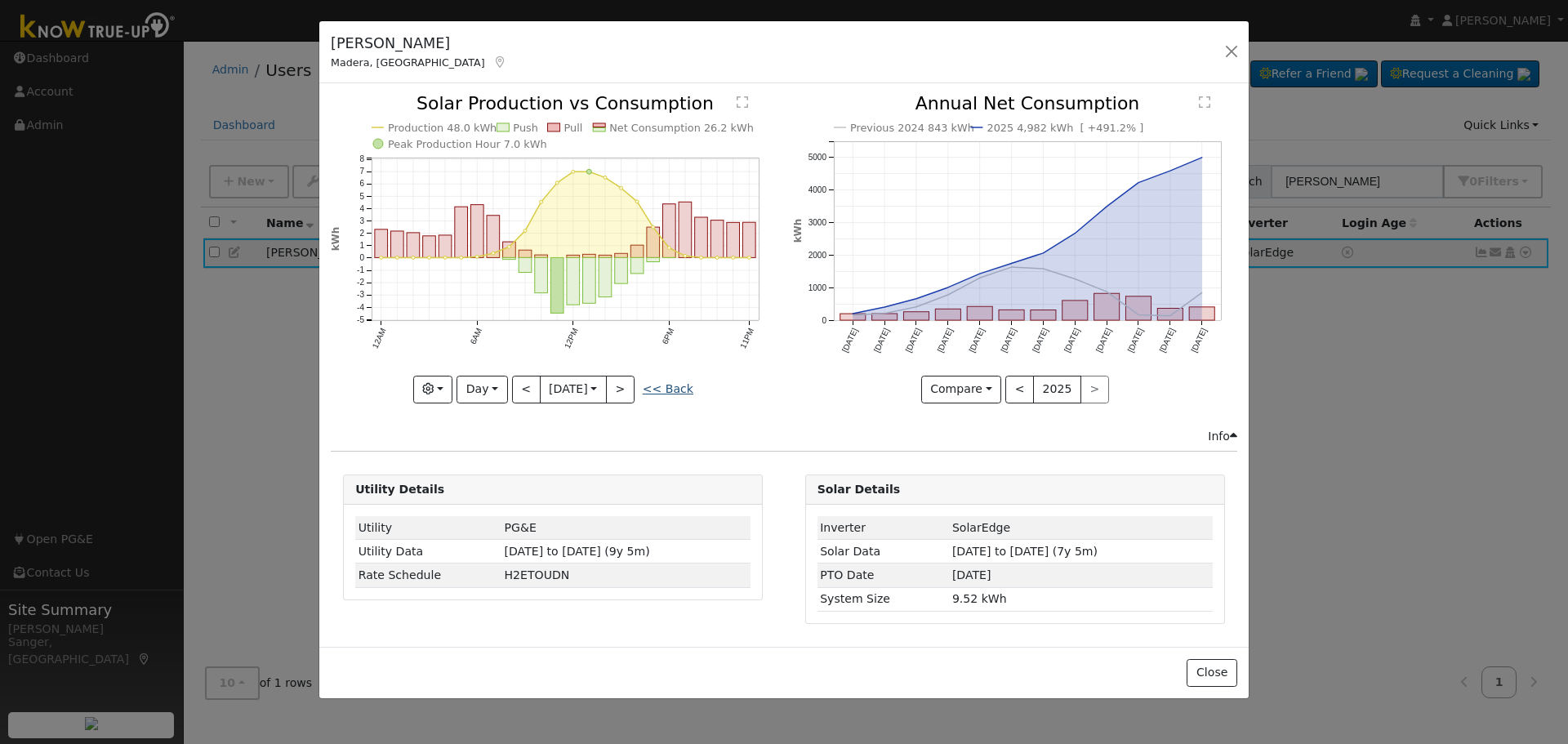
click at [681, 393] on link "<< Back" at bounding box center [668, 388] width 51 height 13
type input "[DATE]"
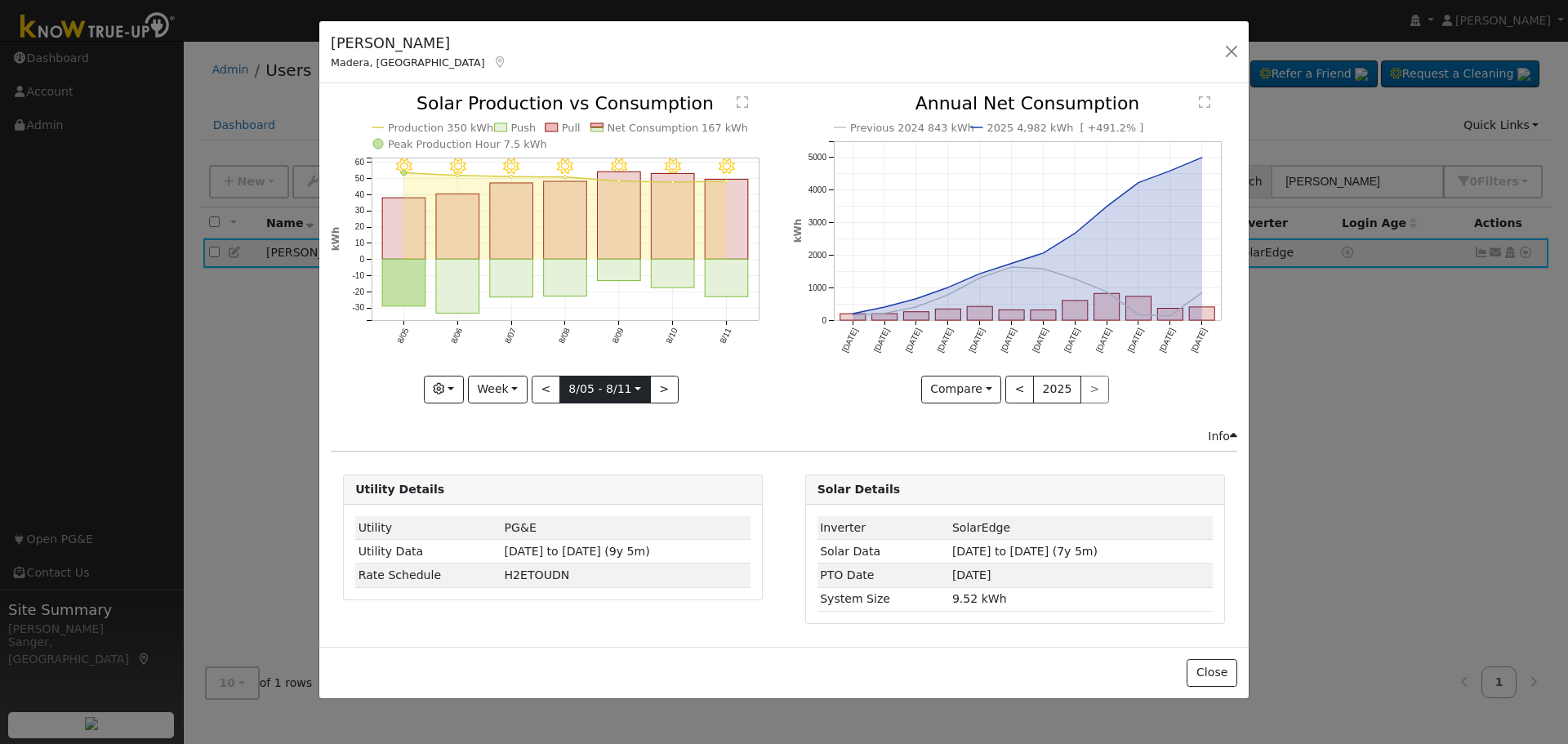
click at [608, 391] on input "[DATE]" at bounding box center [605, 389] width 90 height 26
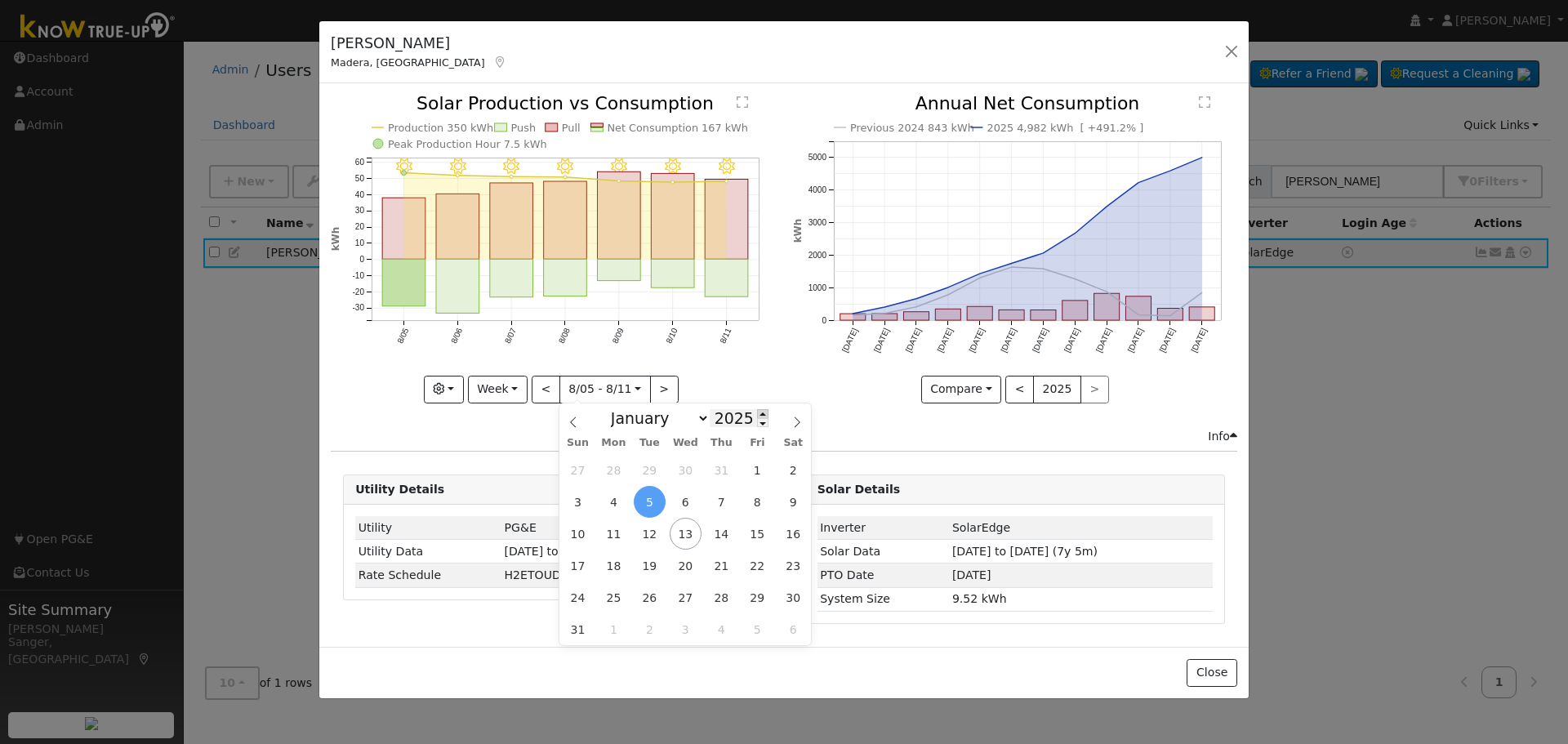
click at [757, 410] on span at bounding box center [763, 413] width 11 height 9
click at [757, 424] on span at bounding box center [763, 422] width 11 height 9
type input "2024"
click at [615, 505] on span "5" at bounding box center [613, 502] width 31 height 31
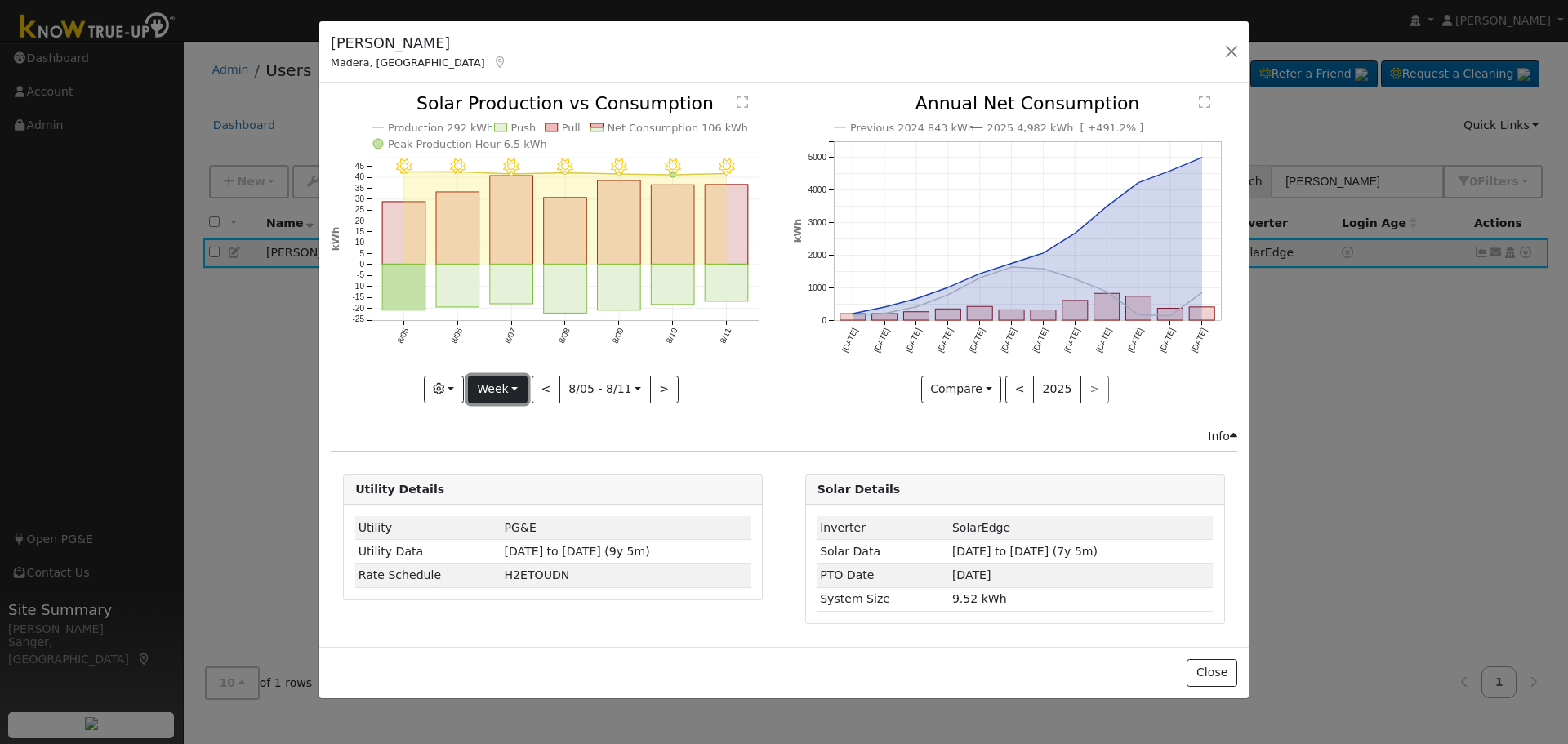
click at [493, 384] on button "Week" at bounding box center [497, 389] width 59 height 28
click at [513, 491] on link "Year" at bounding box center [525, 491] width 114 height 23
type input "[DATE]"
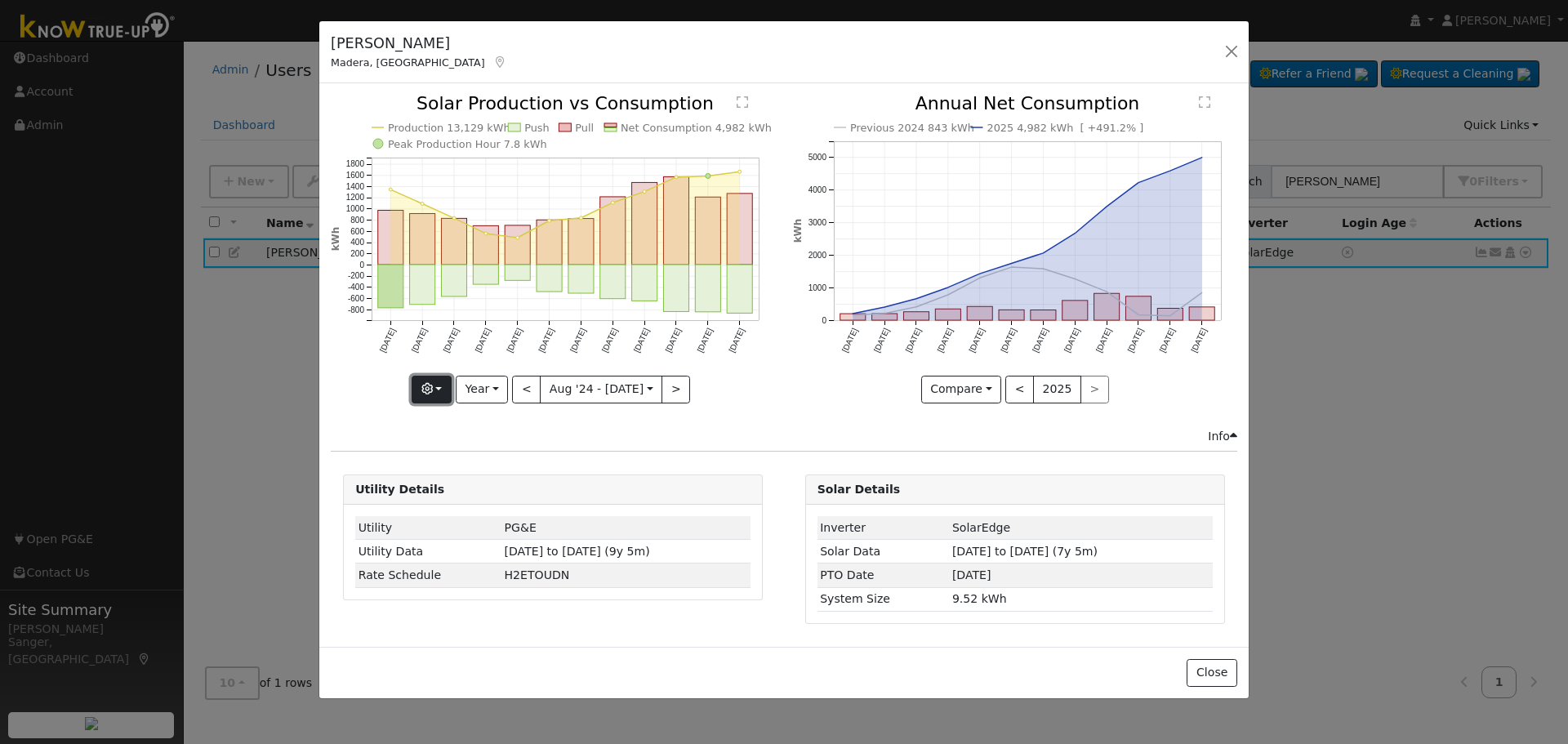
click at [441, 392] on button "button" at bounding box center [431, 389] width 40 height 28
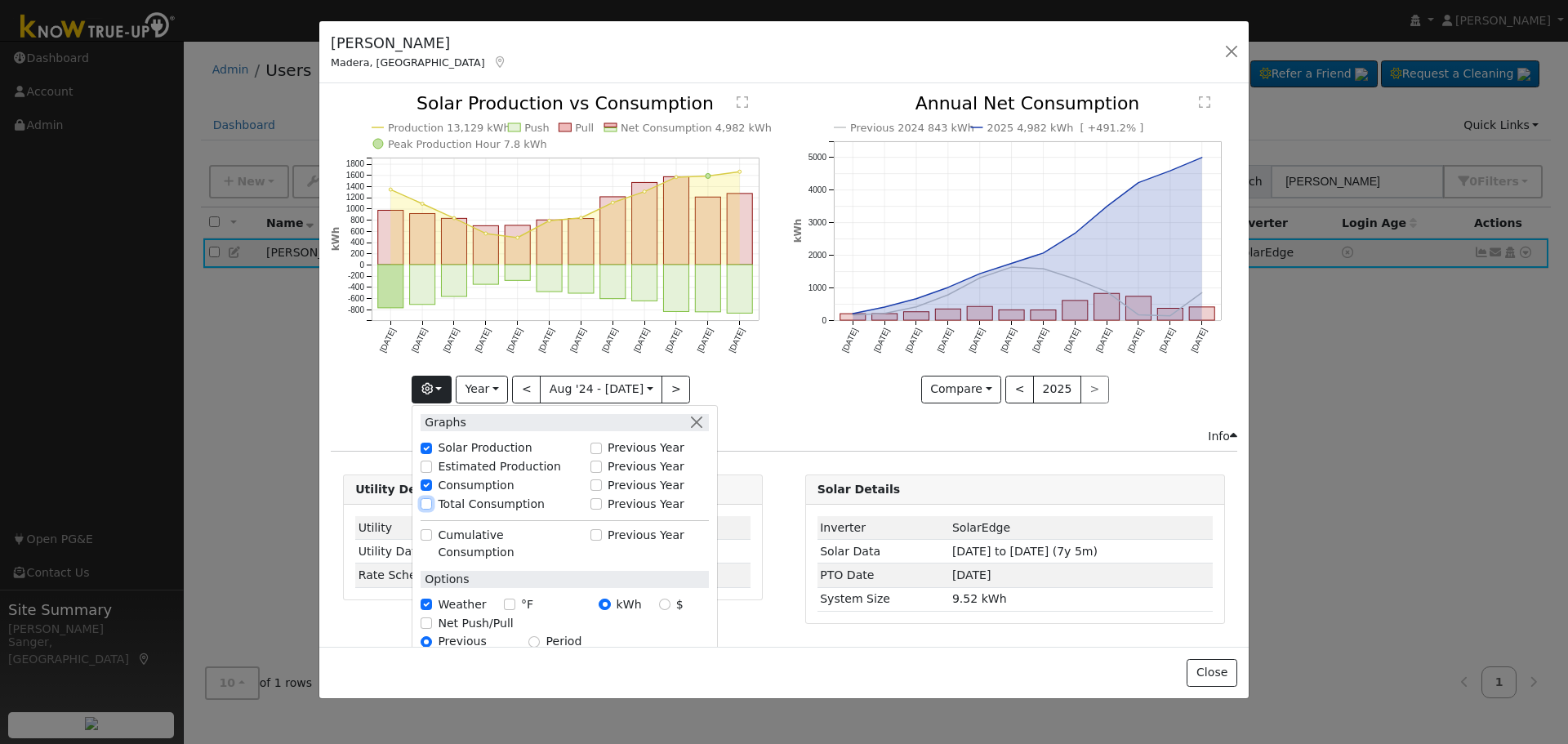
click at [432, 500] on input "Total Consumption" at bounding box center [426, 504] width 11 height 11
checkbox input "true"
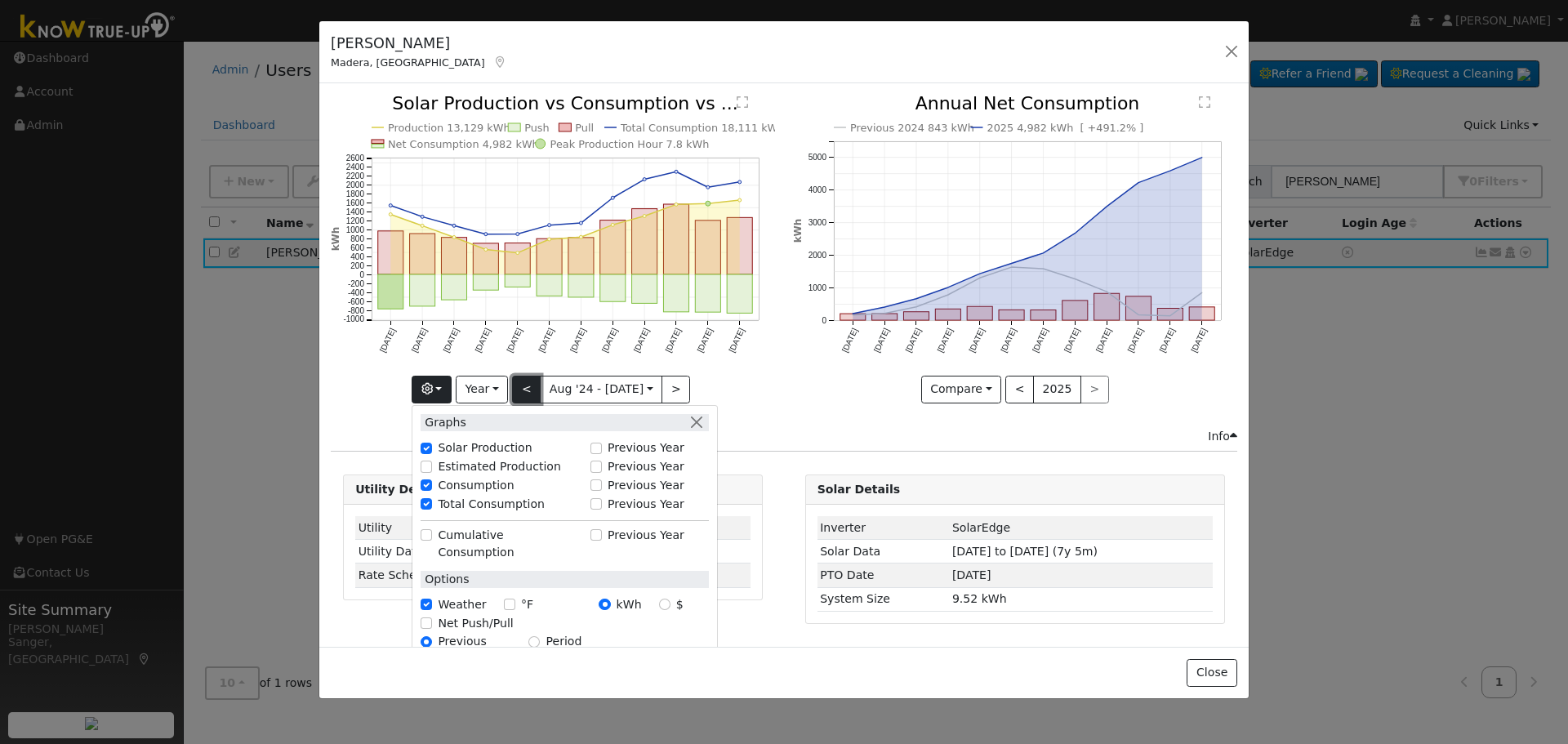
click at [533, 391] on button "<" at bounding box center [526, 389] width 29 height 28
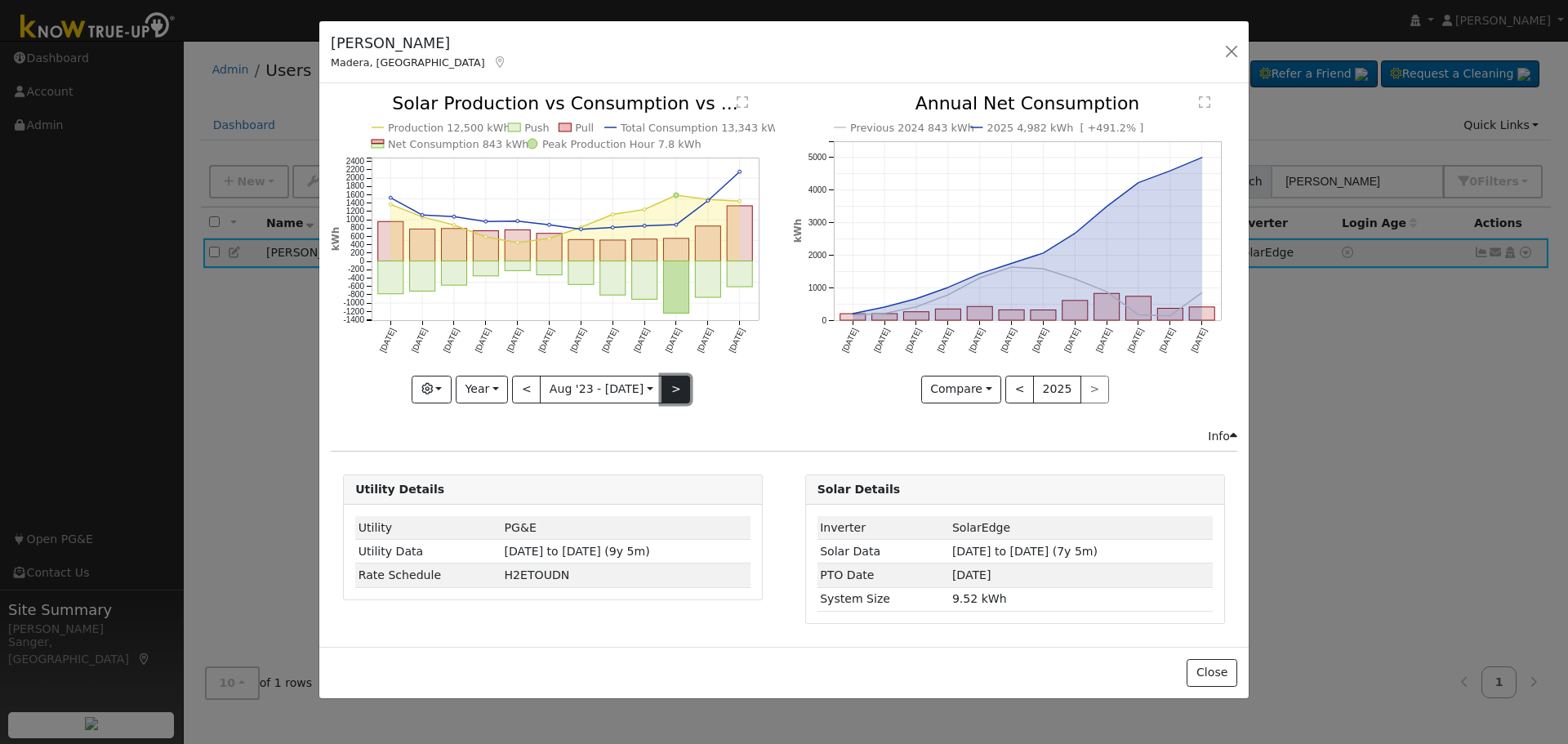
click at [665, 387] on button ">" at bounding box center [675, 389] width 29 height 28
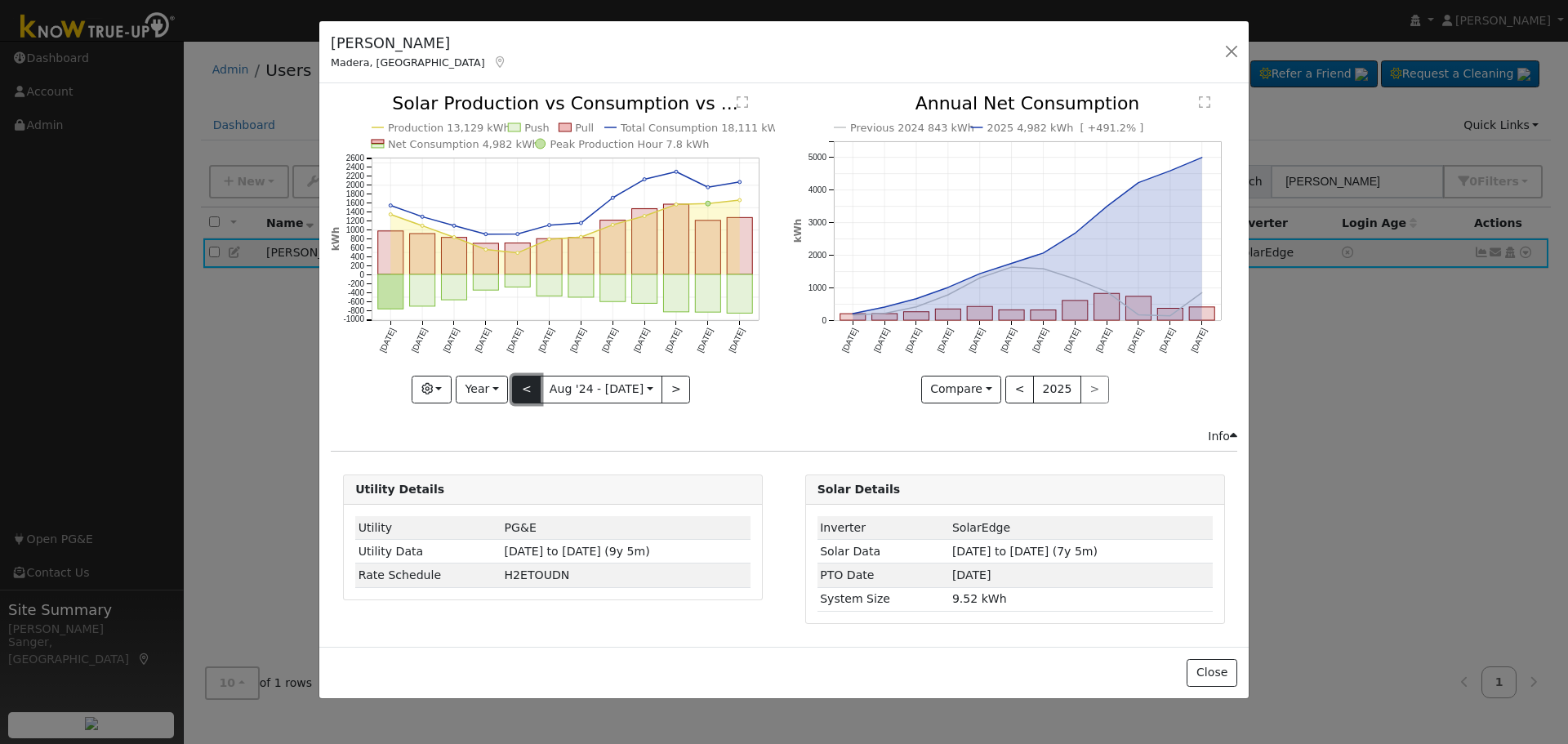
click at [527, 386] on button "<" at bounding box center [526, 389] width 29 height 28
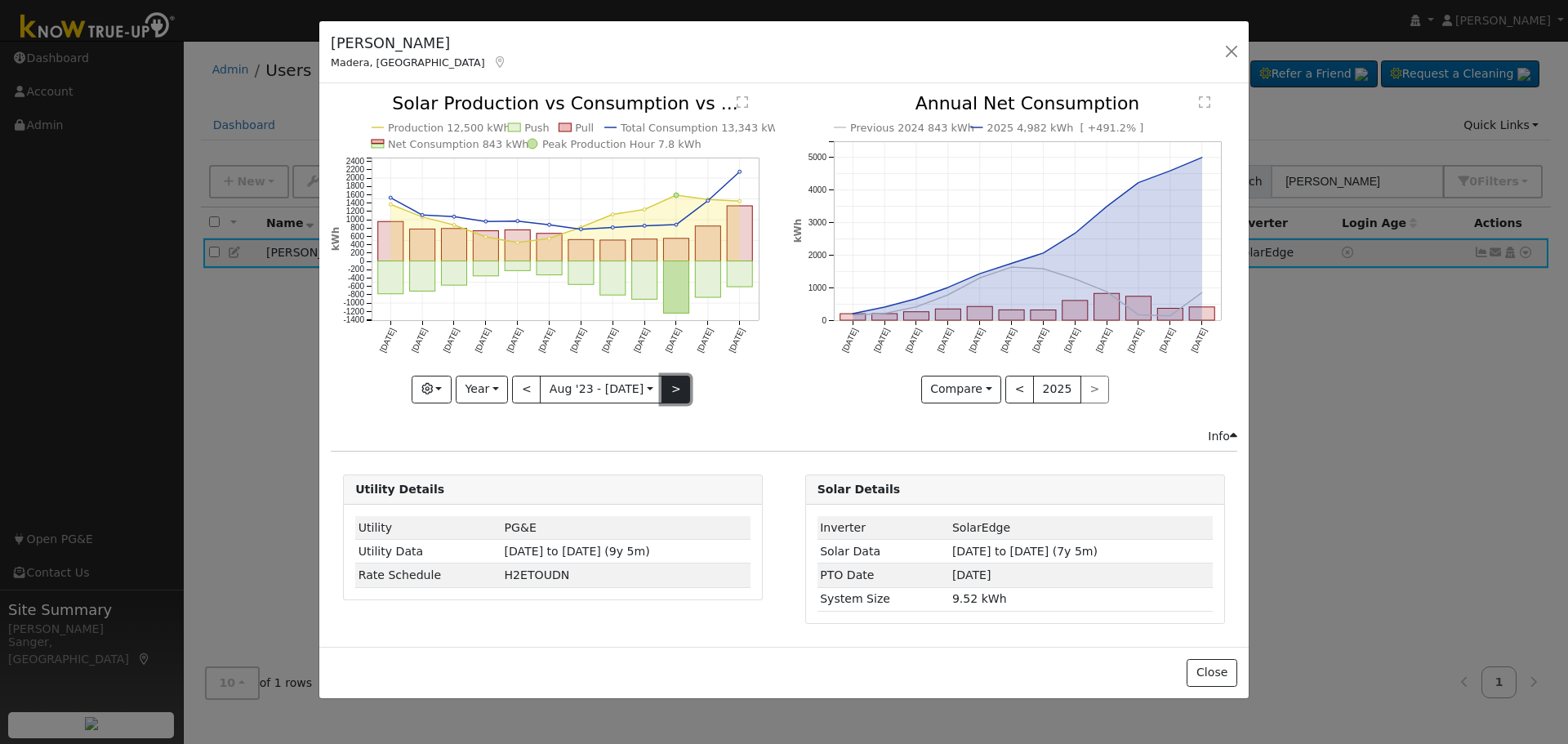
click at [662, 383] on button ">" at bounding box center [675, 389] width 29 height 28
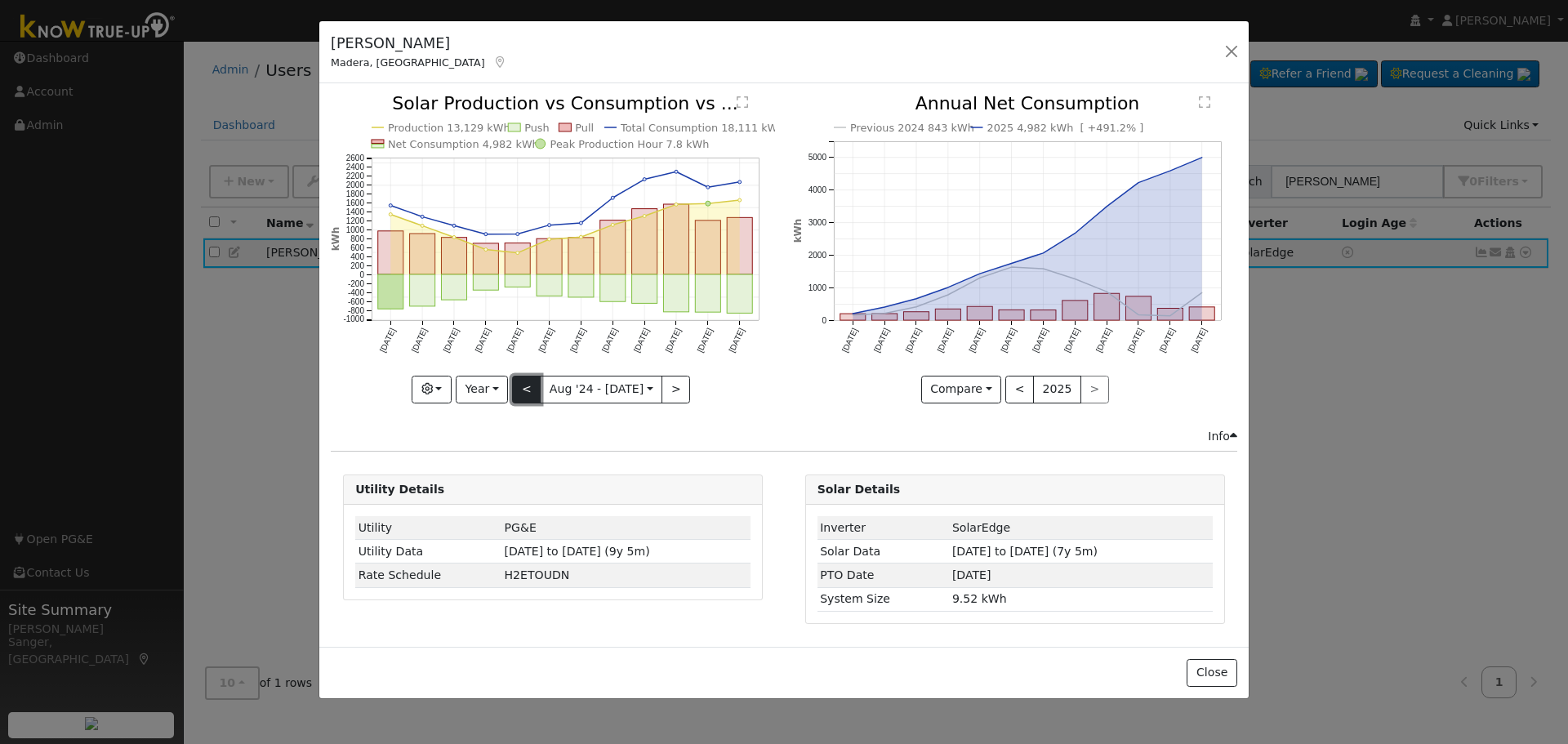
click at [525, 392] on button "<" at bounding box center [526, 389] width 29 height 28
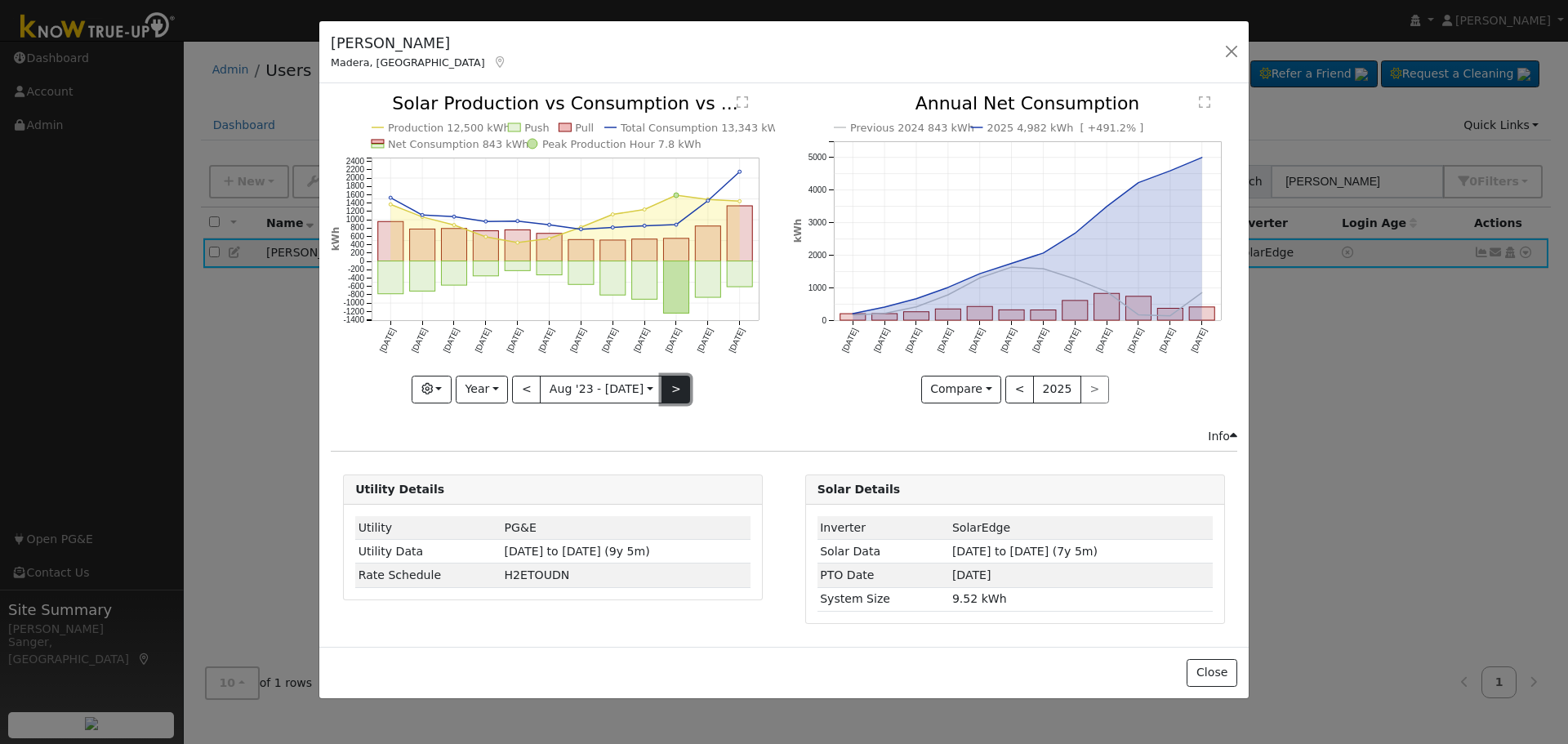
click at [668, 393] on button ">" at bounding box center [675, 389] width 29 height 28
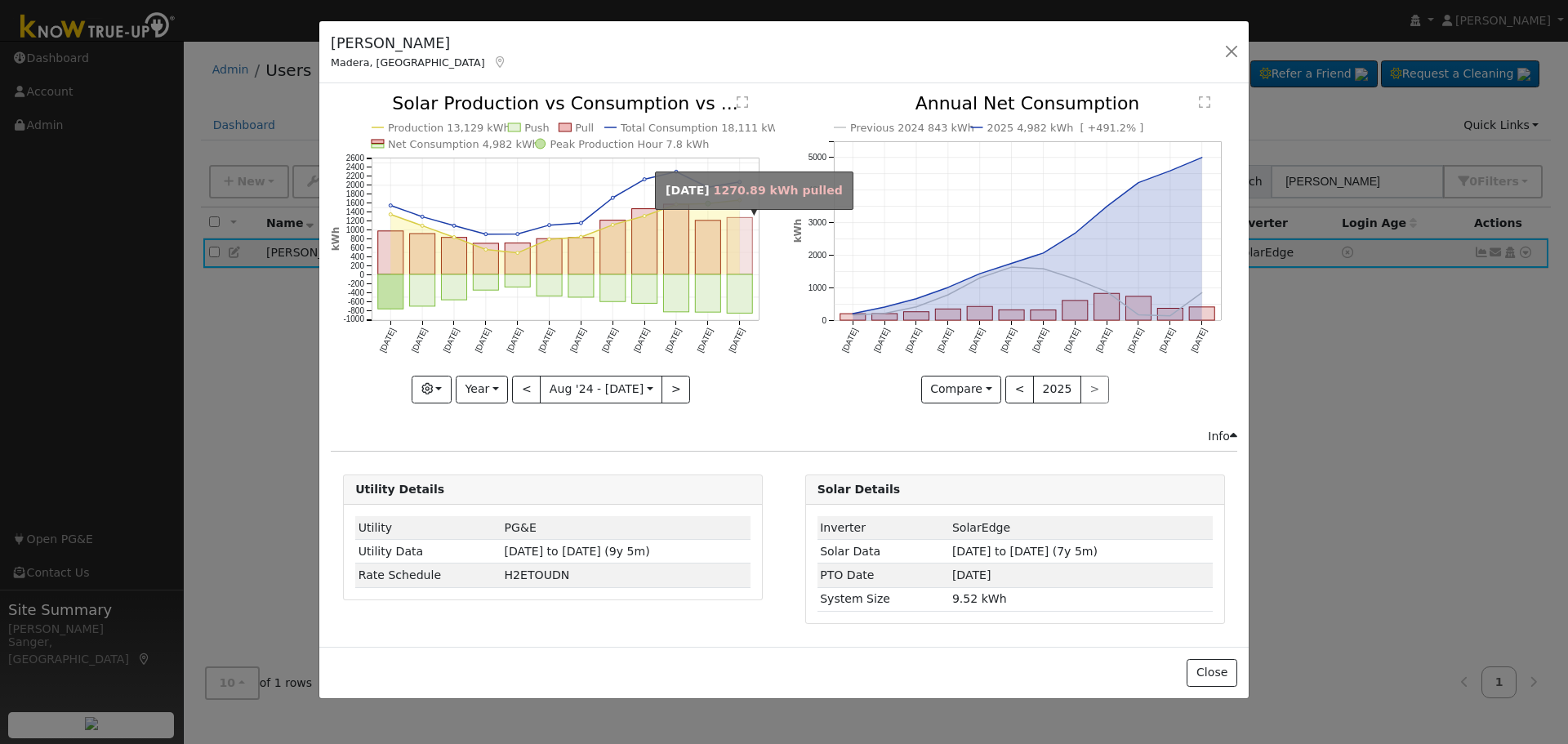
click at [741, 251] on rect "onclick=""" at bounding box center [740, 247] width 25 height 57
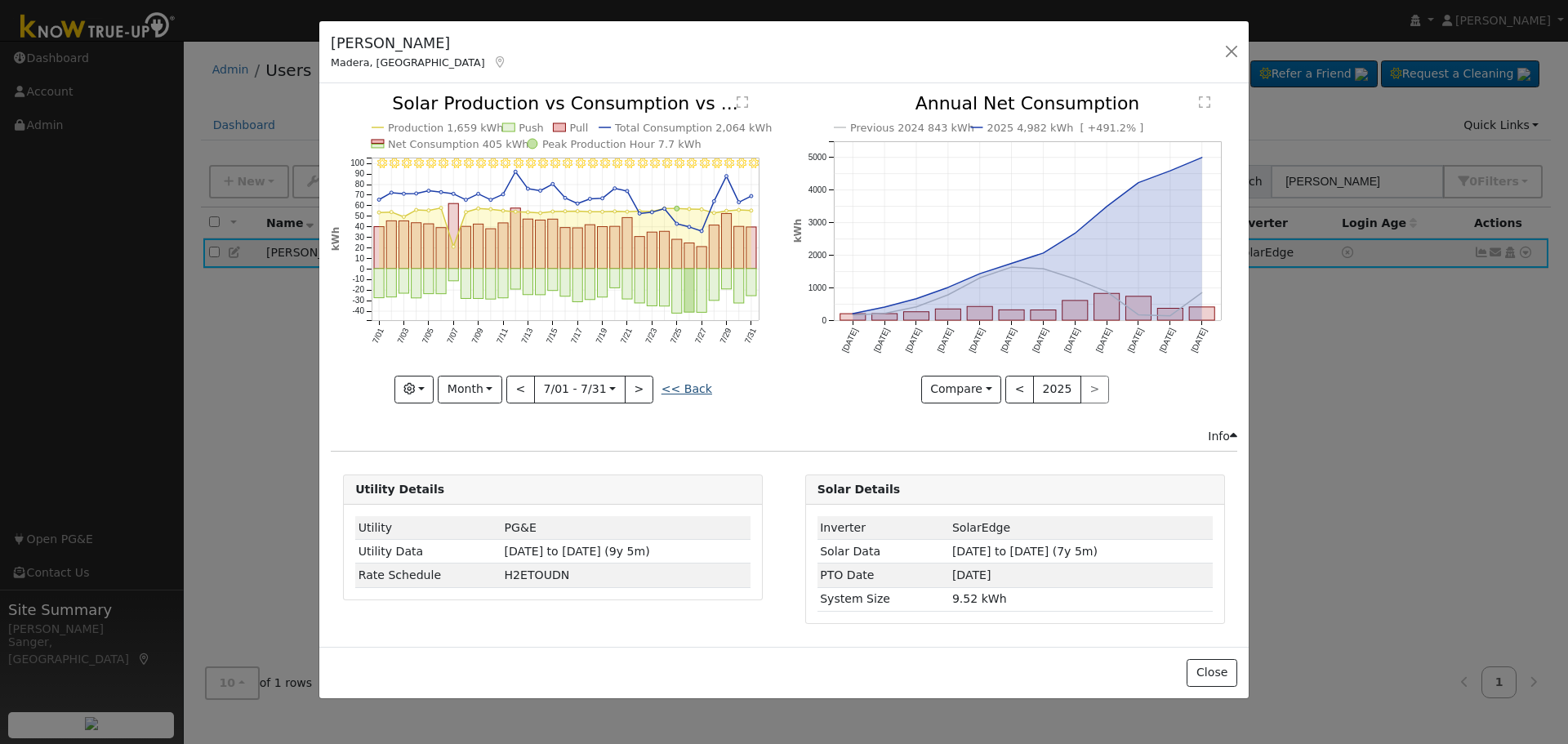
click at [689, 387] on link "<< Back" at bounding box center [686, 388] width 51 height 13
type input "[DATE]"
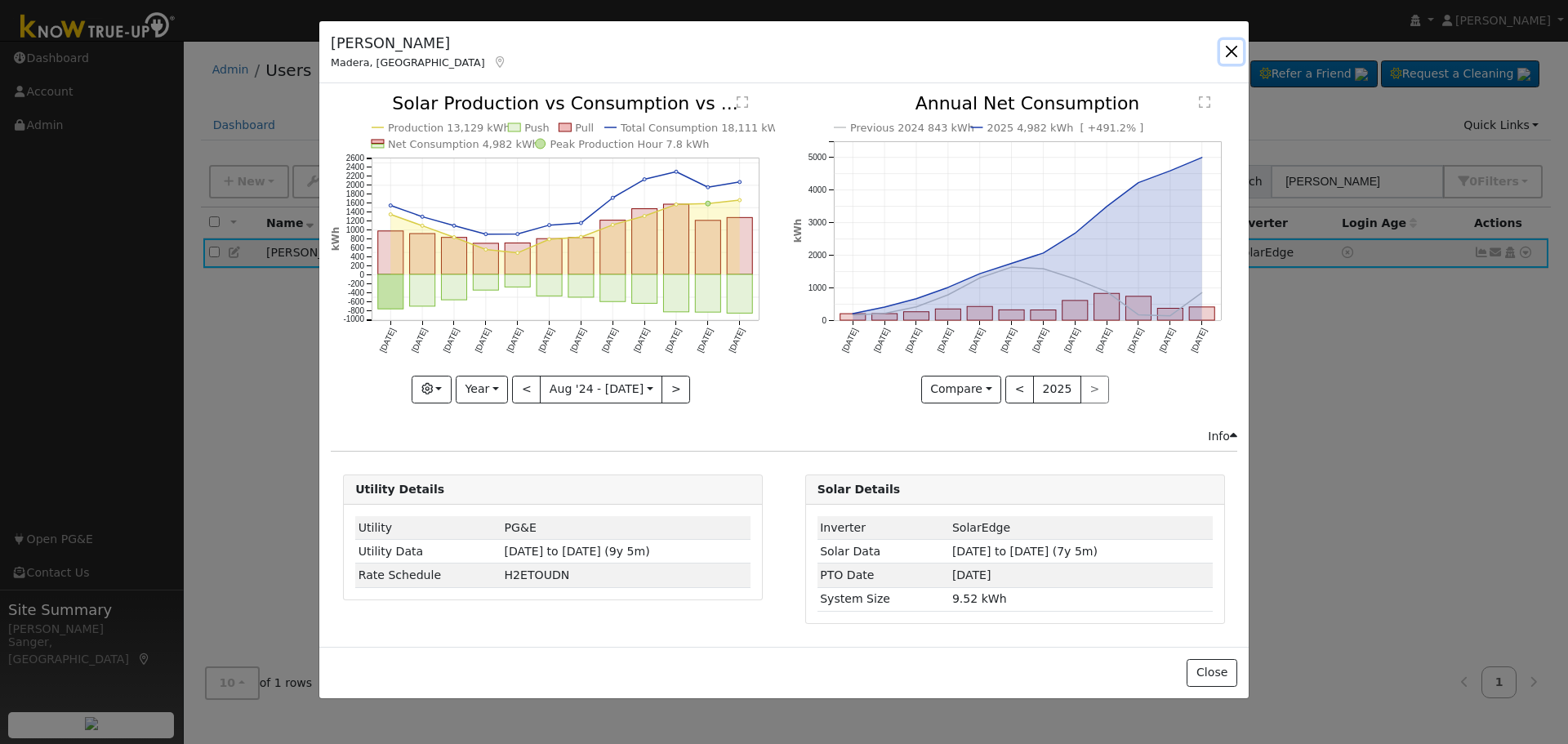
click at [1231, 49] on button "button" at bounding box center [1231, 51] width 23 height 23
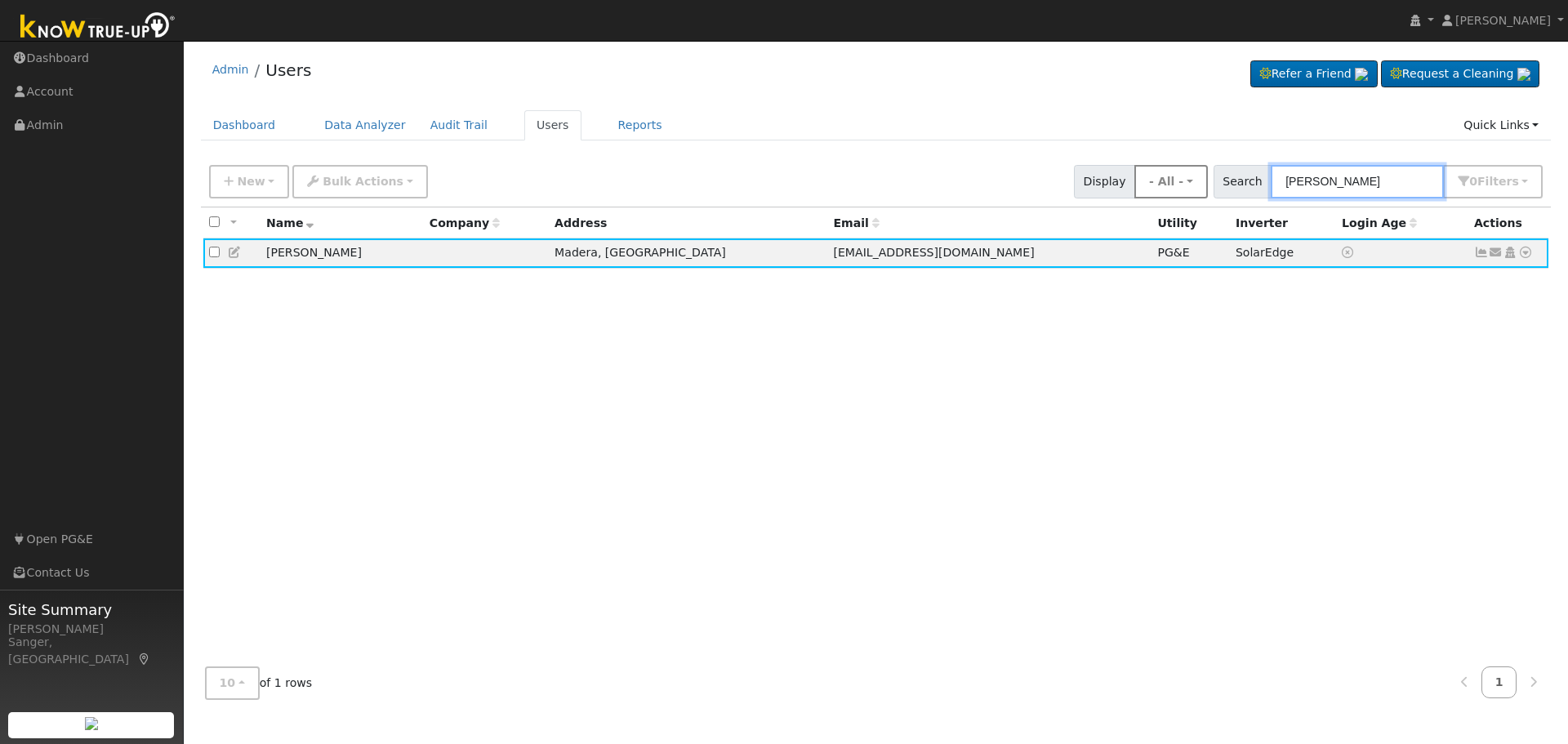
drag, startPoint x: 1389, startPoint y: 181, endPoint x: 1218, endPoint y: 183, distance: 171.0
click at [1218, 183] on div "New Add User Quick Add Quick Connect Quick Convert Lead Bulk Actions Send Email…" at bounding box center [876, 178] width 1340 height 39
paste input "[PHONE_NUMBER]"
type input "[PHONE_NUMBER]"
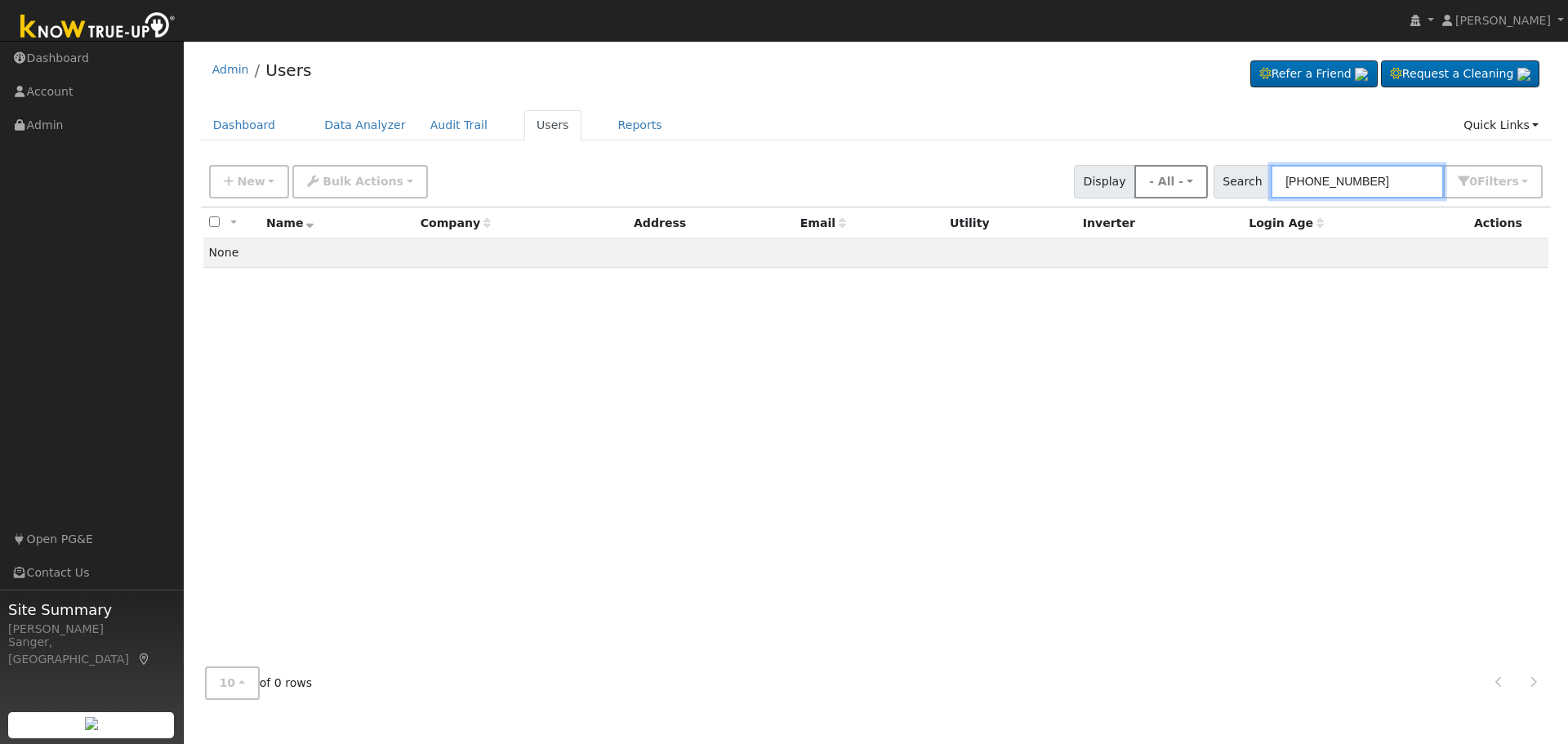
drag, startPoint x: 1383, startPoint y: 181, endPoint x: 1200, endPoint y: 181, distance: 183.0
click at [1200, 181] on div "New Add User Quick Add Quick Connect Quick Convert Lead Bulk Actions Send Email…" at bounding box center [876, 178] width 1340 height 39
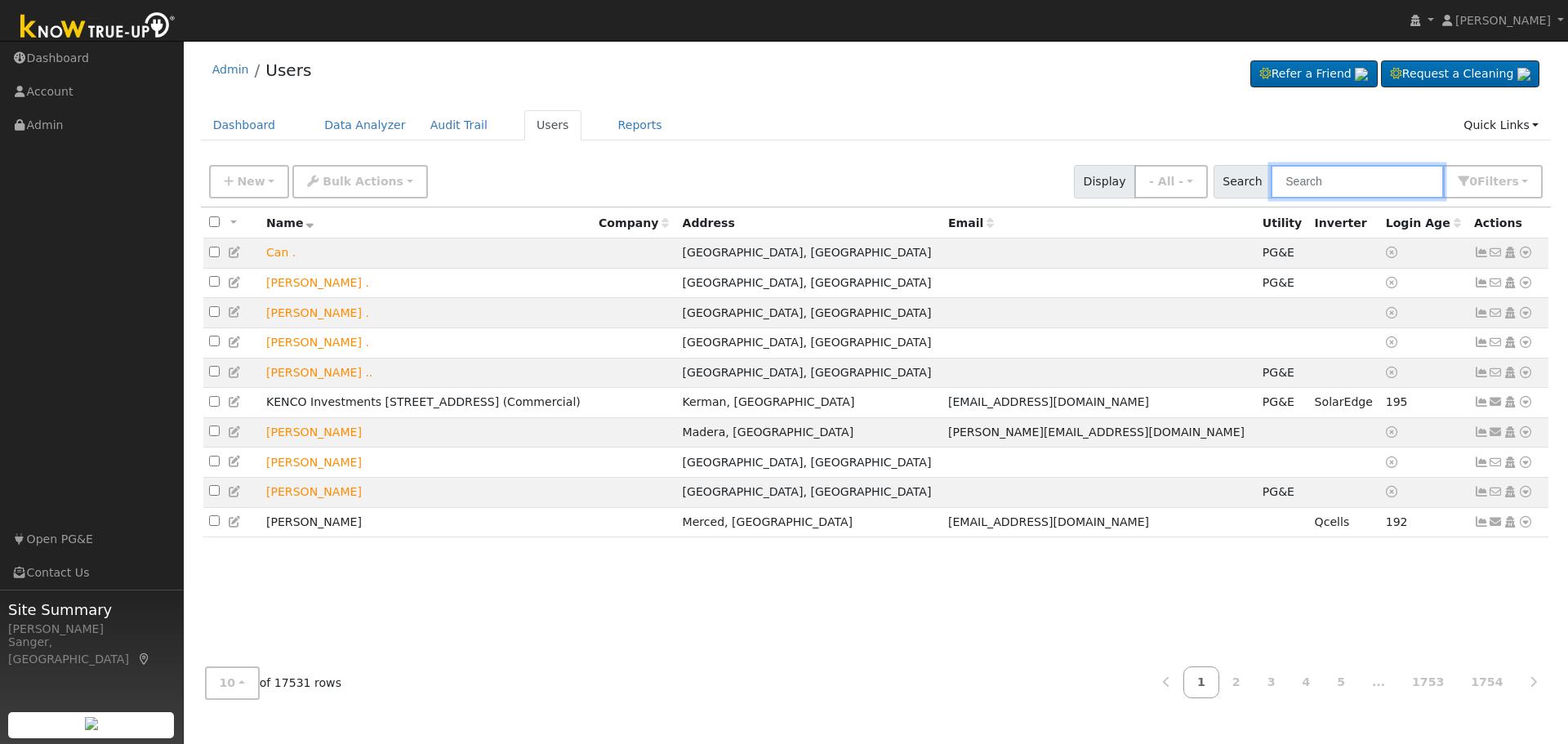
click at [1311, 178] on input "text" at bounding box center [1356, 181] width 173 height 33
paste input "[PERSON_NAME]"
type input "[PERSON_NAME]"
